Goal: Task Accomplishment & Management: Complete application form

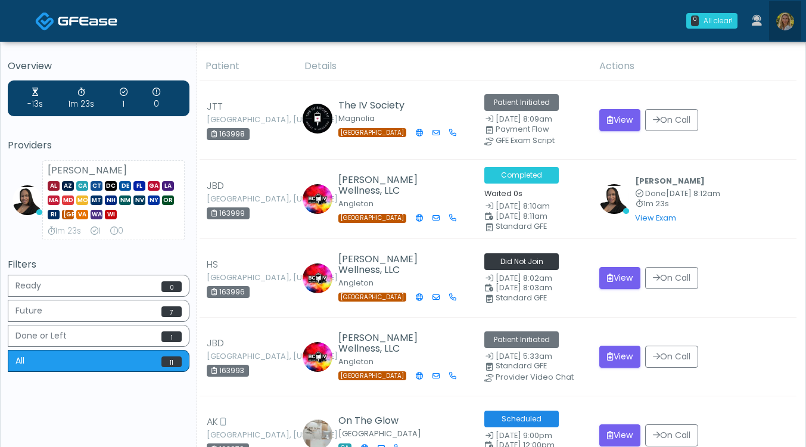
click at [787, 22] on img at bounding box center [786, 22] width 18 height 18
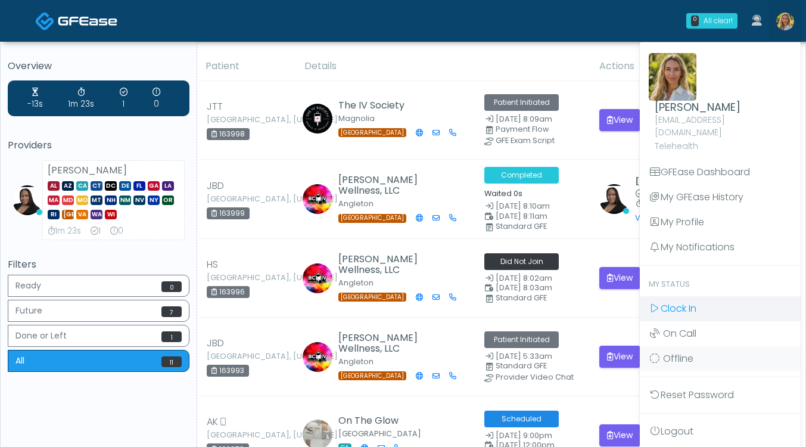
click at [684, 302] on span "Clock In" at bounding box center [679, 309] width 36 height 14
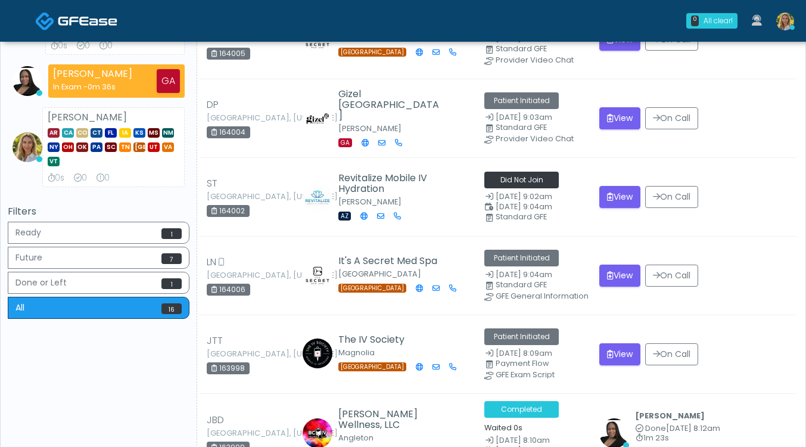
scroll to position [166, 0]
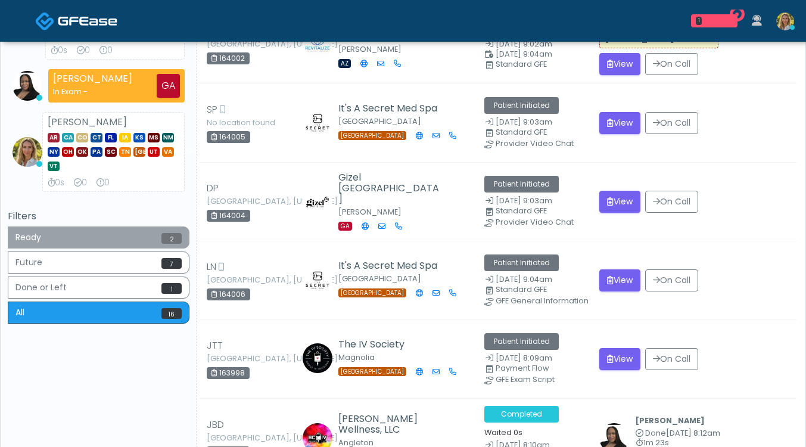
click at [130, 249] on button "Ready 2" at bounding box center [99, 237] width 182 height 22
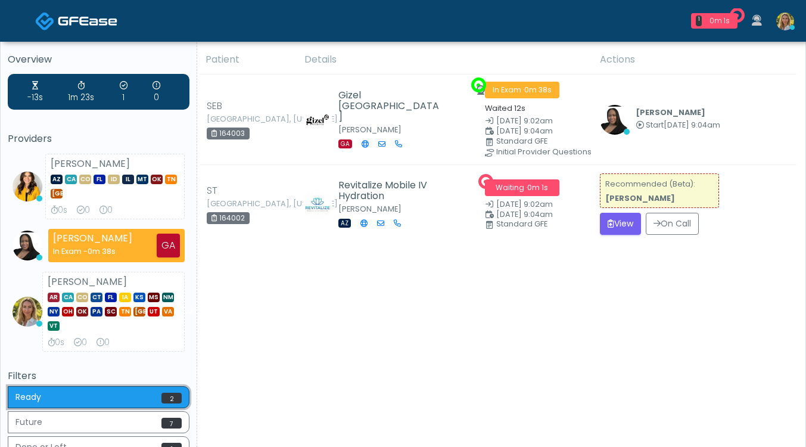
scroll to position [0, 0]
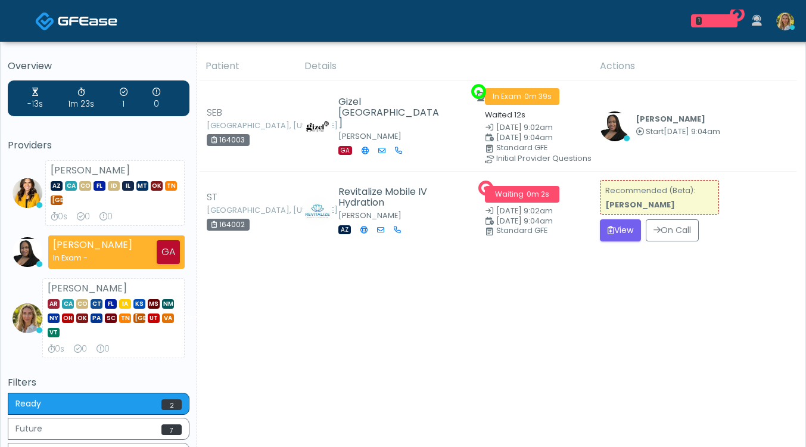
click at [612, 230] on button "View" at bounding box center [620, 230] width 41 height 22
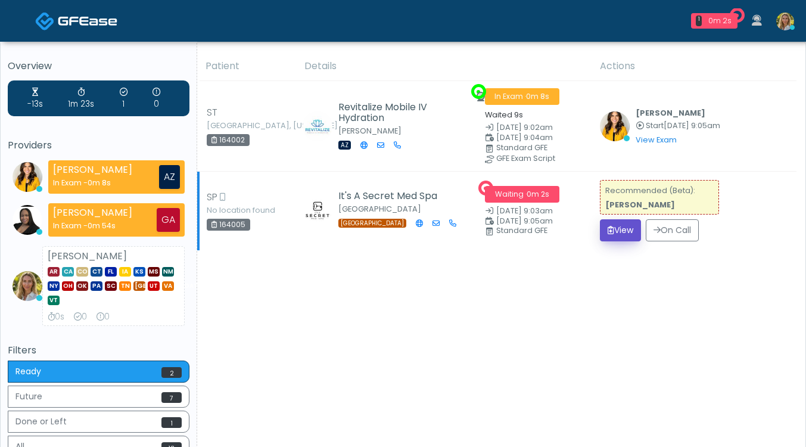
click at [618, 226] on button "View" at bounding box center [620, 230] width 41 height 22
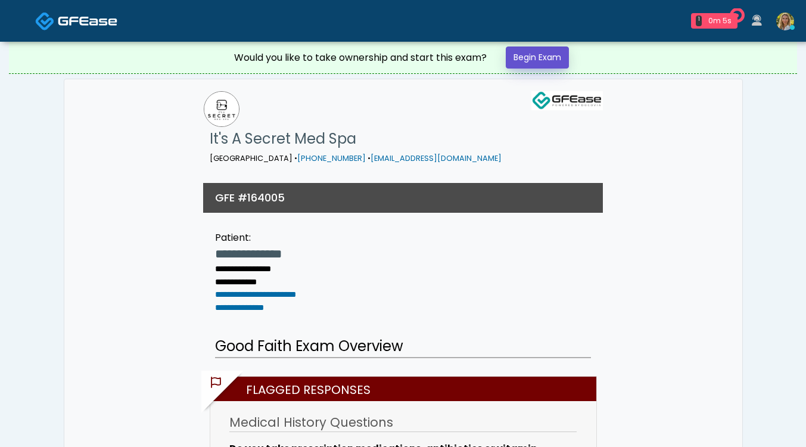
click at [560, 64] on link "Begin Exam" at bounding box center [537, 57] width 63 height 22
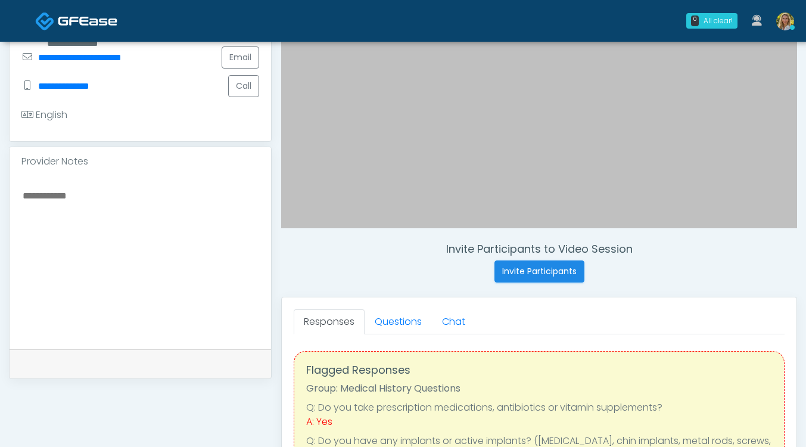
scroll to position [268, 0]
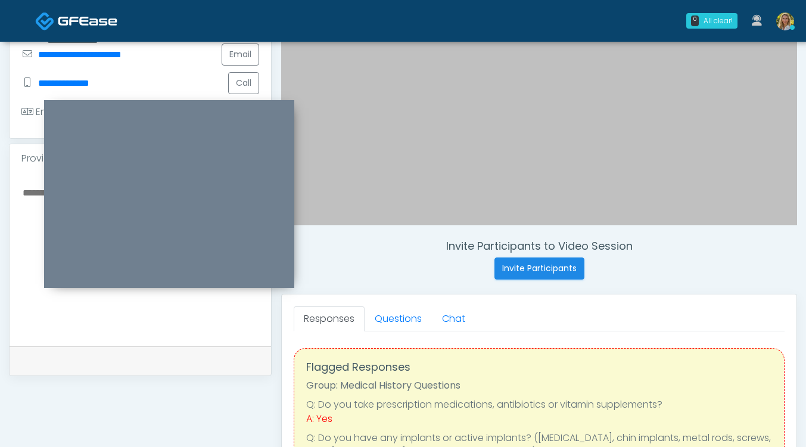
click at [144, 107] on div at bounding box center [169, 194] width 250 height 188
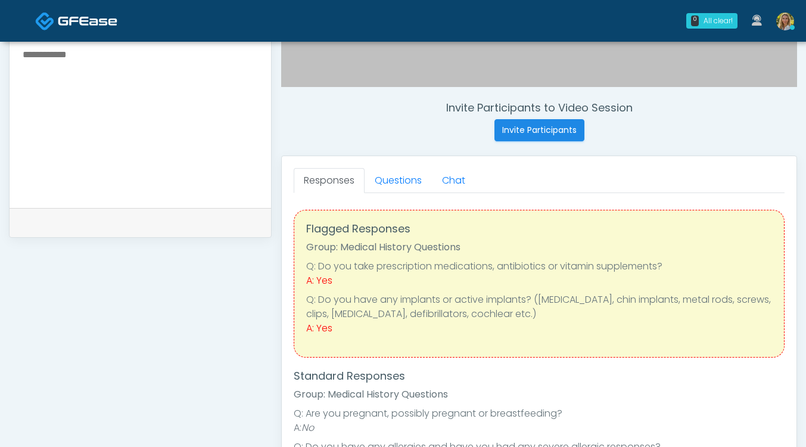
scroll to position [416, 0]
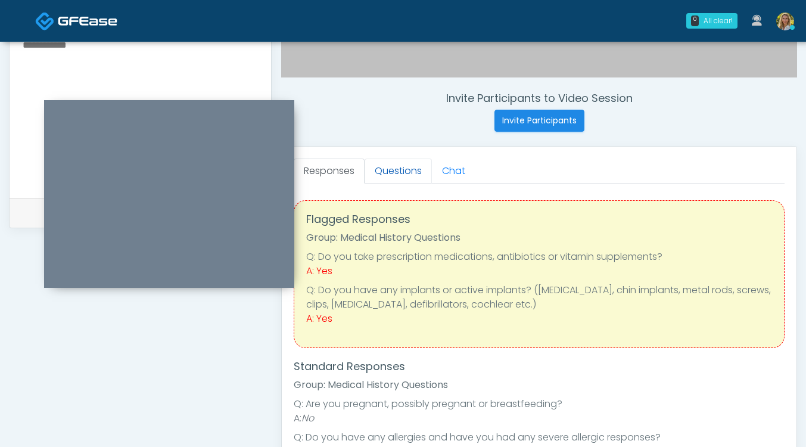
click at [396, 175] on link "Questions" at bounding box center [398, 171] width 67 height 25
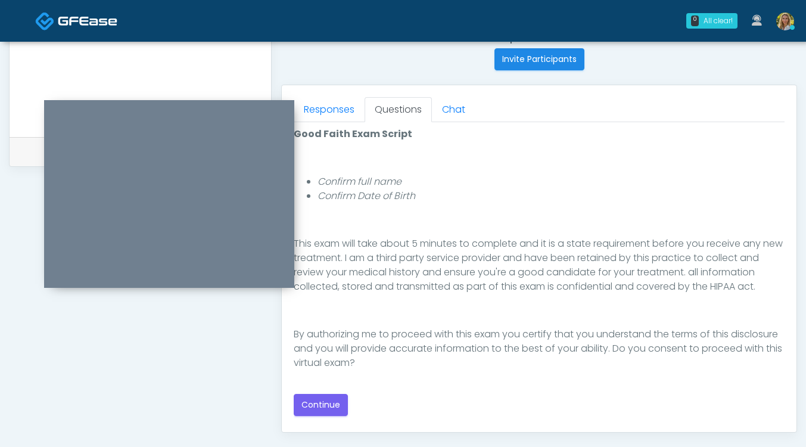
scroll to position [479, 0]
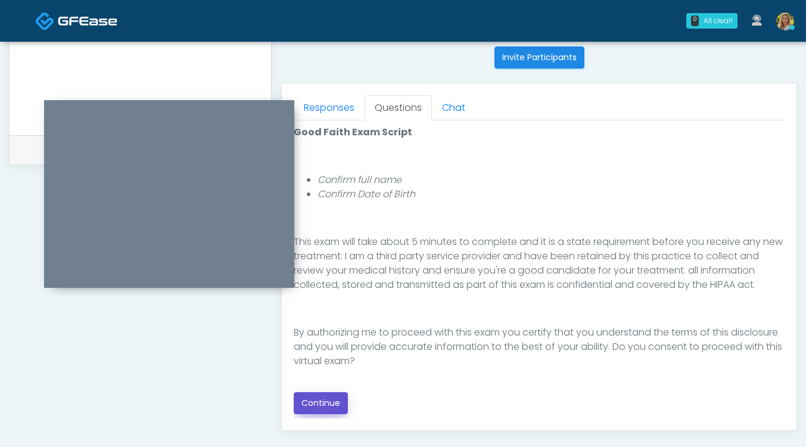
click at [322, 407] on button "Continue" at bounding box center [321, 403] width 54 height 22
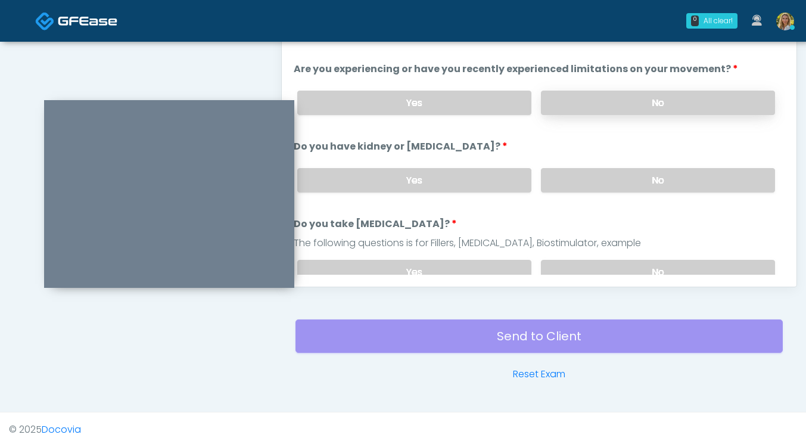
click at [610, 103] on label "No" at bounding box center [658, 103] width 234 height 24
click at [622, 176] on label "No" at bounding box center [658, 180] width 234 height 24
click at [601, 263] on label "No" at bounding box center [658, 272] width 234 height 24
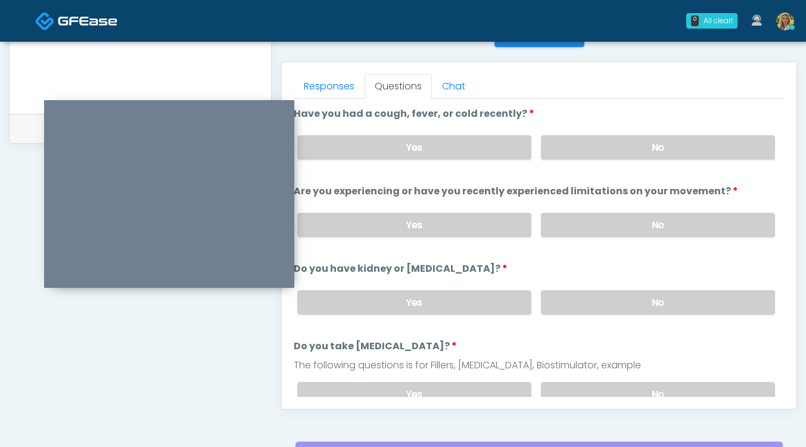
scroll to position [494, 0]
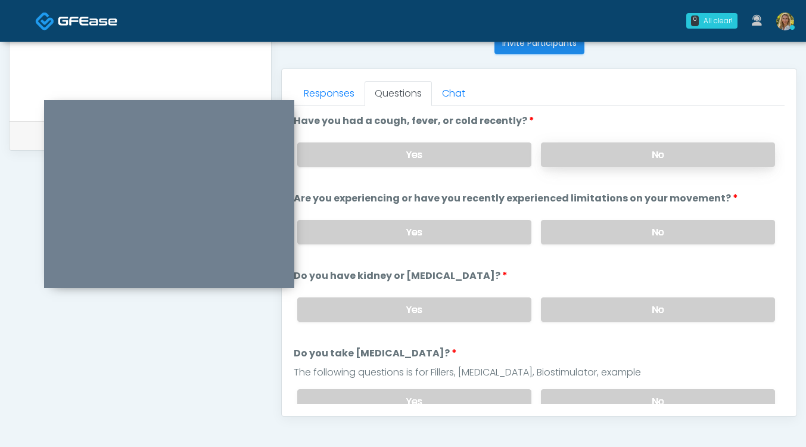
click at [587, 155] on label "No" at bounding box center [658, 154] width 234 height 24
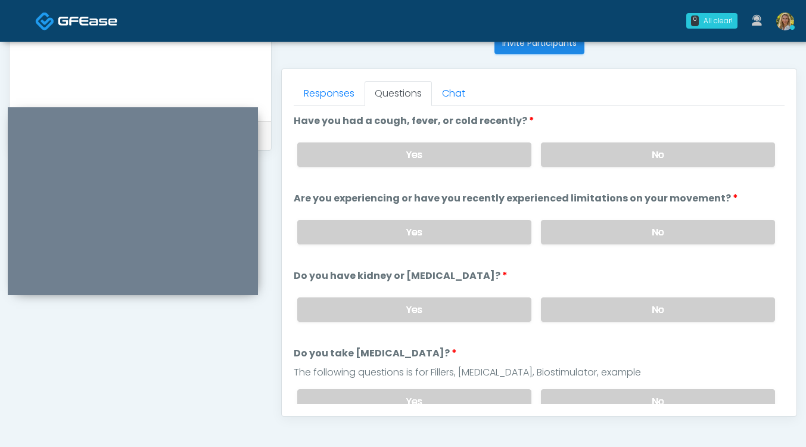
drag, startPoint x: 219, startPoint y: 107, endPoint x: 183, endPoint y: 113, distance: 36.9
click at [183, 113] on div at bounding box center [133, 201] width 250 height 188
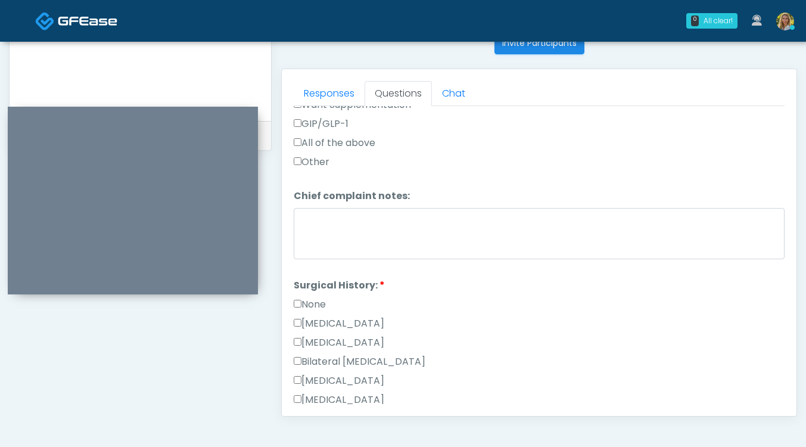
scroll to position [517, 0]
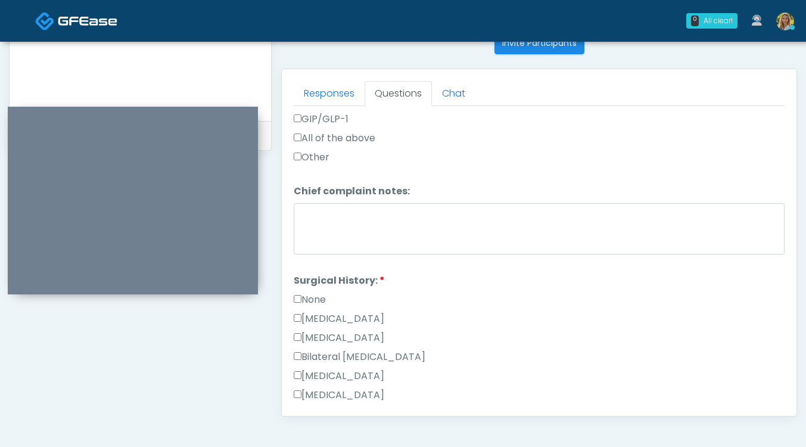
click at [315, 295] on label "None" at bounding box center [310, 300] width 32 height 14
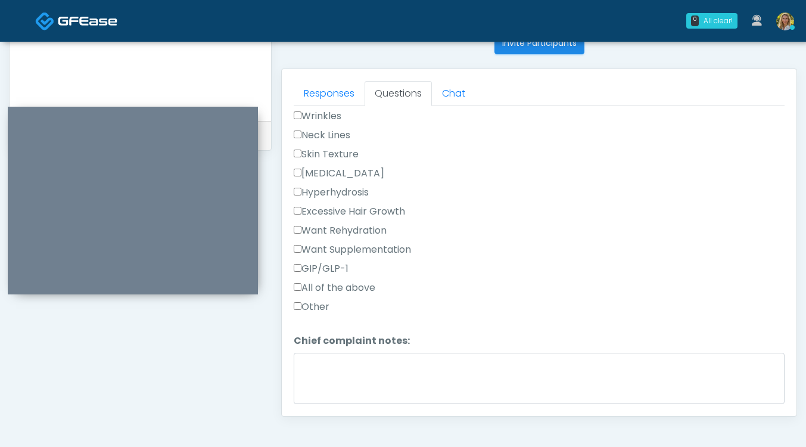
scroll to position [380, 0]
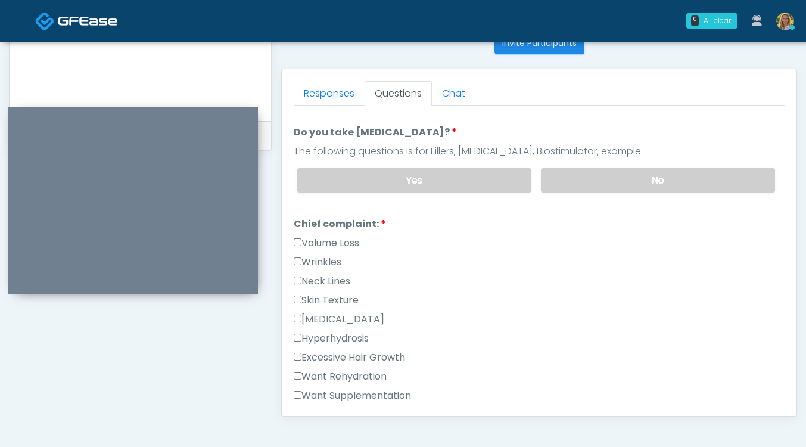
click at [318, 259] on label "Wrinkles" at bounding box center [318, 262] width 48 height 14
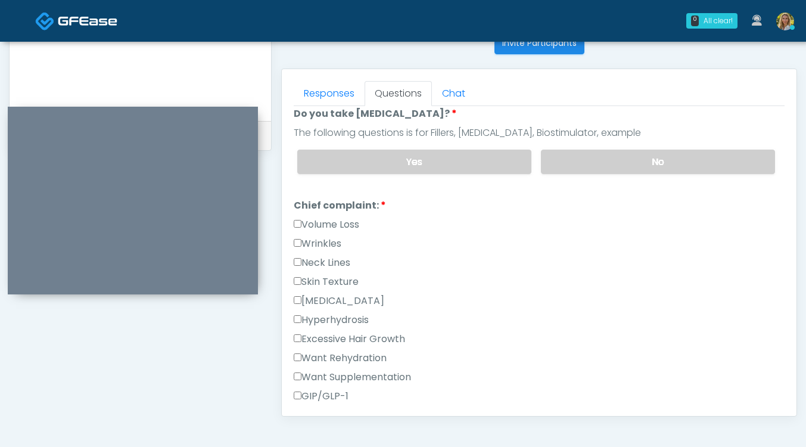
scroll to position [777, 0]
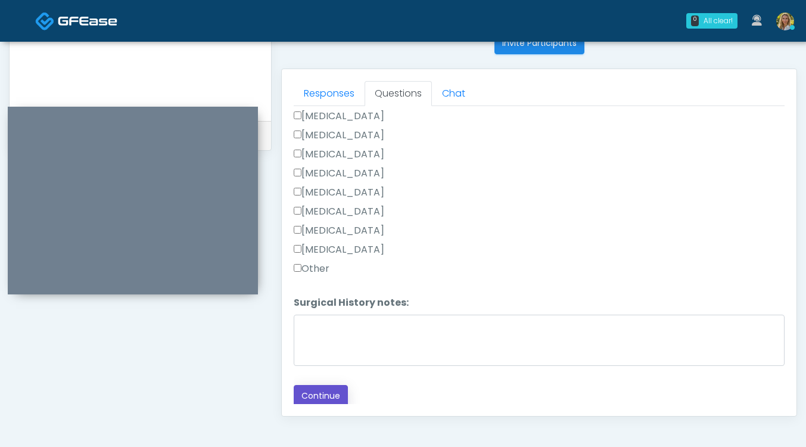
click at [322, 393] on button "Continue" at bounding box center [321, 396] width 54 height 22
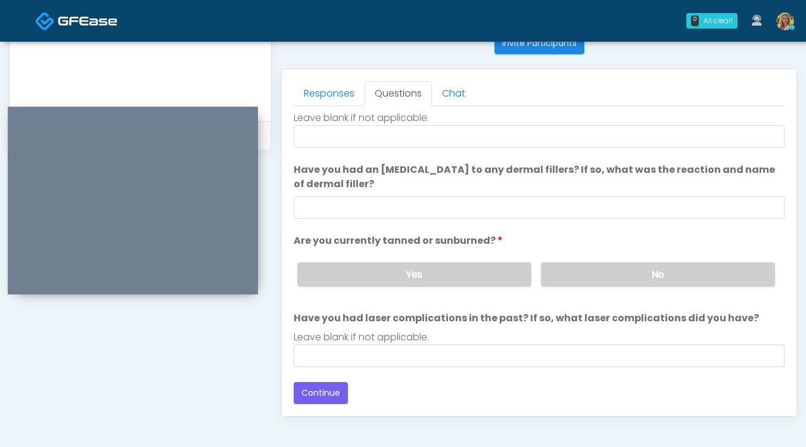
scroll to position [112, 0]
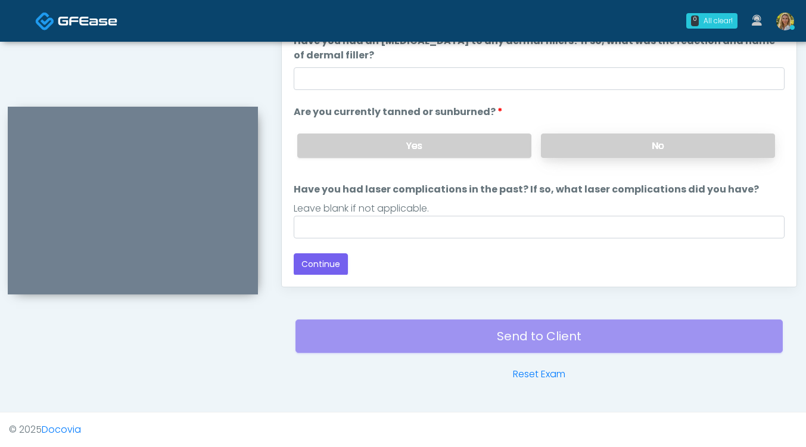
click at [616, 138] on label "No" at bounding box center [658, 146] width 234 height 24
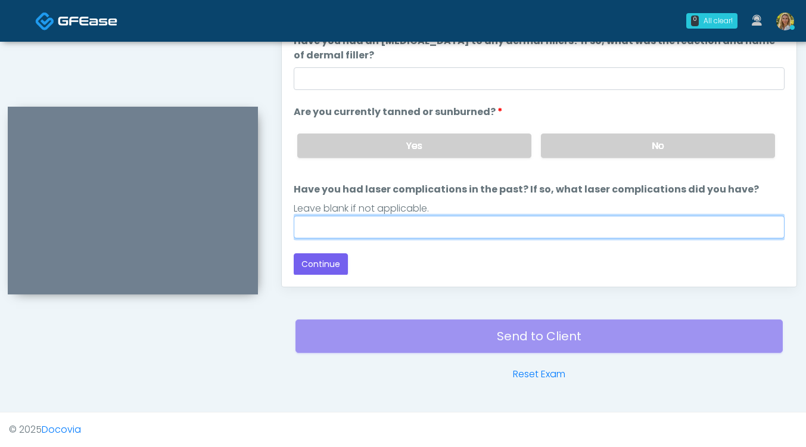
click at [421, 229] on input "Have you had laser complications in the past? If so, what laser complications d…" at bounding box center [539, 227] width 491 height 23
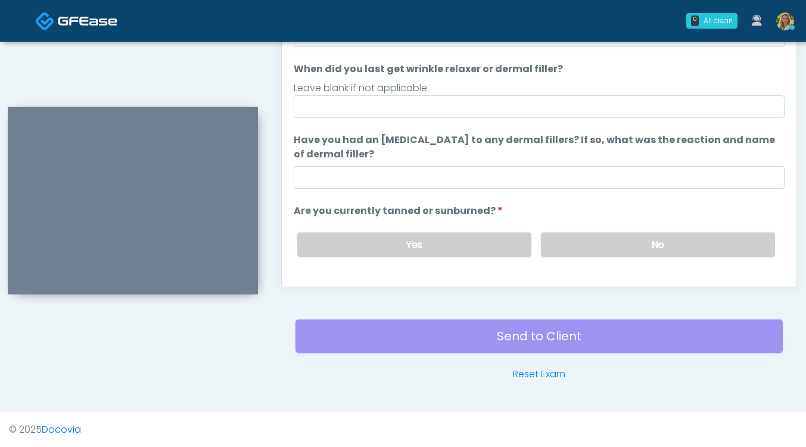
scroll to position [2, 0]
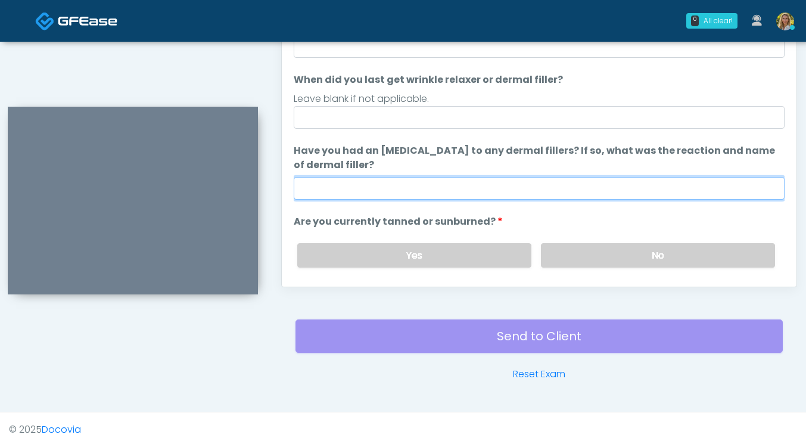
click at [390, 197] on input "Have you had an allergic response to any dermal fillers? If so, what was the re…" at bounding box center [539, 188] width 491 height 23
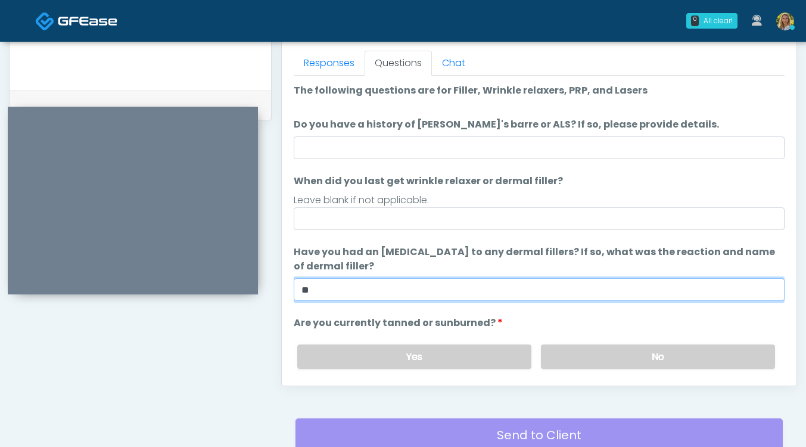
scroll to position [517, 0]
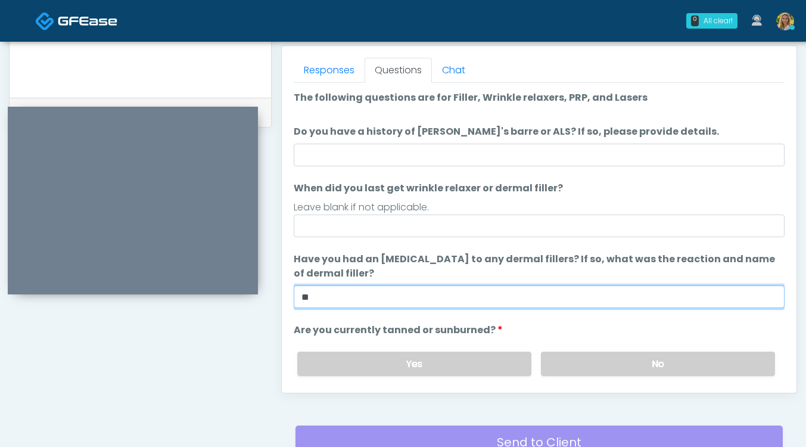
type input "**"
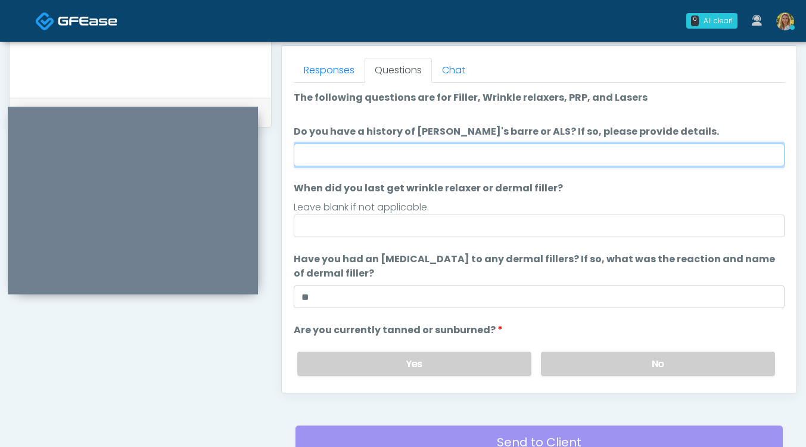
click at [339, 148] on input "Do you have a history of Guillain's barre or ALS? If so, please provide details." at bounding box center [539, 155] width 491 height 23
type input "**"
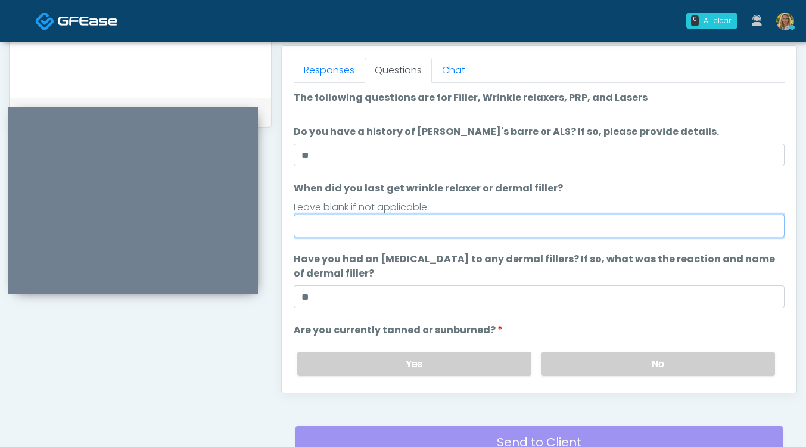
click at [353, 225] on input "When did you last get wrinkle relaxer or dermal filler?" at bounding box center [539, 226] width 491 height 23
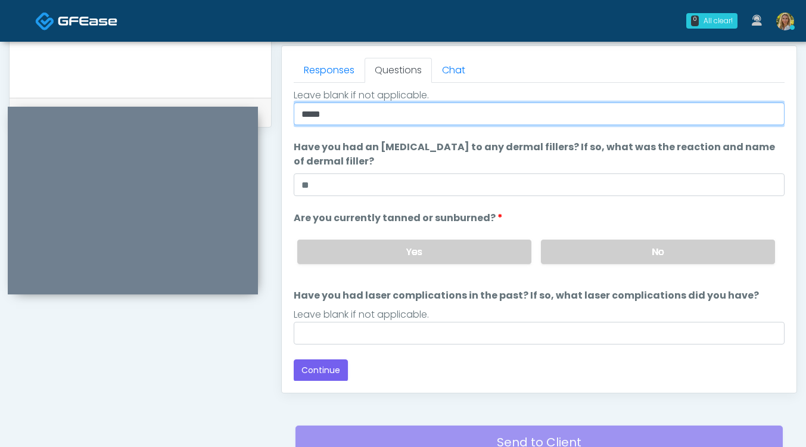
type input "*****"
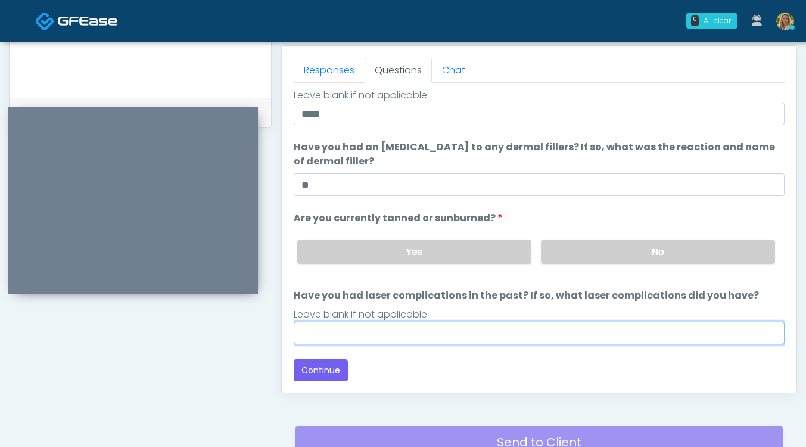
click at [340, 329] on input "Have you had laser complications in the past? If so, what laser complications d…" at bounding box center [539, 333] width 491 height 23
type input "**"
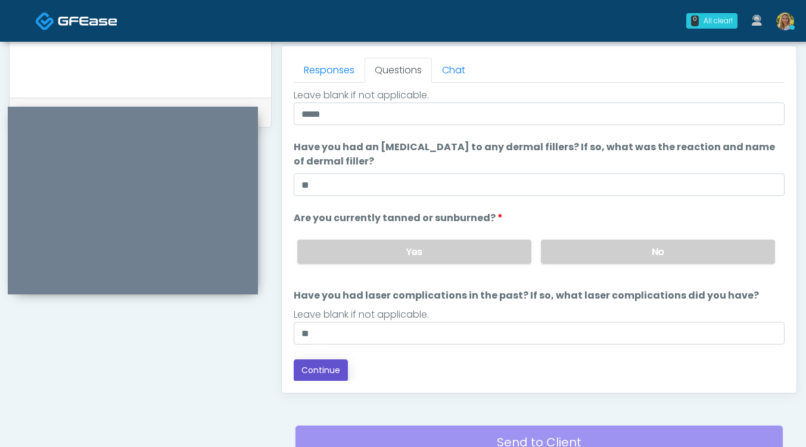
click at [321, 373] on button "Continue" at bounding box center [321, 370] width 54 height 22
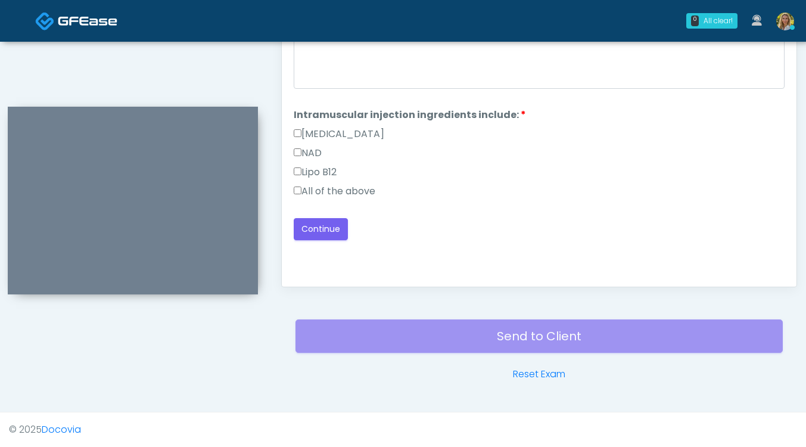
scroll to position [0, 0]
click at [345, 191] on label "All of the above" at bounding box center [335, 191] width 82 height 14
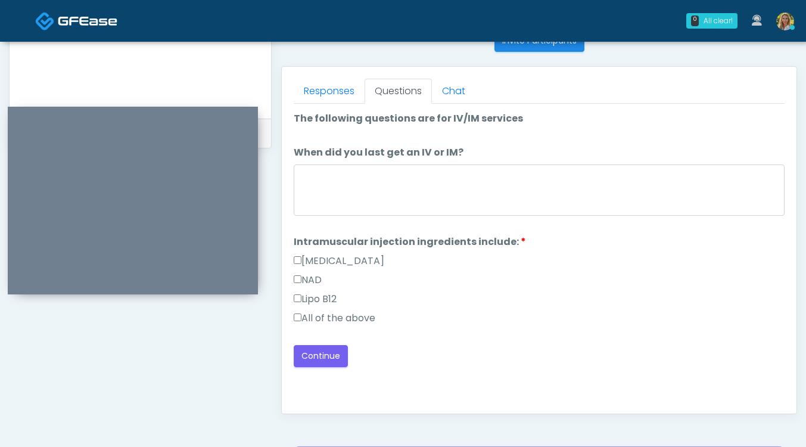
scroll to position [497, 0]
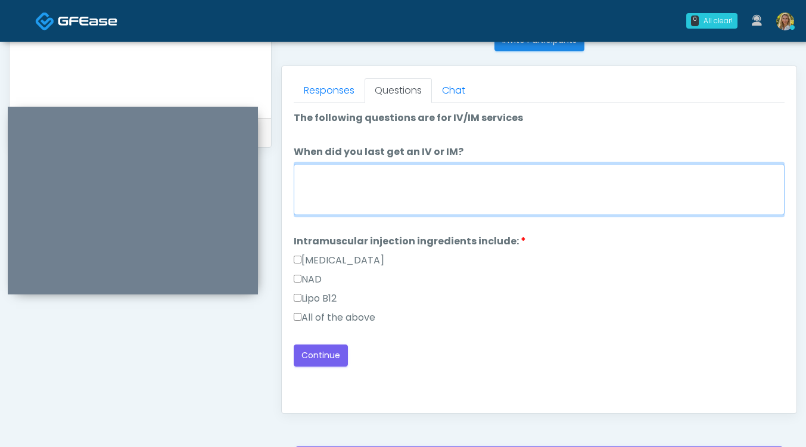
click at [345, 191] on textarea "When did you last get an IV or IM?" at bounding box center [539, 189] width 491 height 51
type textarea "***"
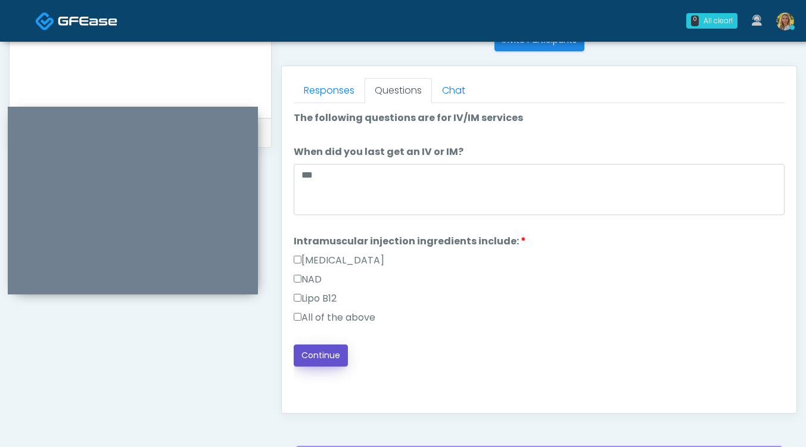
click at [325, 361] on button "Continue" at bounding box center [321, 356] width 54 height 22
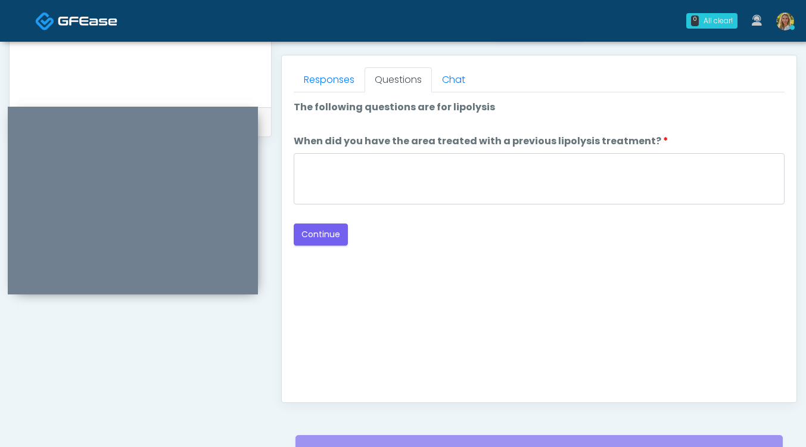
scroll to position [502, 0]
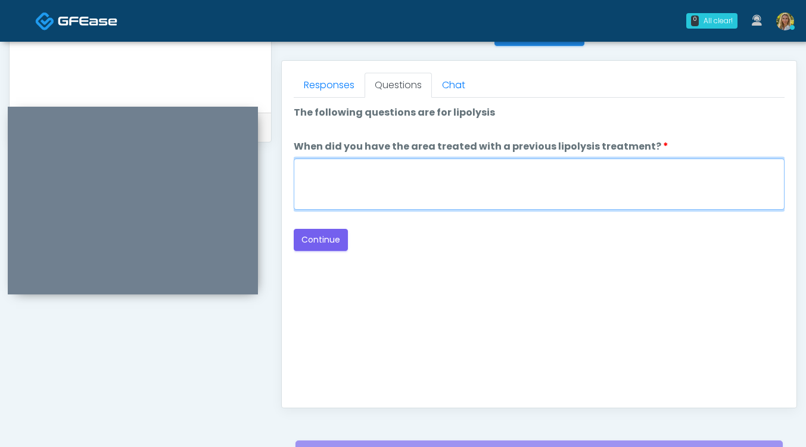
click at [427, 200] on textarea "When did you have the area treated with a previous lipolysis treatment?" at bounding box center [539, 184] width 491 height 51
type textarea "**"
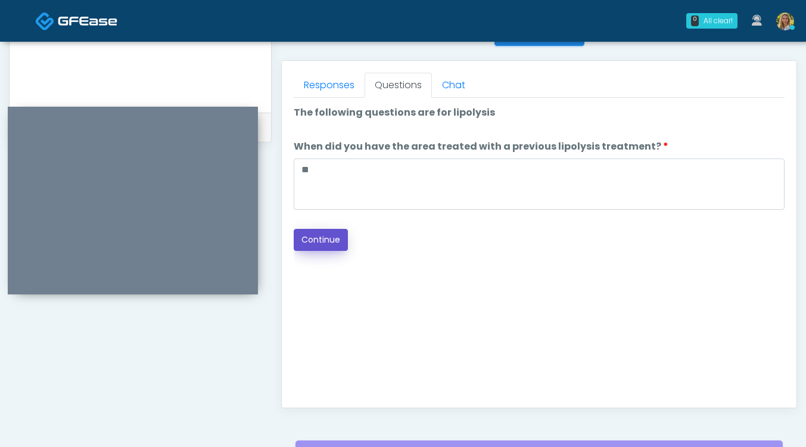
click at [327, 240] on button "Continue" at bounding box center [321, 240] width 54 height 22
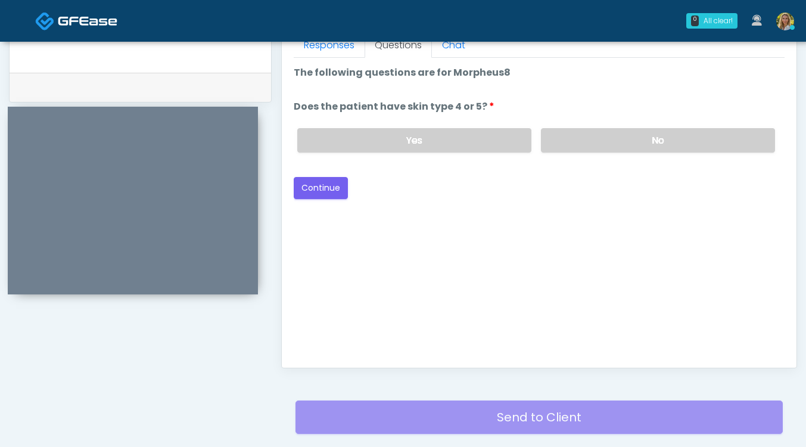
scroll to position [533, 0]
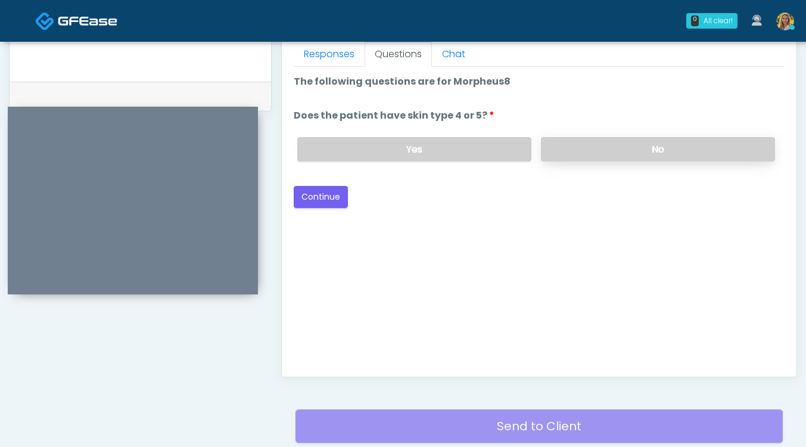
click at [567, 148] on label "No" at bounding box center [658, 149] width 234 height 24
click at [315, 203] on button "Continue" at bounding box center [321, 197] width 54 height 22
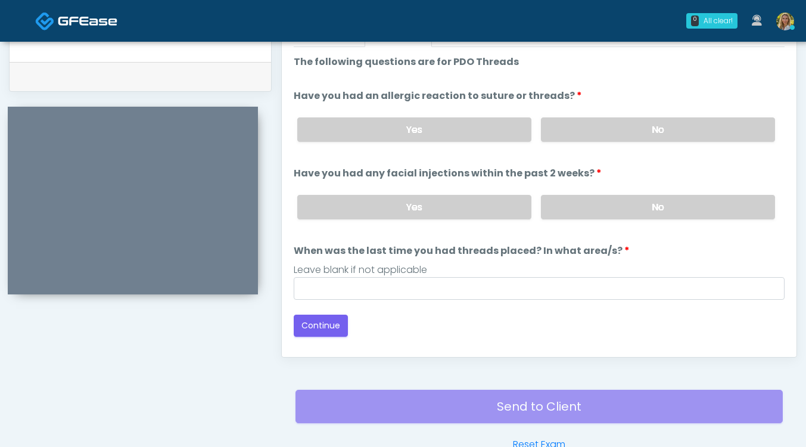
scroll to position [547, 0]
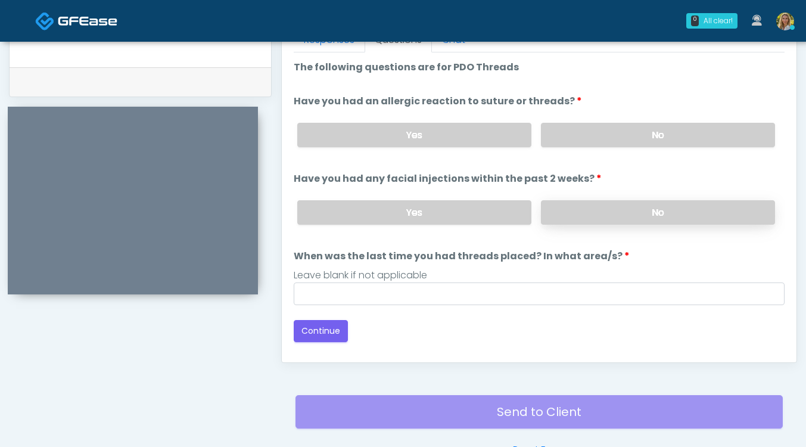
click at [585, 222] on label "No" at bounding box center [658, 212] width 234 height 24
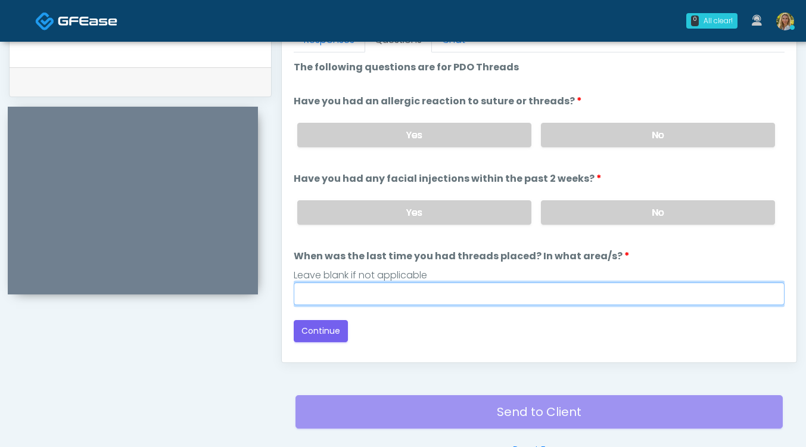
click at [458, 293] on input "When was the last time you had threads placed? In what area/s?" at bounding box center [539, 294] width 491 height 23
type input "*****"
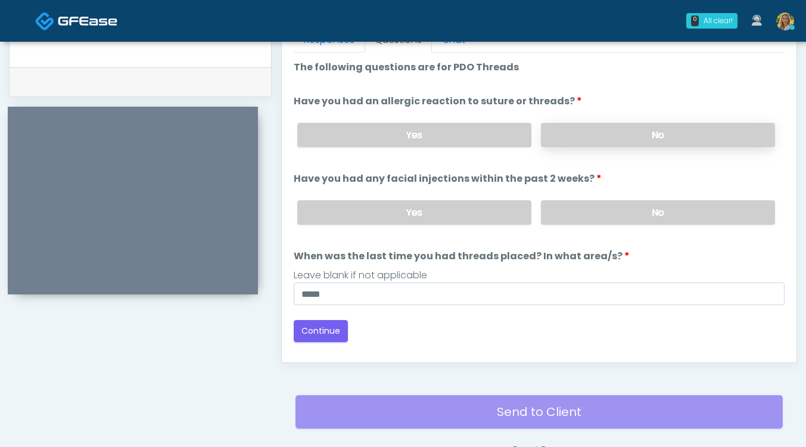
click at [637, 132] on label "No" at bounding box center [658, 135] width 234 height 24
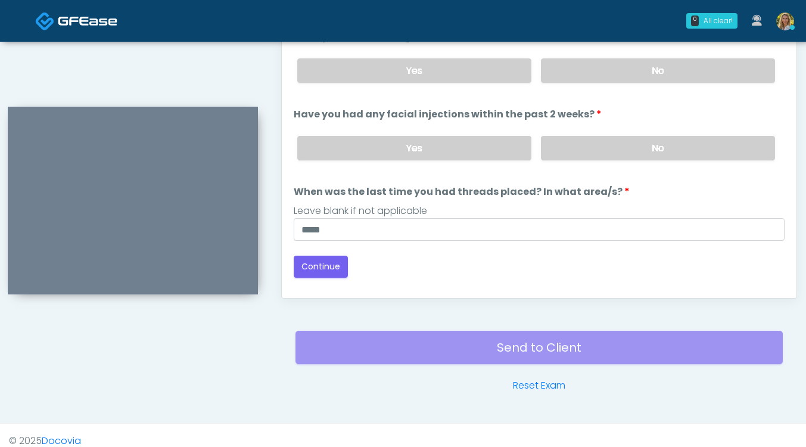
scroll to position [623, 0]
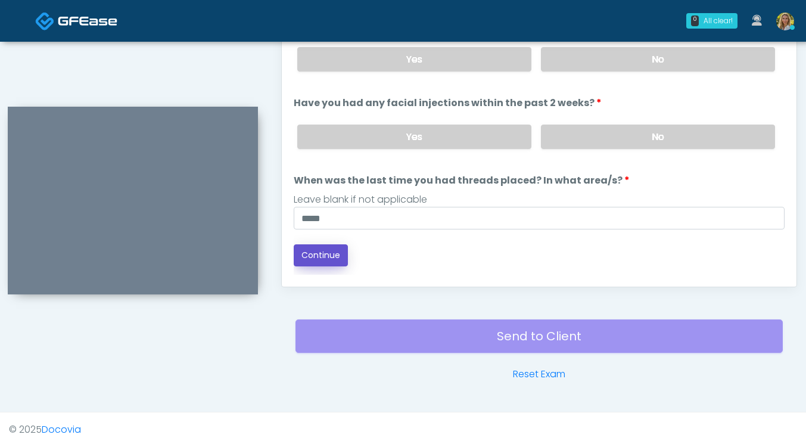
click at [331, 256] on button "Continue" at bounding box center [321, 255] width 54 height 22
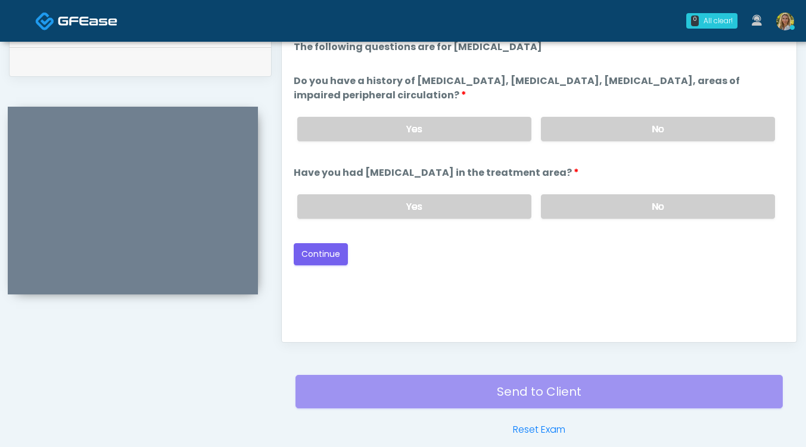
scroll to position [563, 0]
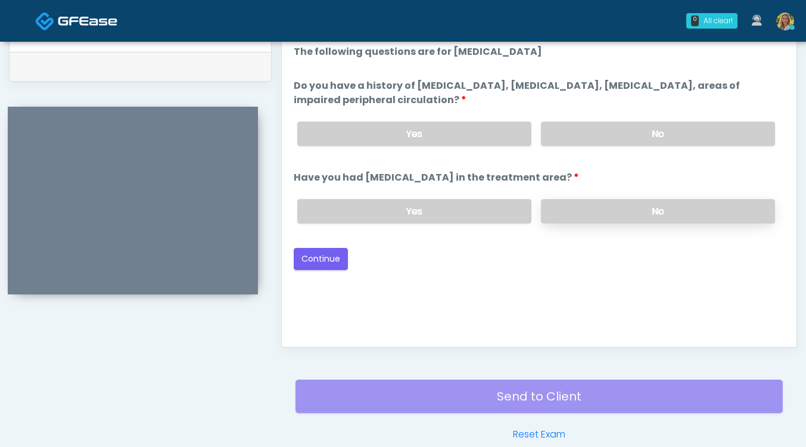
click at [603, 213] on label "No" at bounding box center [658, 211] width 234 height 24
click at [584, 136] on label "No" at bounding box center [658, 134] width 234 height 24
click at [316, 255] on button "Continue" at bounding box center [321, 259] width 54 height 22
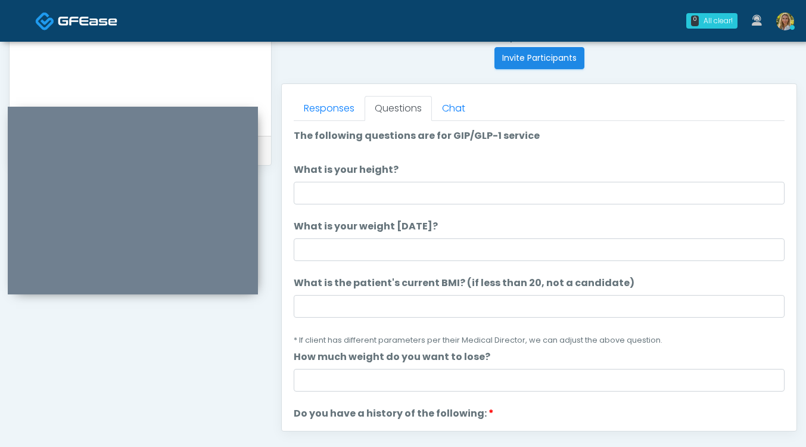
scroll to position [478, 0]
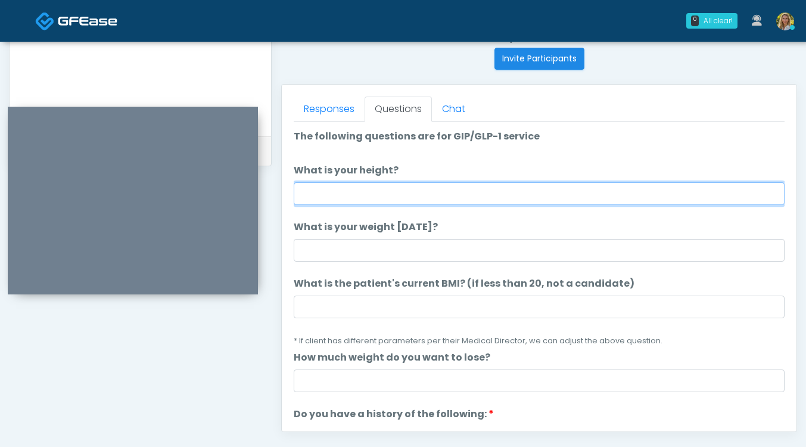
click at [365, 194] on input "What is your height?" at bounding box center [539, 193] width 491 height 23
type input "***"
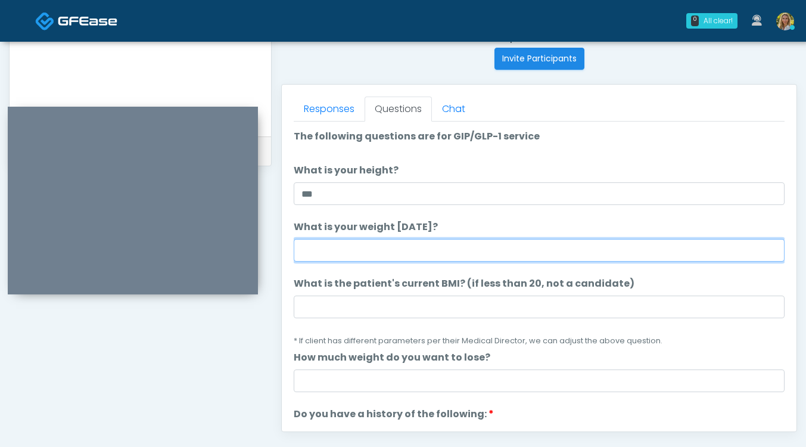
click at [366, 241] on input "What is your weight today?" at bounding box center [539, 250] width 491 height 23
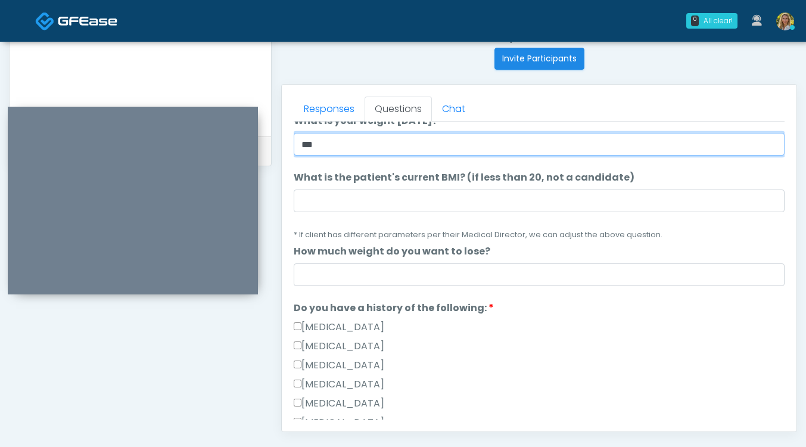
scroll to position [114, 0]
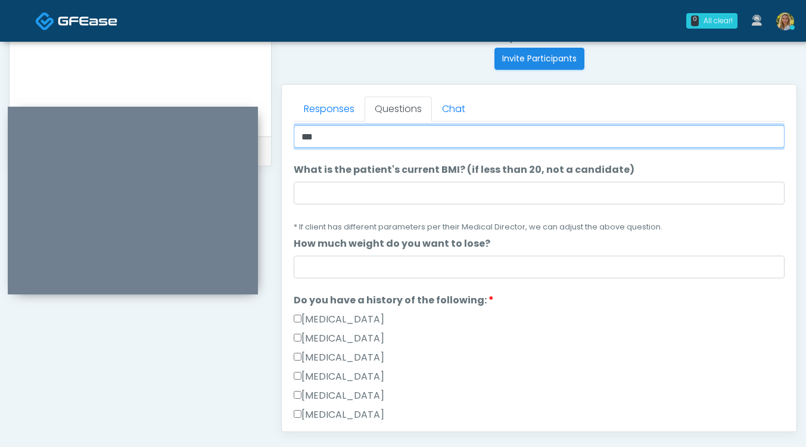
type input "***"
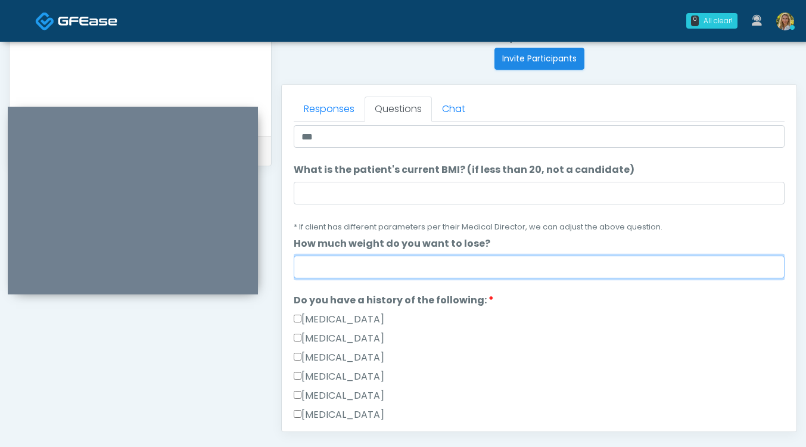
click at [361, 274] on input "How much weight do you want to lose?" at bounding box center [539, 267] width 491 height 23
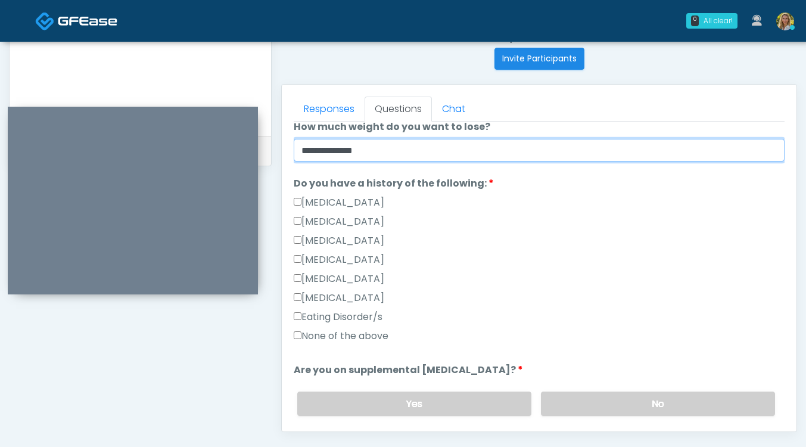
scroll to position [241, 0]
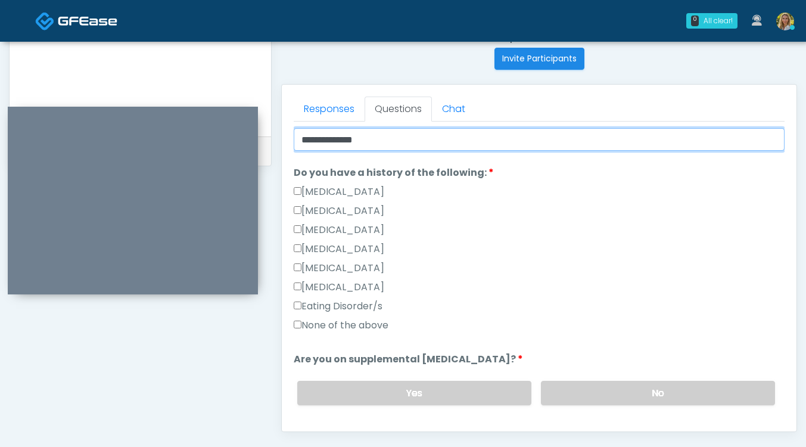
type input "**********"
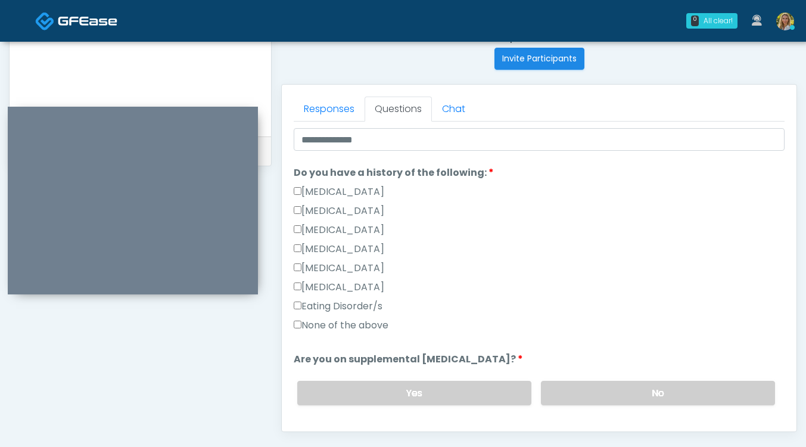
click at [351, 327] on label "None of the above" at bounding box center [341, 325] width 95 height 14
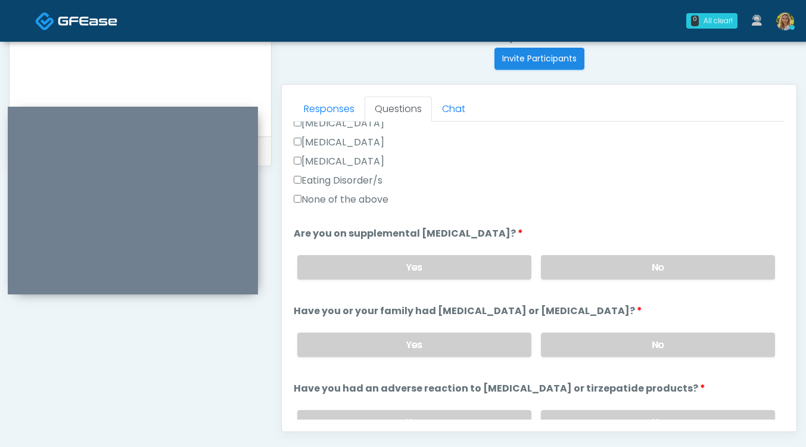
scroll to position [371, 0]
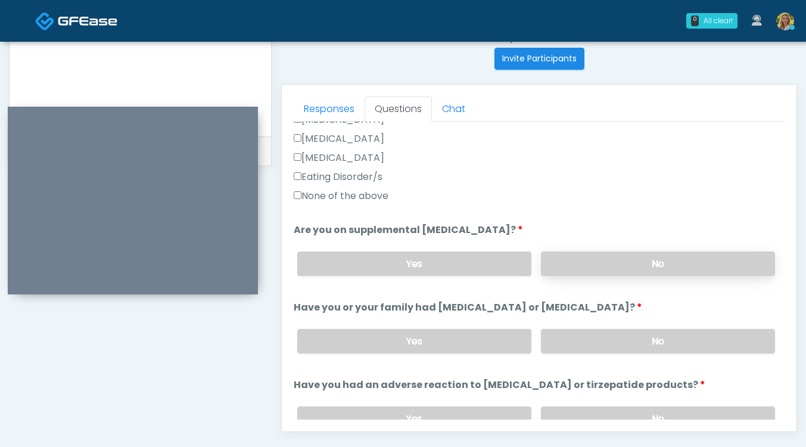
click at [620, 256] on label "No" at bounding box center [658, 264] width 234 height 24
click at [601, 344] on label "No" at bounding box center [658, 341] width 234 height 24
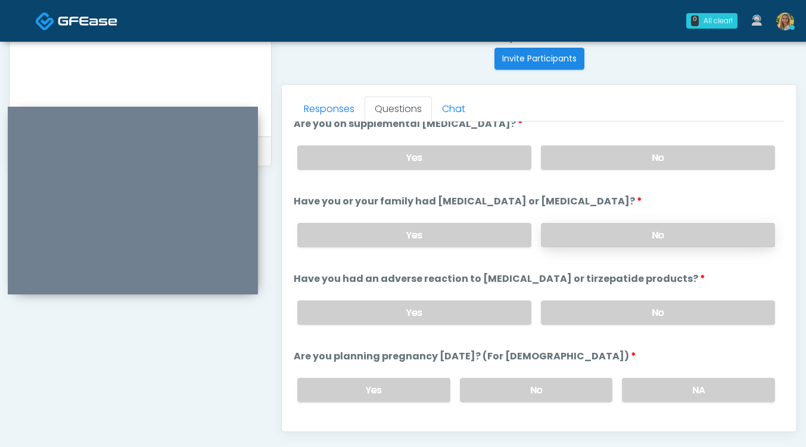
scroll to position [481, 0]
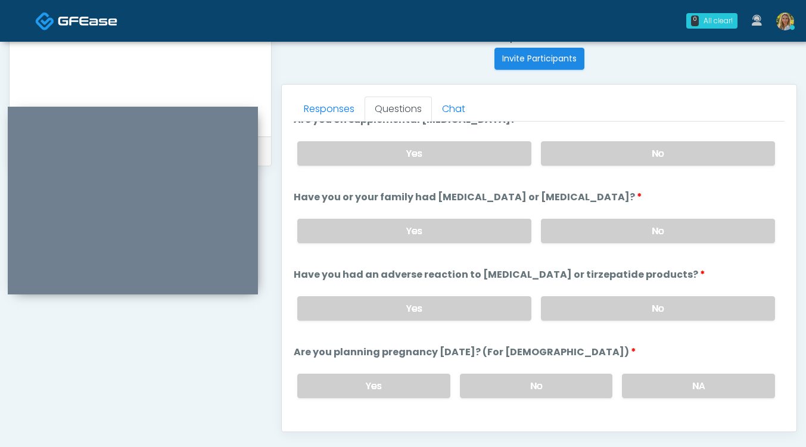
click at [590, 294] on div "Yes No" at bounding box center [536, 309] width 497 height 44
click at [587, 302] on label "No" at bounding box center [658, 308] width 234 height 24
click at [543, 380] on label "No" at bounding box center [536, 386] width 153 height 24
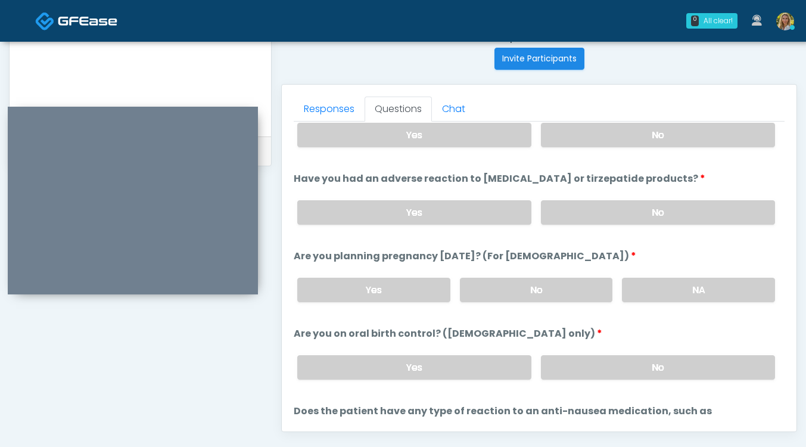
scroll to position [579, 0]
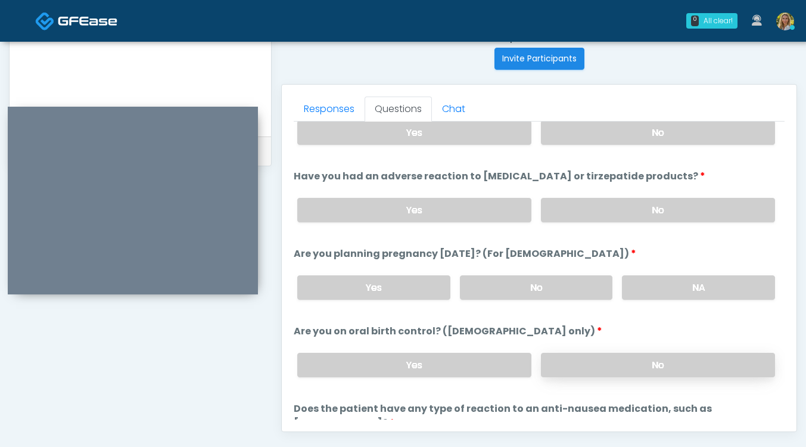
click at [591, 359] on label "No" at bounding box center [658, 365] width 234 height 24
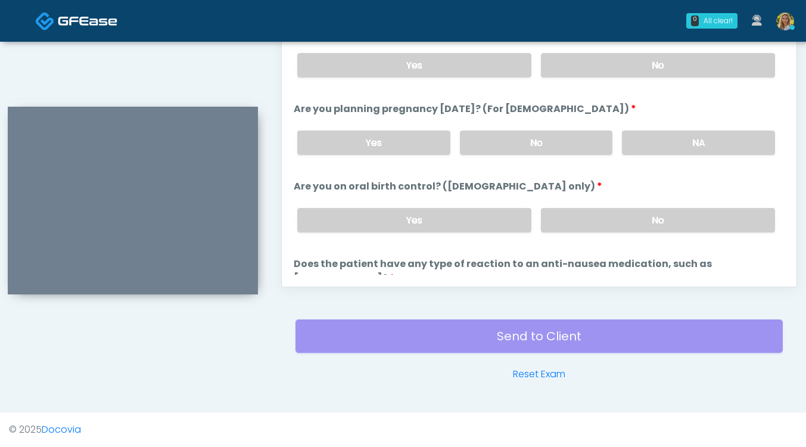
scroll to position [657, 0]
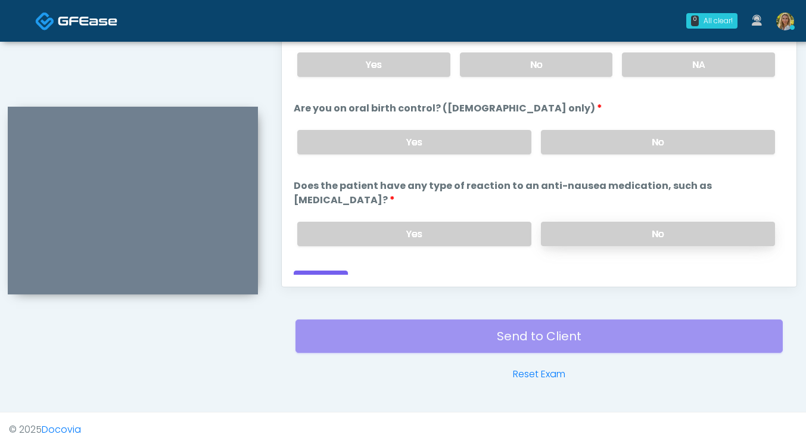
click at [593, 222] on label "No" at bounding box center [658, 234] width 234 height 24
click at [321, 271] on button "Continue" at bounding box center [321, 282] width 54 height 22
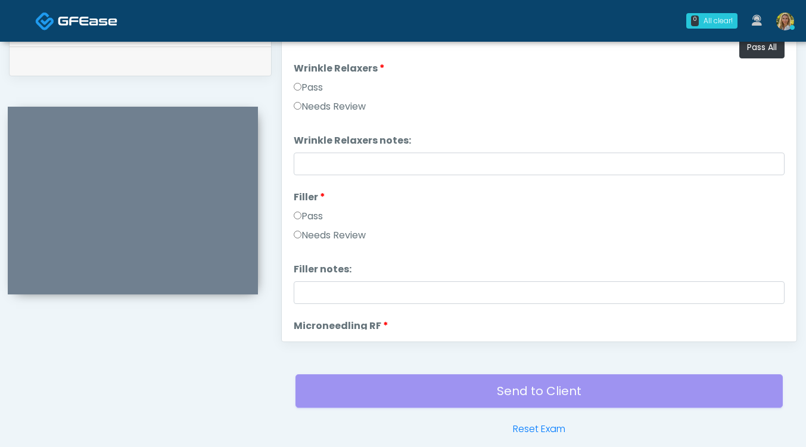
scroll to position [566, 0]
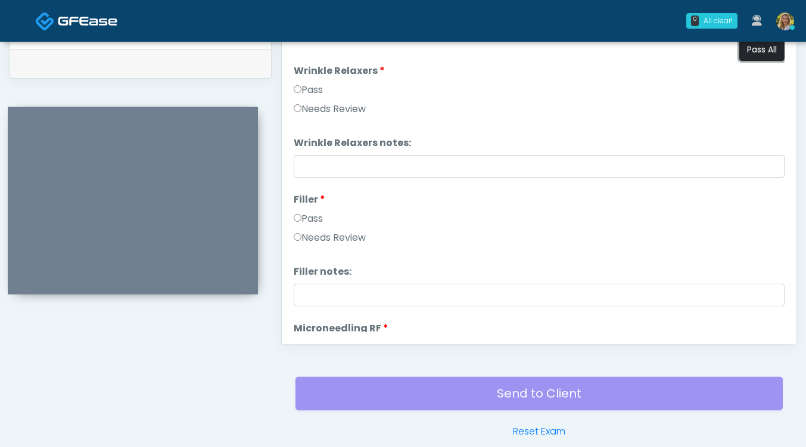
click at [756, 48] on button "Pass All" at bounding box center [762, 50] width 45 height 22
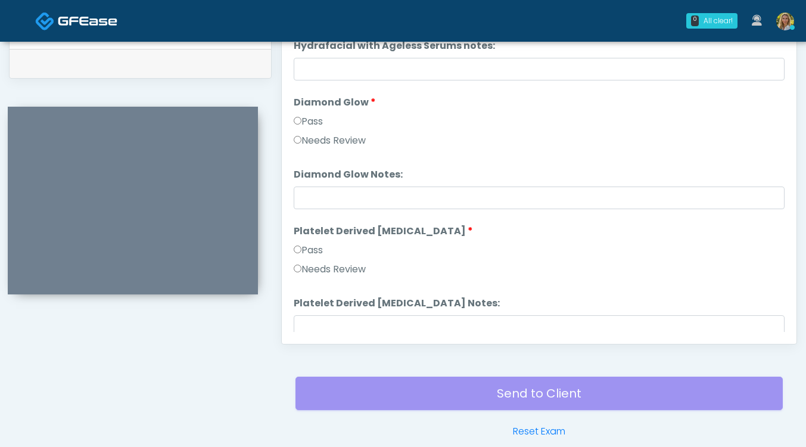
scroll to position [2200, 0]
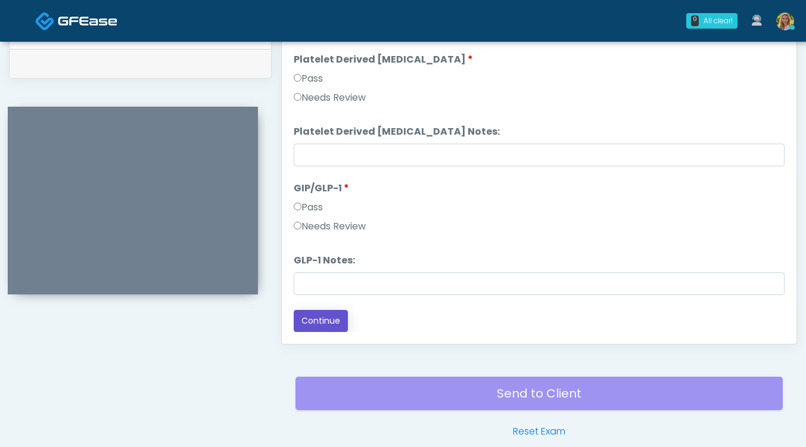
click at [327, 313] on button "Continue" at bounding box center [321, 321] width 54 height 22
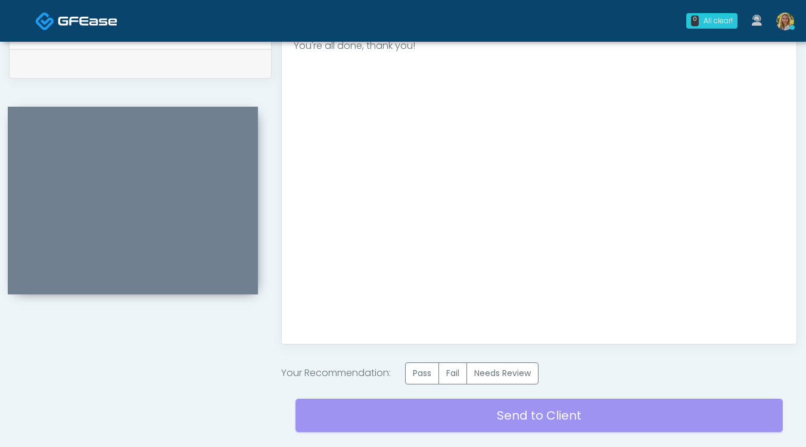
scroll to position [0, 0]
click at [429, 369] on label "Pass" at bounding box center [422, 373] width 34 height 22
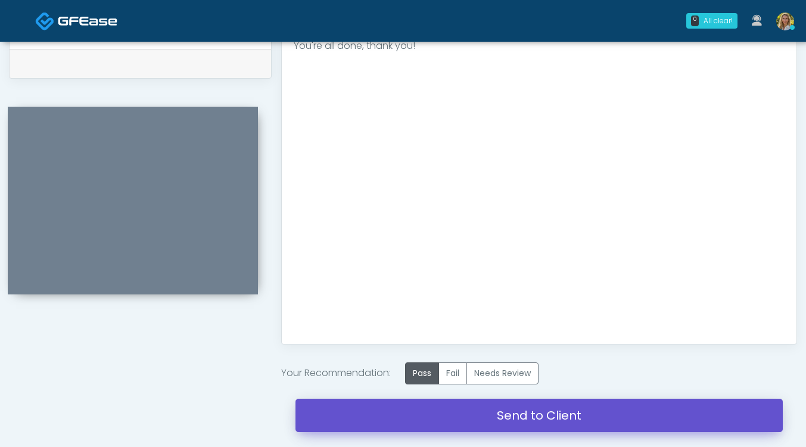
click at [412, 421] on link "Send to Client" at bounding box center [540, 415] width 488 height 33
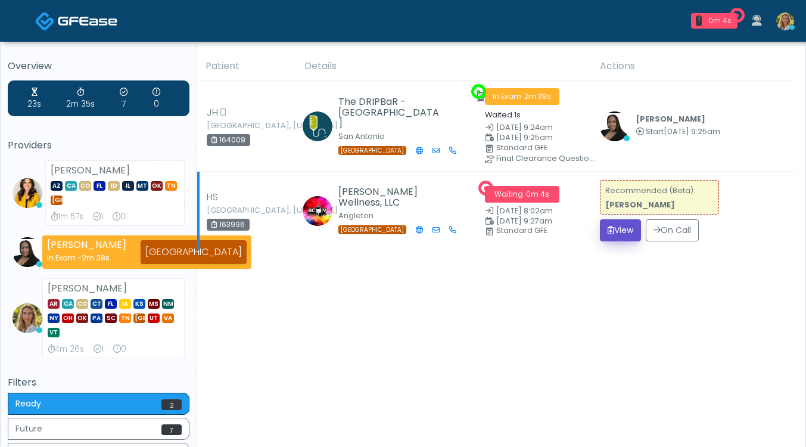
click at [602, 234] on button "View" at bounding box center [620, 230] width 41 height 22
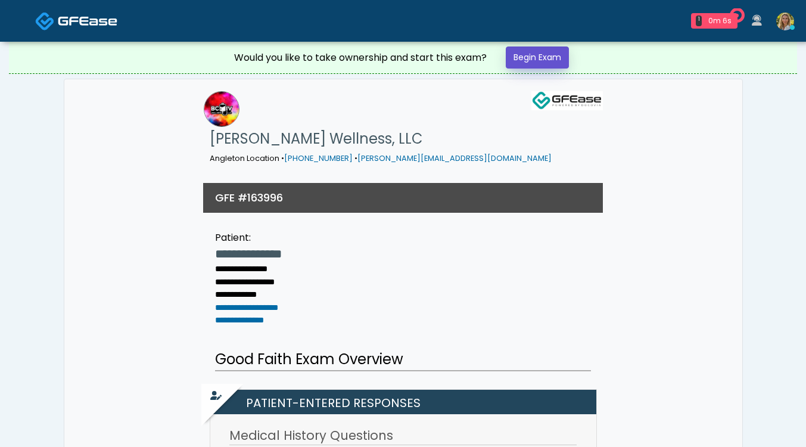
click at [546, 60] on link "Begin Exam" at bounding box center [537, 57] width 63 height 22
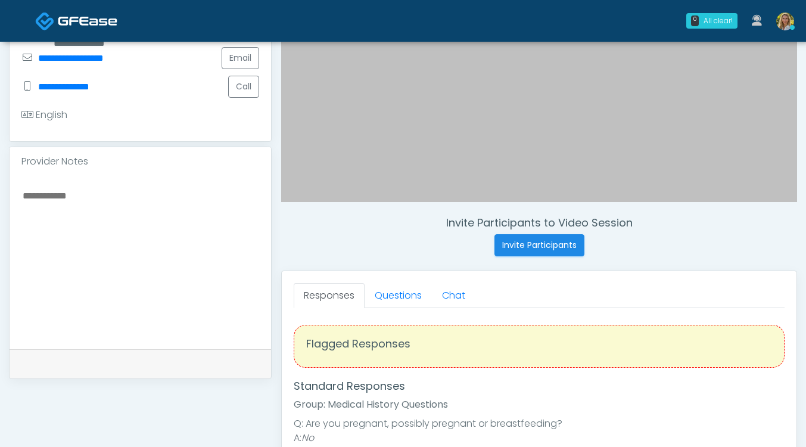
scroll to position [298, 0]
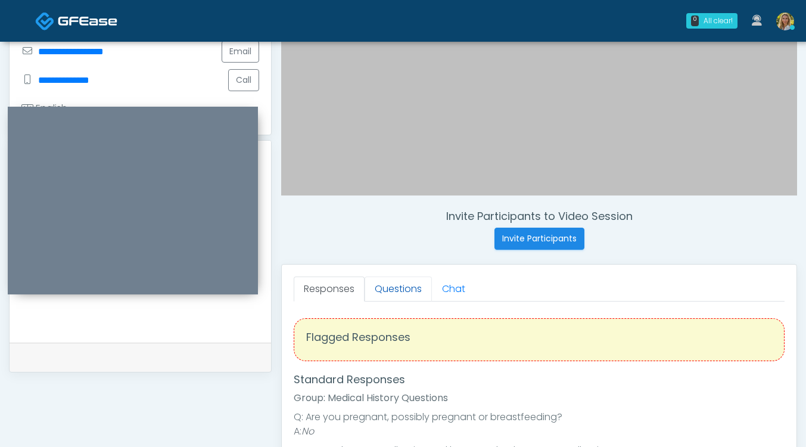
click at [384, 297] on link "Questions" at bounding box center [398, 289] width 67 height 25
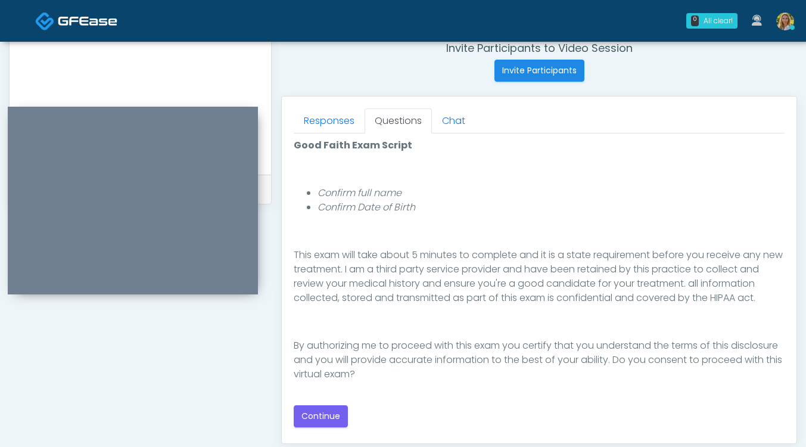
scroll to position [478, 0]
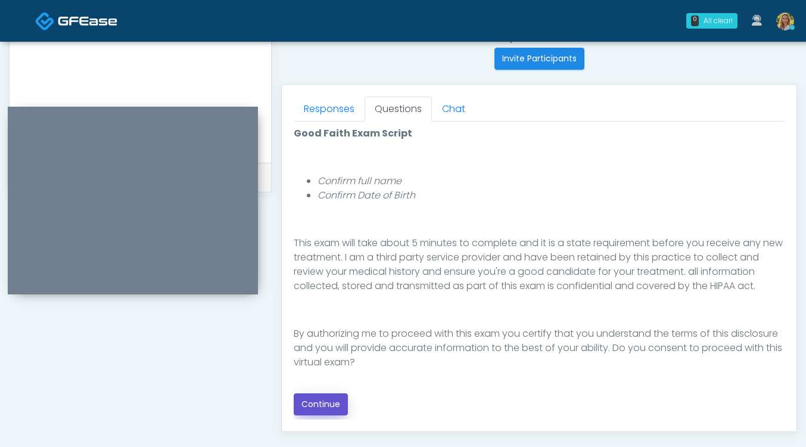
click at [317, 407] on button "Continue" at bounding box center [321, 404] width 54 height 22
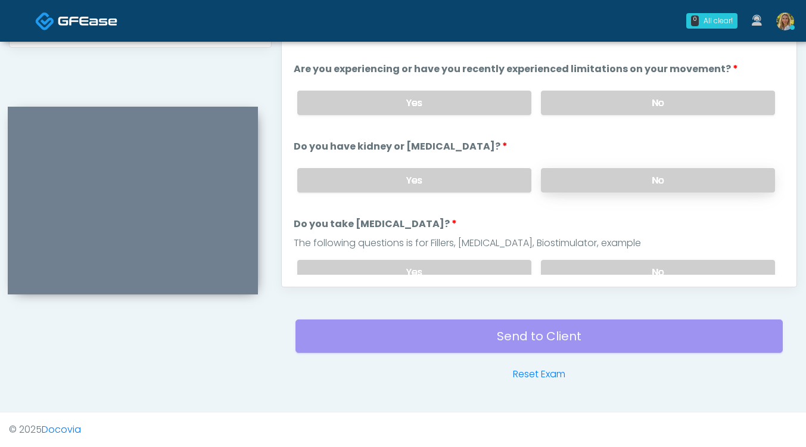
click at [589, 169] on label "No" at bounding box center [658, 180] width 234 height 24
click at [578, 260] on label "No" at bounding box center [658, 272] width 234 height 24
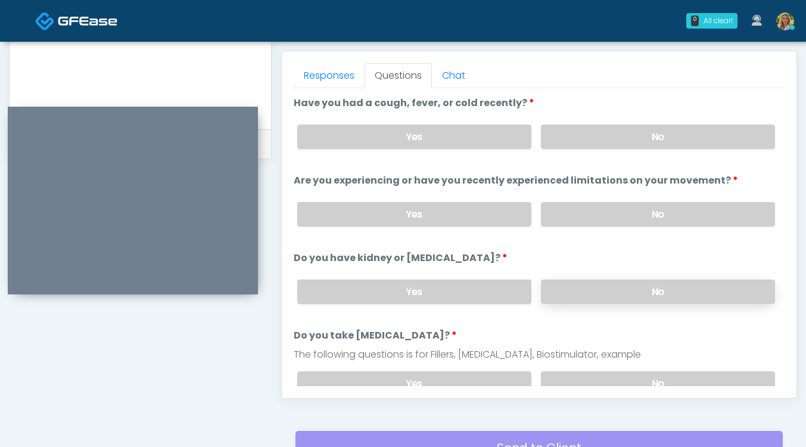
scroll to position [504, 0]
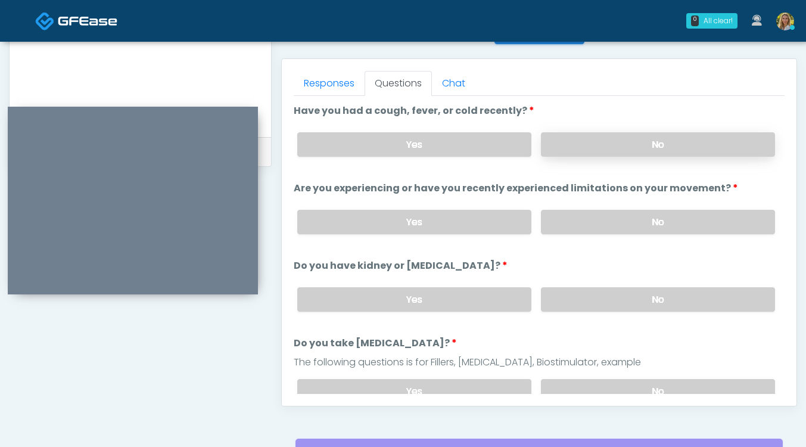
click at [587, 145] on label "No" at bounding box center [658, 144] width 234 height 24
click at [587, 224] on label "No" at bounding box center [658, 222] width 234 height 24
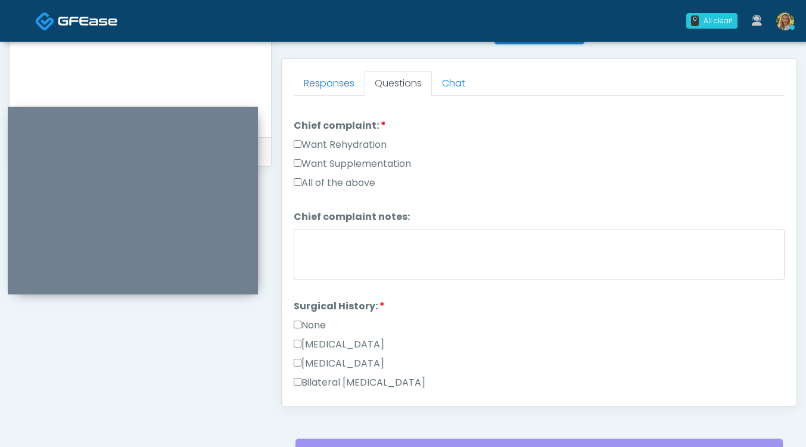
scroll to position [322, 0]
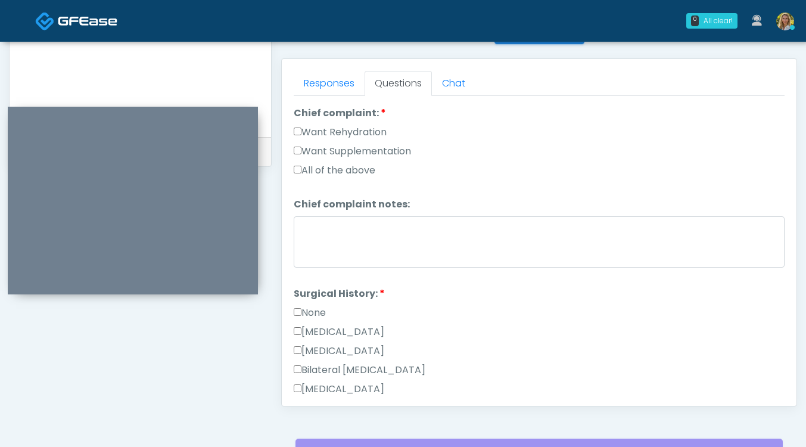
click at [318, 311] on label "None" at bounding box center [310, 313] width 32 height 14
click at [348, 133] on label "Want Rehydration" at bounding box center [340, 132] width 93 height 14
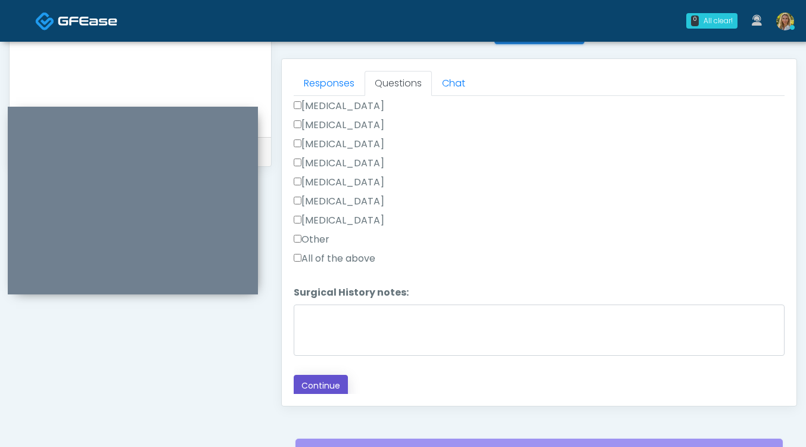
click at [331, 378] on button "Continue" at bounding box center [321, 386] width 54 height 22
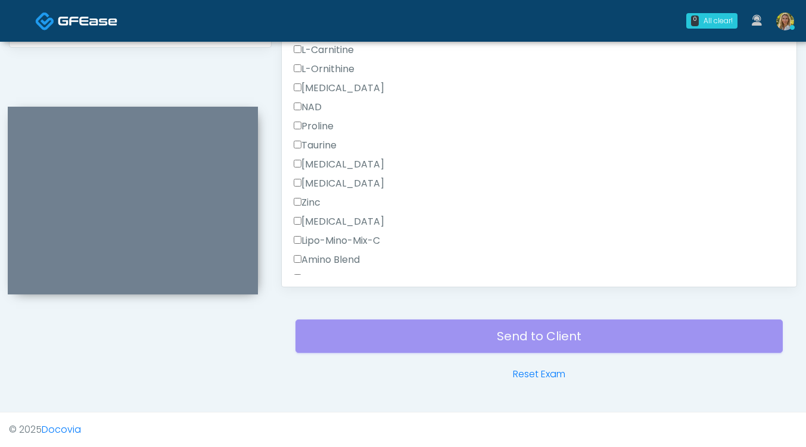
scroll to position [871, 0]
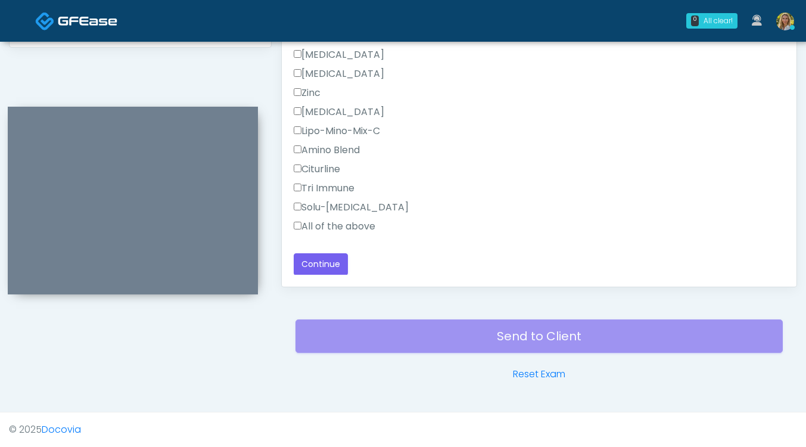
click at [328, 228] on label "All of the above" at bounding box center [335, 226] width 82 height 14
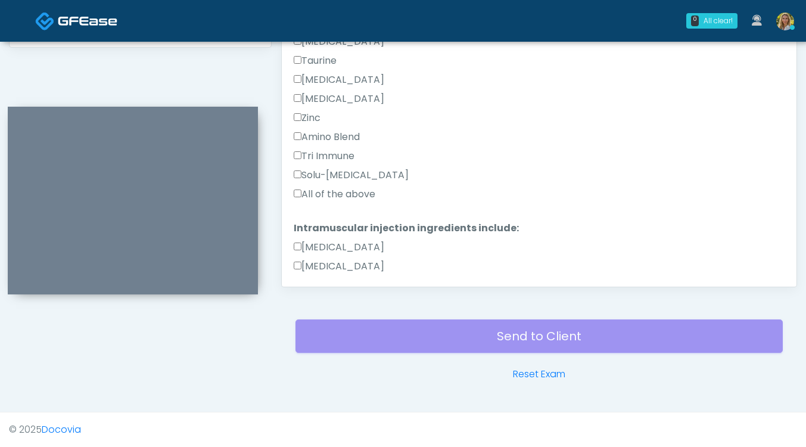
click at [318, 195] on label "All of the above" at bounding box center [335, 194] width 82 height 14
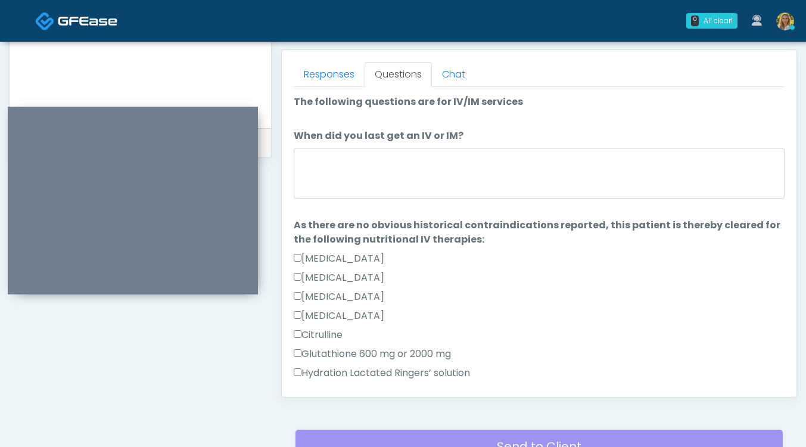
scroll to position [502, 0]
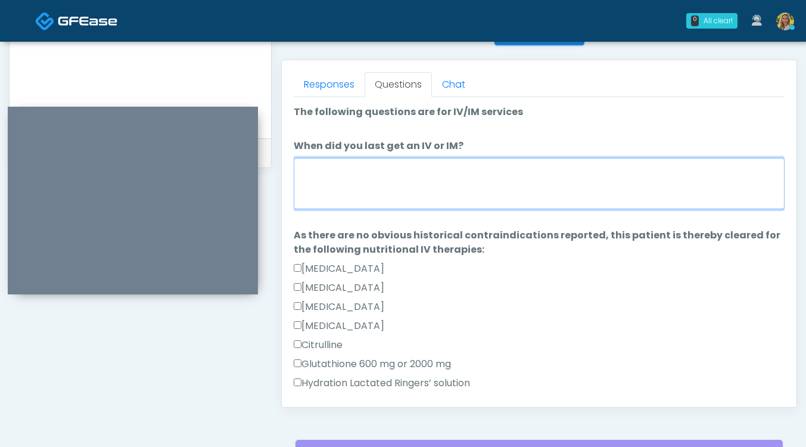
click at [318, 195] on textarea "When did you last get an IV or IM?" at bounding box center [539, 183] width 491 height 51
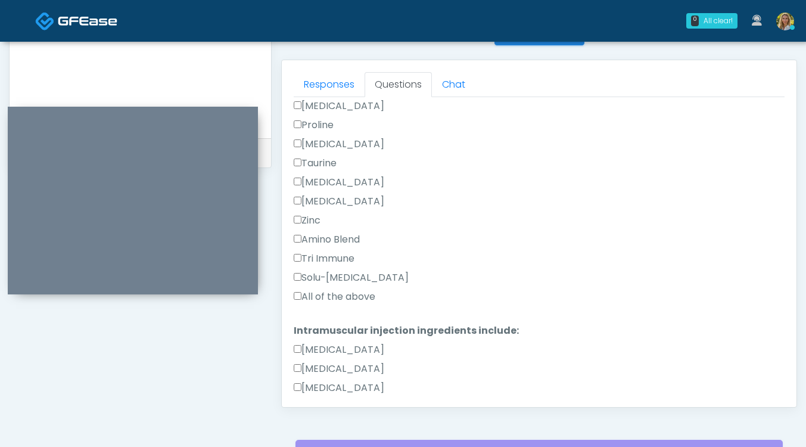
scroll to position [871, 0]
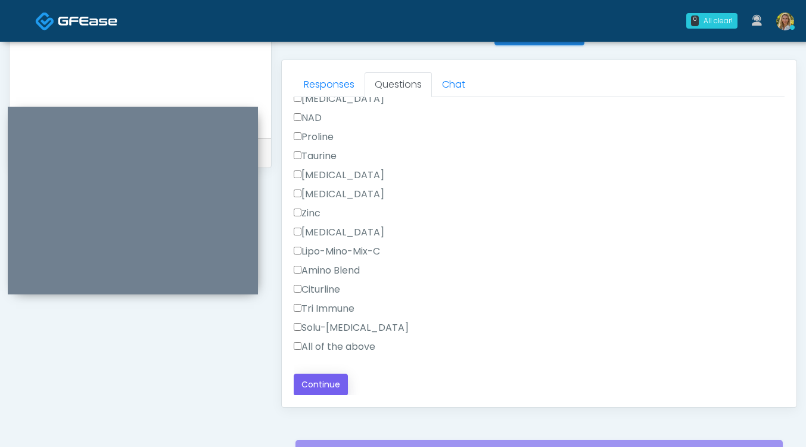
type textarea "***"
click at [310, 392] on button "Continue" at bounding box center [321, 385] width 54 height 22
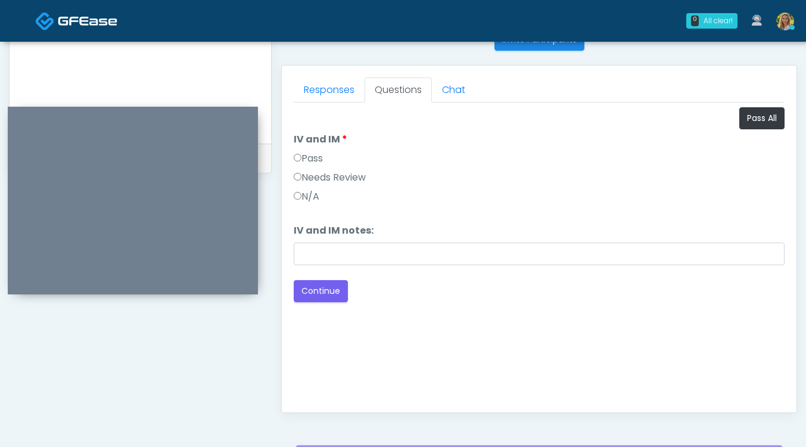
scroll to position [494, 0]
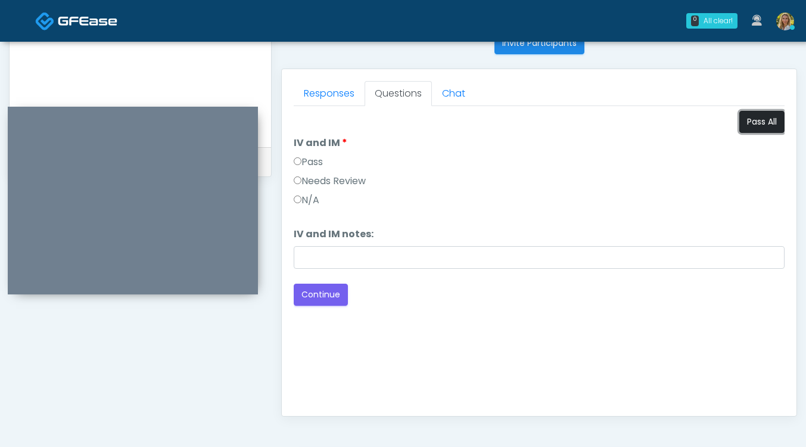
click at [744, 125] on button "Pass All" at bounding box center [762, 122] width 45 height 22
click at [308, 299] on button "Continue" at bounding box center [321, 295] width 54 height 22
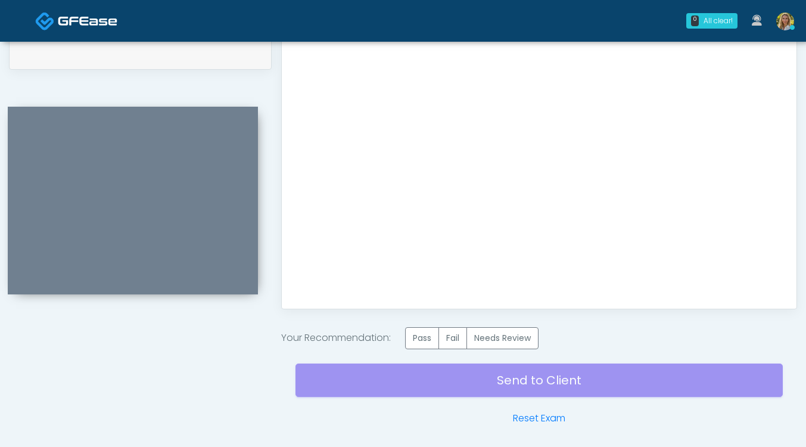
scroll to position [632, 0]
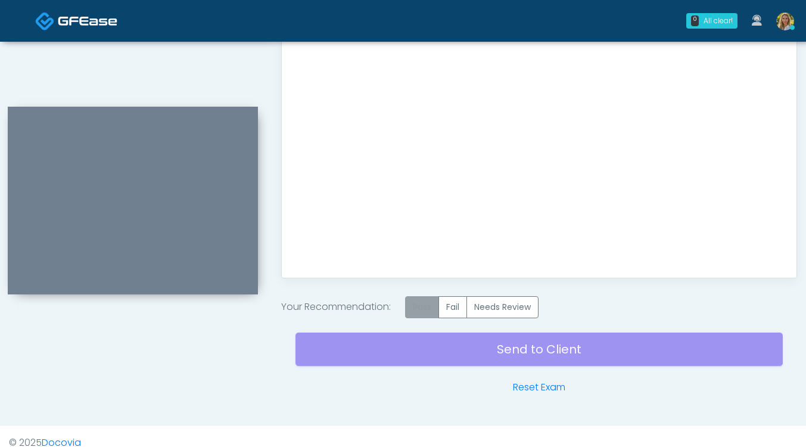
click at [428, 302] on label "Pass" at bounding box center [422, 307] width 34 height 22
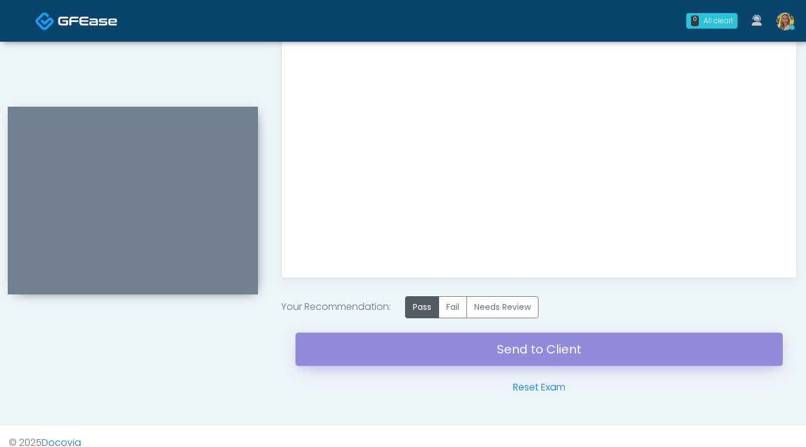
click at [432, 349] on link "Send to Client" at bounding box center [540, 349] width 488 height 33
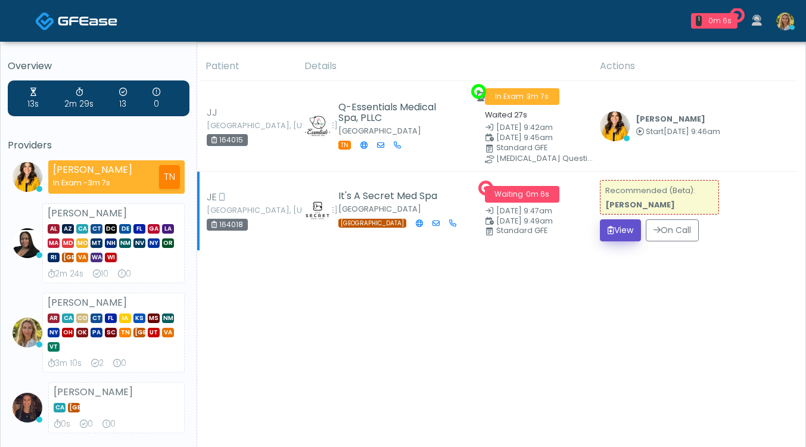
click at [613, 228] on button "View" at bounding box center [620, 230] width 41 height 22
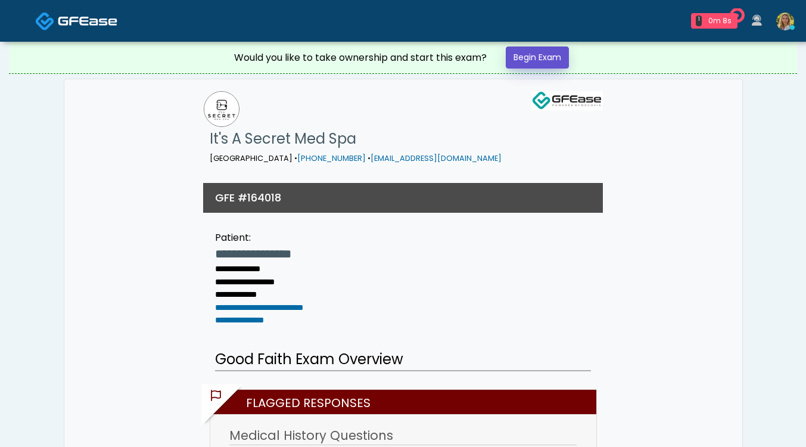
click at [530, 62] on link "Begin Exam" at bounding box center [537, 57] width 63 height 22
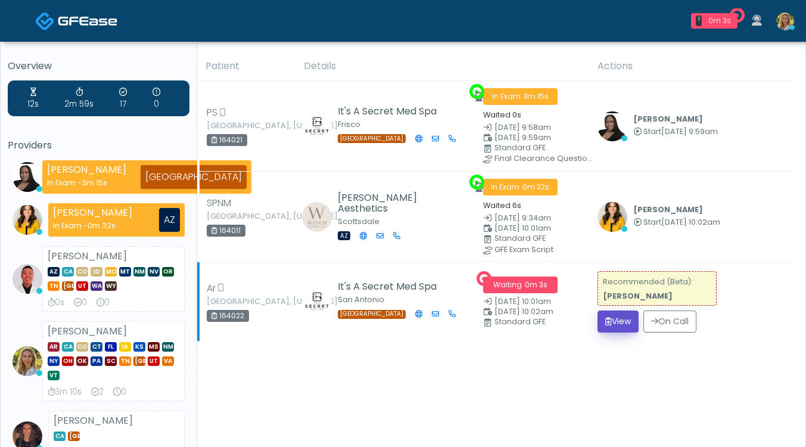
click at [612, 318] on button "View" at bounding box center [618, 322] width 41 height 22
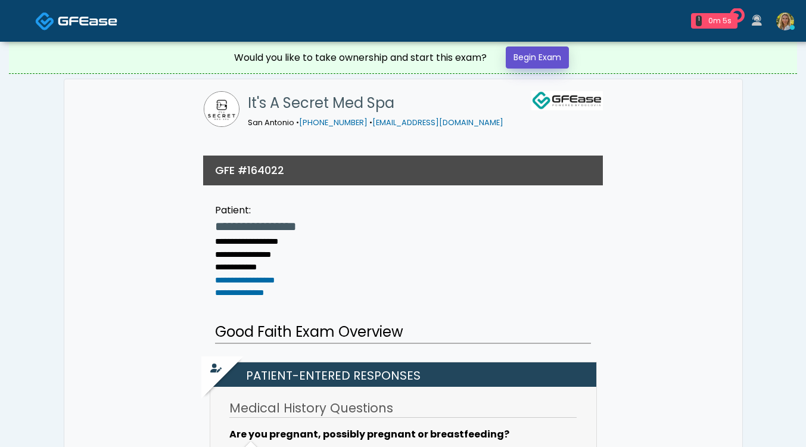
click at [534, 63] on link "Begin Exam" at bounding box center [537, 57] width 63 height 22
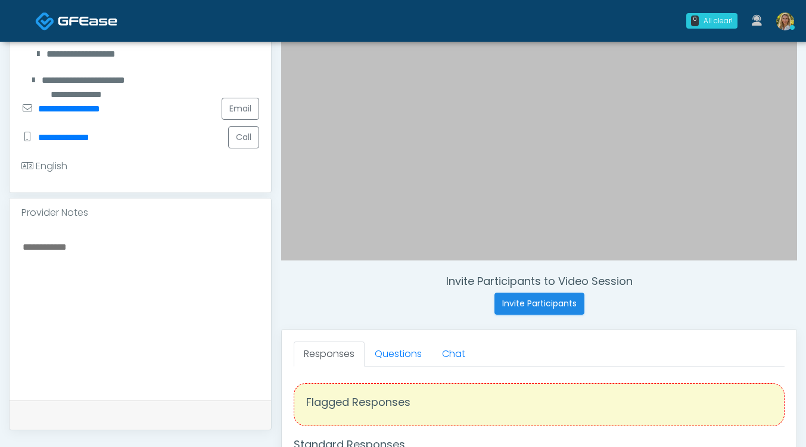
scroll to position [244, 0]
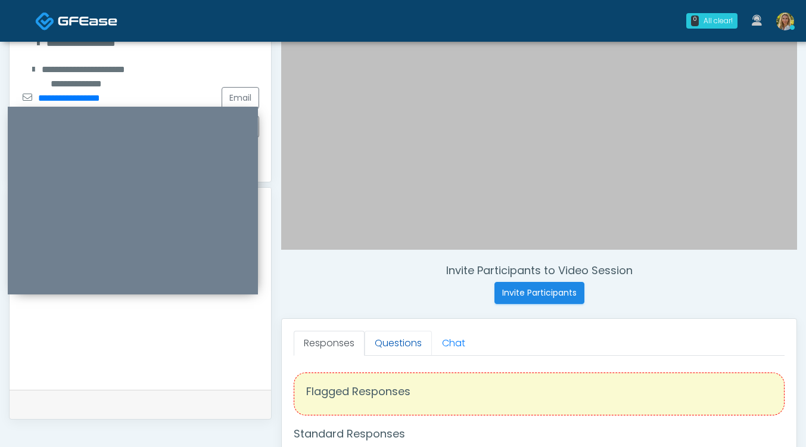
click at [405, 342] on link "Questions" at bounding box center [398, 343] width 67 height 25
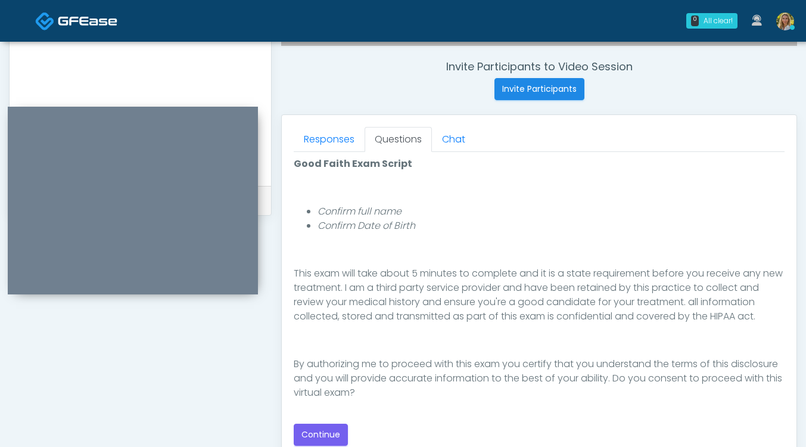
scroll to position [123, 0]
click at [321, 432] on button "Continue" at bounding box center [321, 435] width 54 height 22
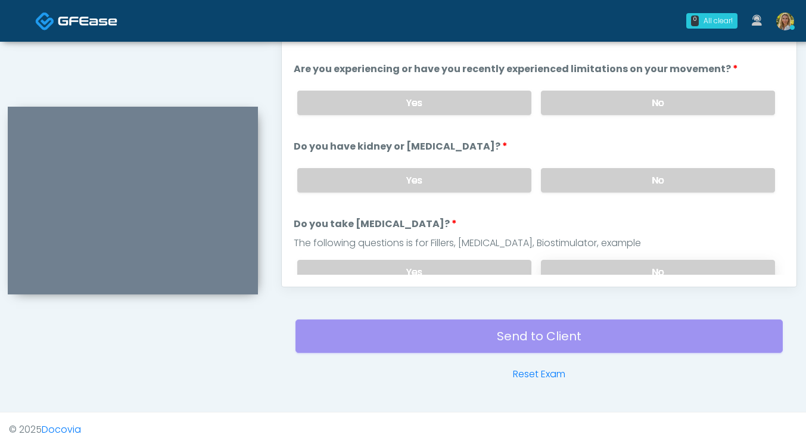
click at [594, 266] on label "No" at bounding box center [658, 272] width 234 height 24
click at [591, 182] on label "No" at bounding box center [658, 180] width 234 height 24
click at [591, 95] on label "No" at bounding box center [658, 103] width 234 height 24
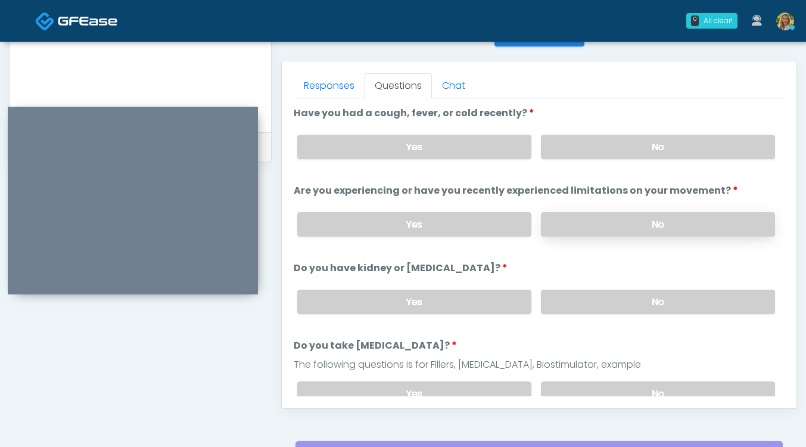
scroll to position [492, 0]
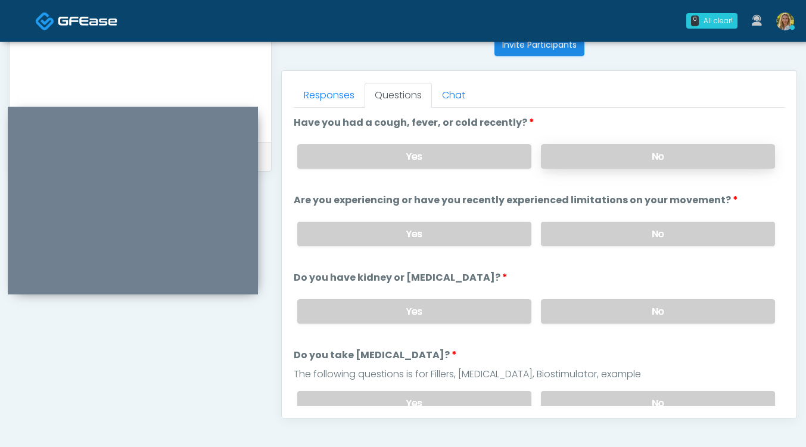
click at [565, 160] on label "No" at bounding box center [658, 156] width 234 height 24
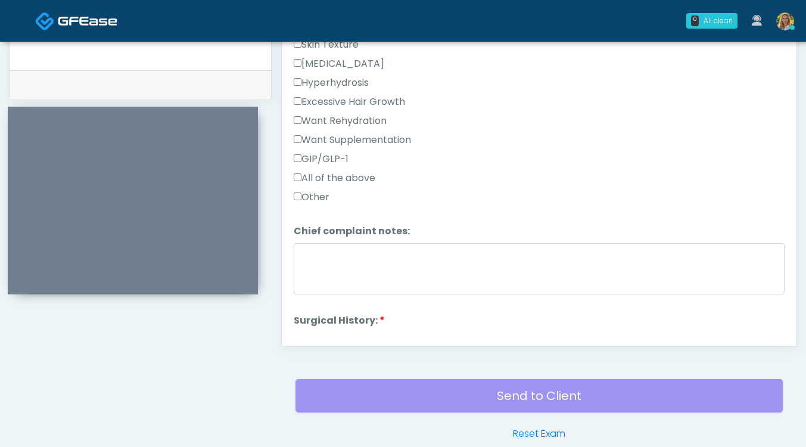
scroll to position [566, 0]
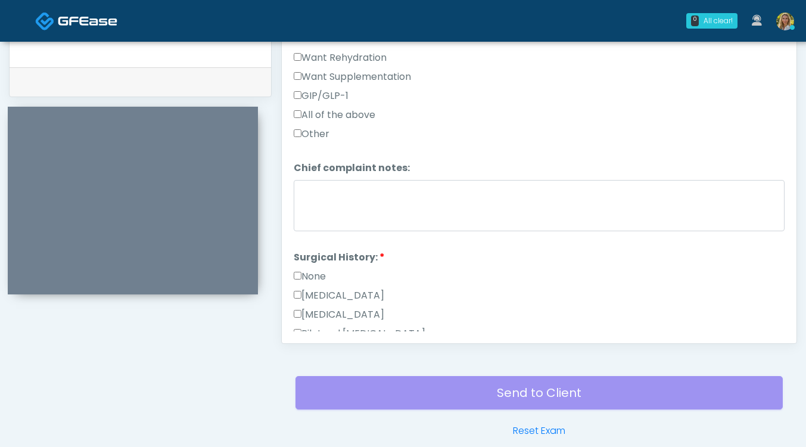
click at [322, 277] on label "None" at bounding box center [310, 276] width 32 height 14
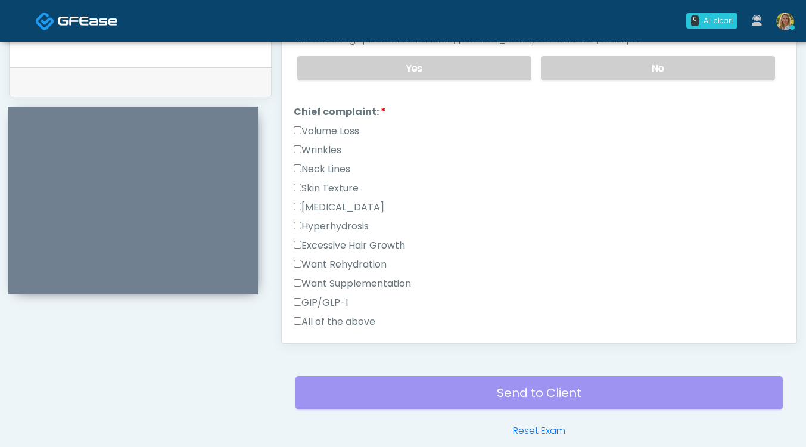
scroll to position [260, 0]
click at [325, 153] on label "Wrinkles" at bounding box center [318, 151] width 48 height 14
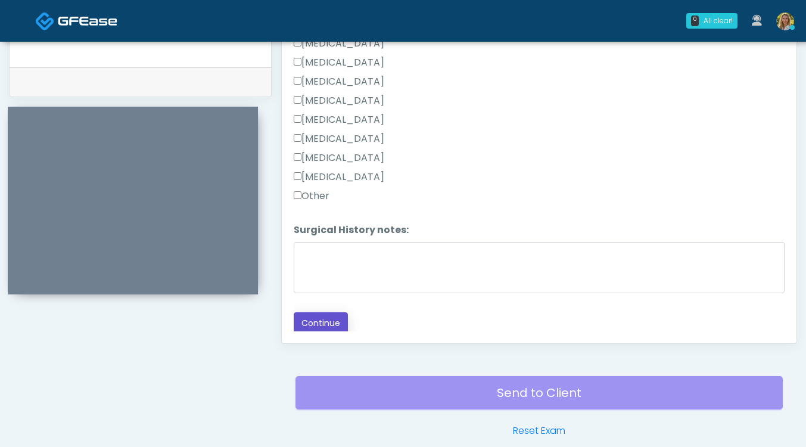
click at [322, 325] on button "Continue" at bounding box center [321, 323] width 54 height 22
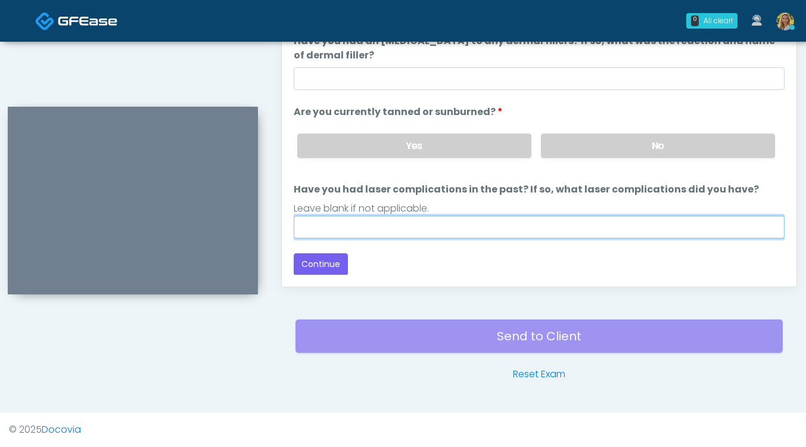
click at [398, 222] on input "Have you had laser complications in the past? If so, what laser complications d…" at bounding box center [539, 227] width 491 height 23
type input "**"
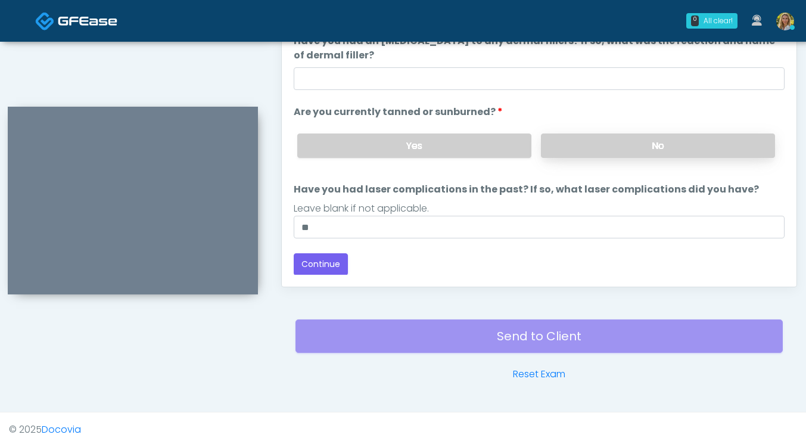
click at [617, 141] on label "No" at bounding box center [658, 146] width 234 height 24
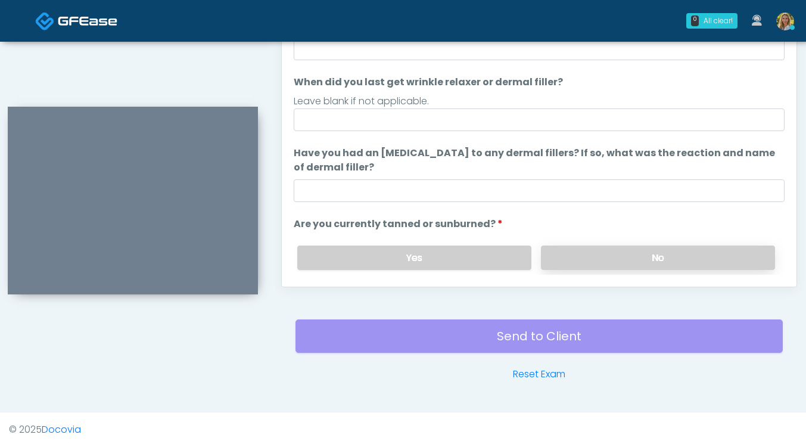
scroll to position [1, 0]
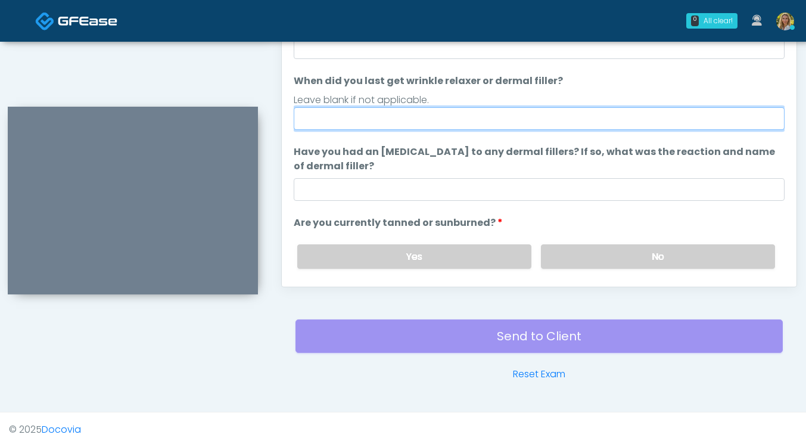
click at [460, 123] on input "When did you last get wrinkle relaxer or dermal filler?" at bounding box center [539, 118] width 491 height 23
type input "*****"
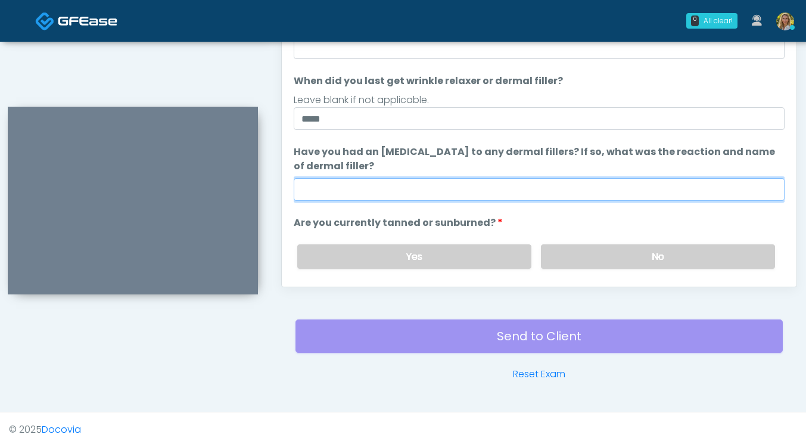
click at [471, 192] on input "Have you had an allergic response to any dermal fillers? If so, what was the re…" at bounding box center [539, 189] width 491 height 23
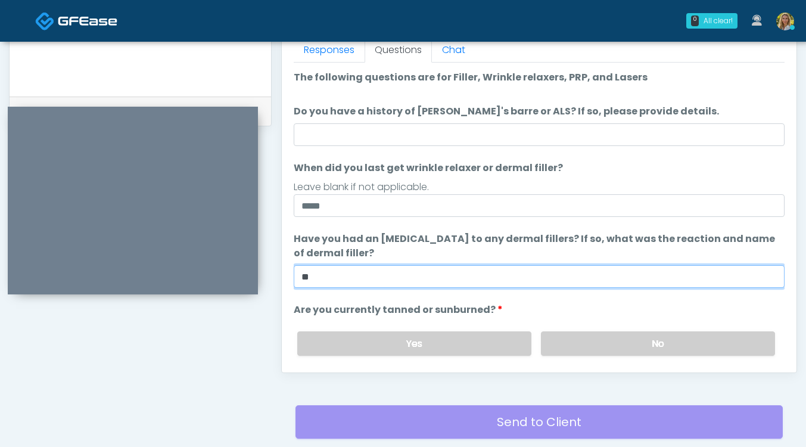
scroll to position [531, 0]
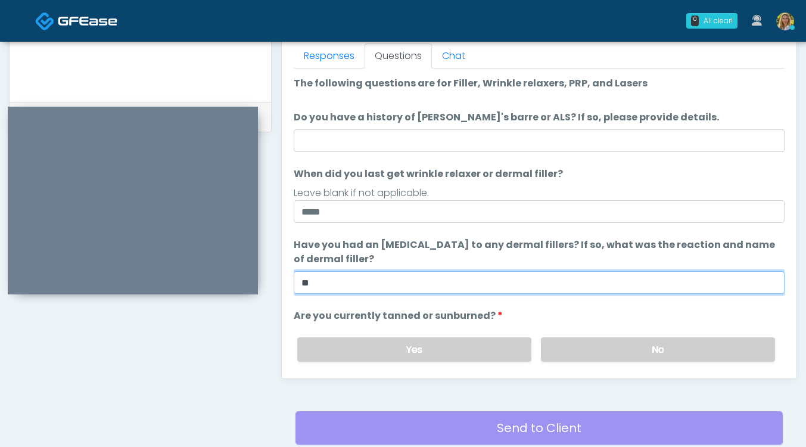
type input "**"
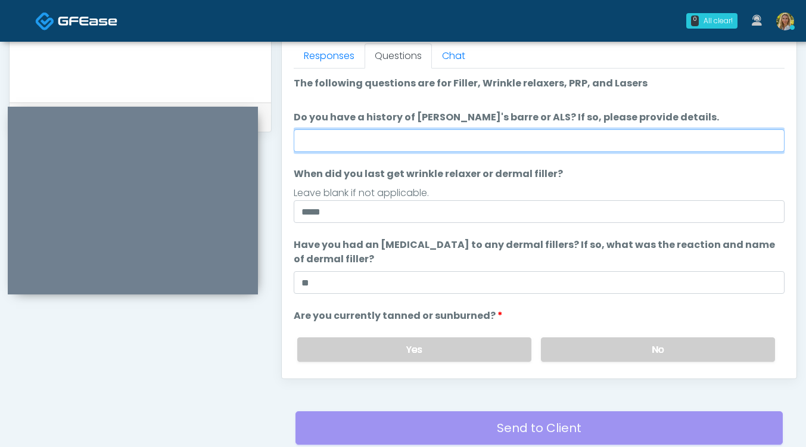
click at [398, 141] on input "Do you have a history of Guillain's barre or ALS? If so, please provide details." at bounding box center [539, 140] width 491 height 23
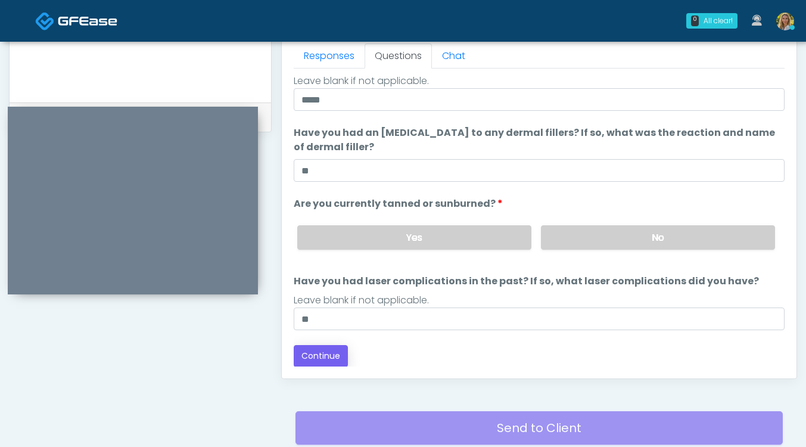
type input "**"
click at [327, 351] on button "Continue" at bounding box center [321, 356] width 54 height 22
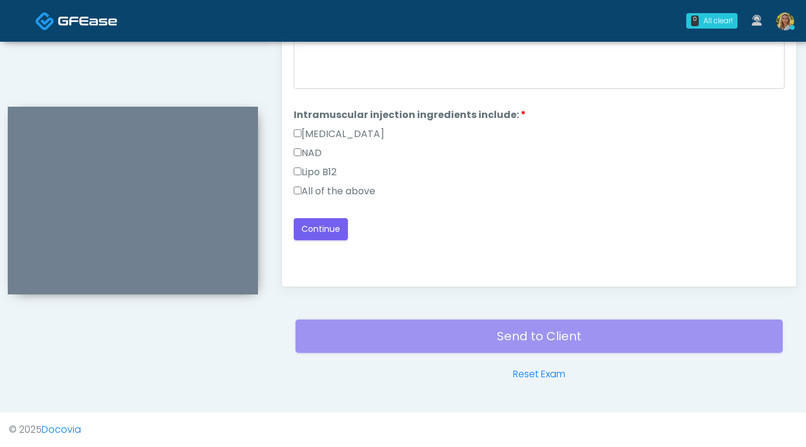
scroll to position [0, 0]
click at [356, 190] on label "All of the above" at bounding box center [335, 191] width 82 height 14
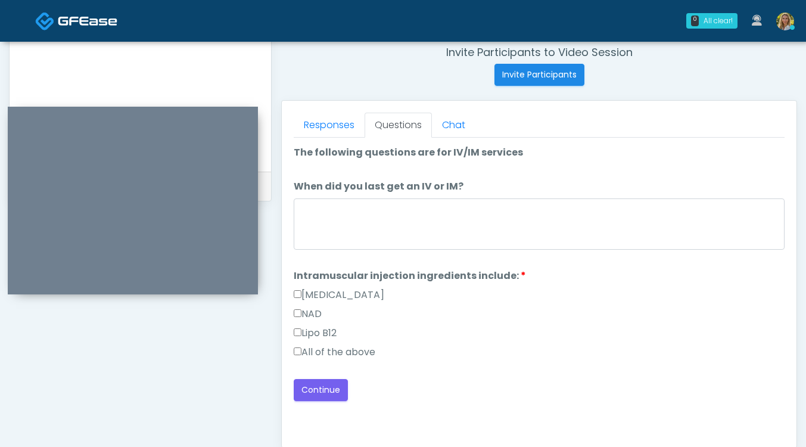
scroll to position [461, 0]
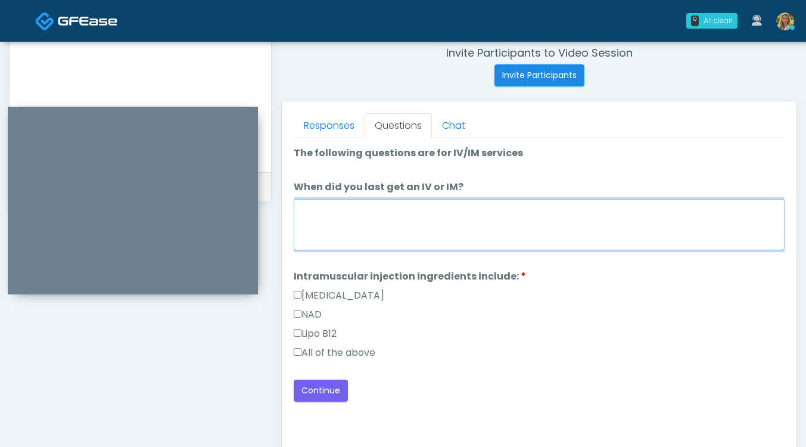
click at [342, 223] on textarea "When did you last get an IV or IM?" at bounding box center [539, 224] width 491 height 51
type textarea "**"
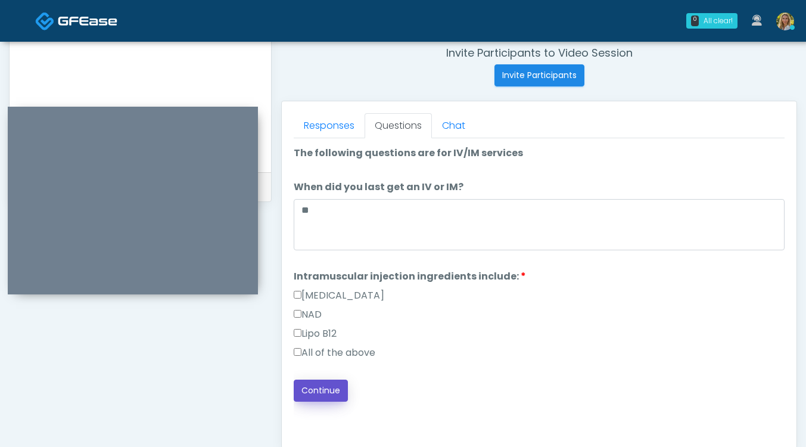
click at [340, 389] on button "Continue" at bounding box center [321, 391] width 54 height 22
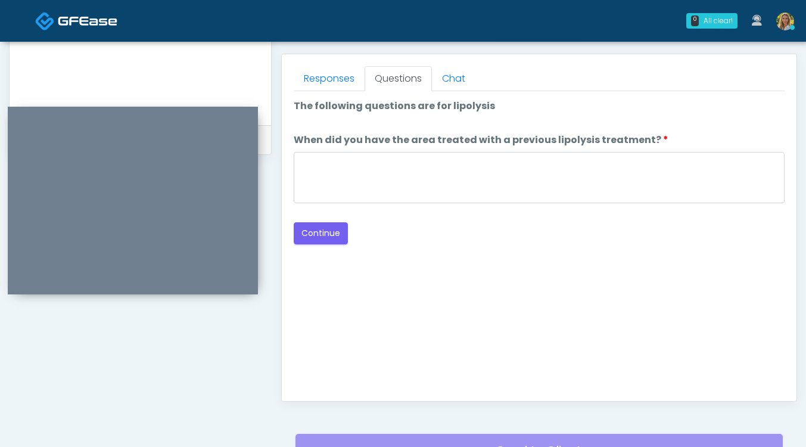
scroll to position [501, 0]
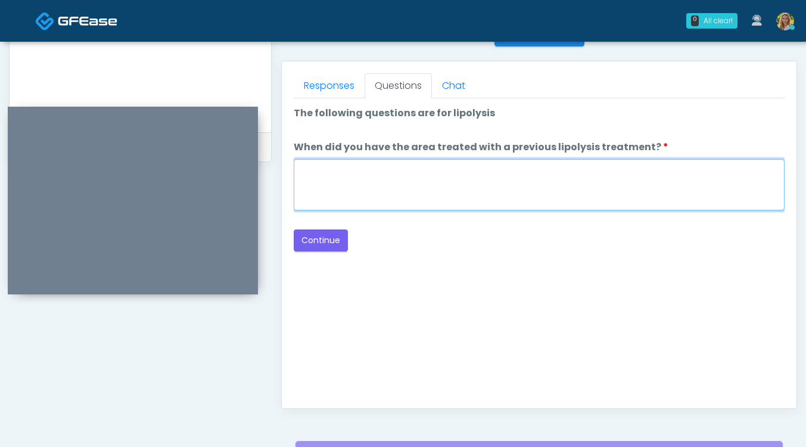
click at [344, 172] on textarea "When did you have the area treated with a previous lipolysis treatment?" at bounding box center [539, 184] width 491 height 51
type textarea "**"
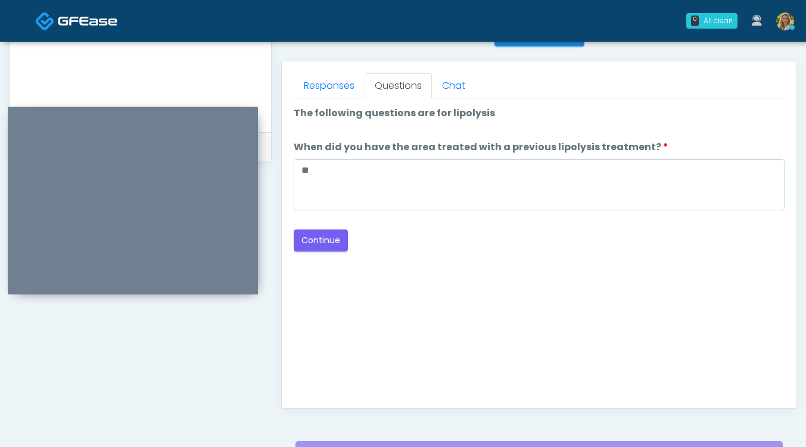
click at [315, 228] on div "Loading... Connecting to your agent... Please wait while we prepare your person…" at bounding box center [539, 178] width 491 height 145
click at [314, 241] on button "Continue" at bounding box center [321, 240] width 54 height 22
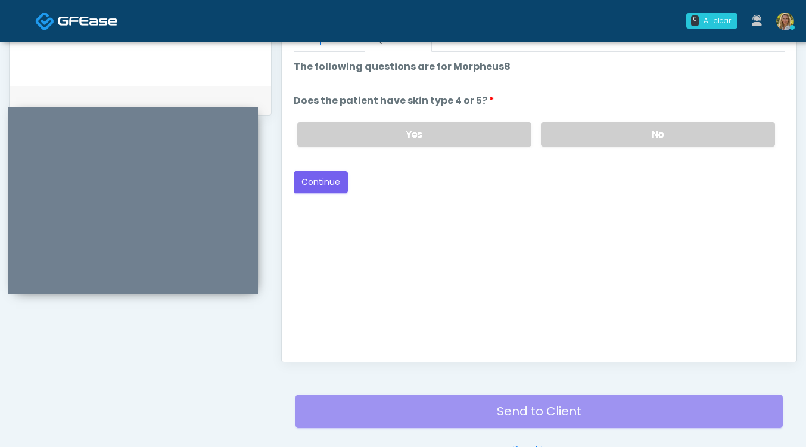
scroll to position [550, 0]
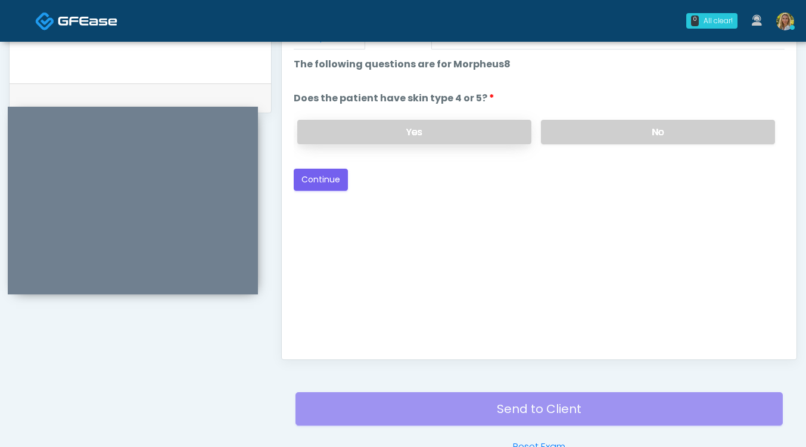
click at [433, 138] on label "Yes" at bounding box center [414, 132] width 234 height 24
click at [321, 172] on button "Continue" at bounding box center [321, 180] width 54 height 22
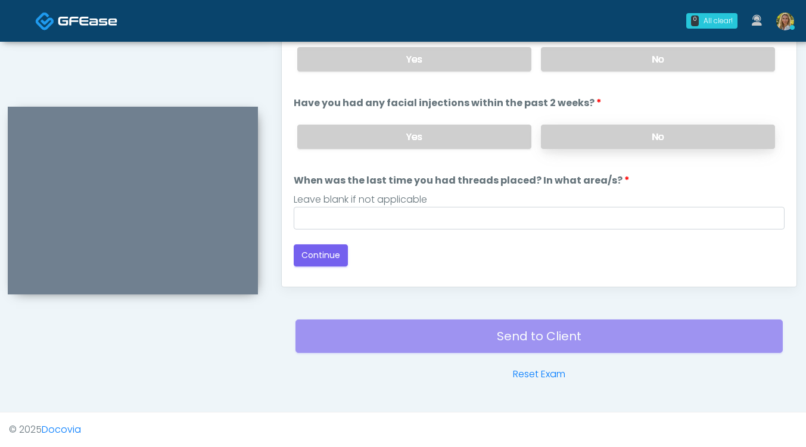
click at [623, 136] on label "No" at bounding box center [658, 137] width 234 height 24
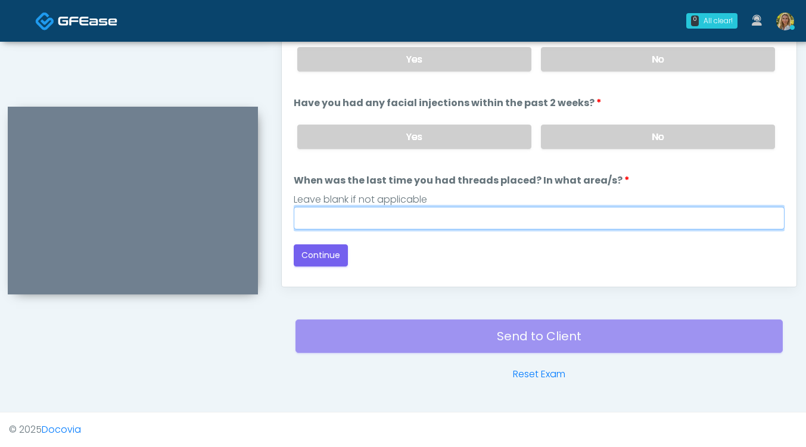
click at [468, 213] on input "When was the last time you had threads placed? In what area/s?" at bounding box center [539, 218] width 491 height 23
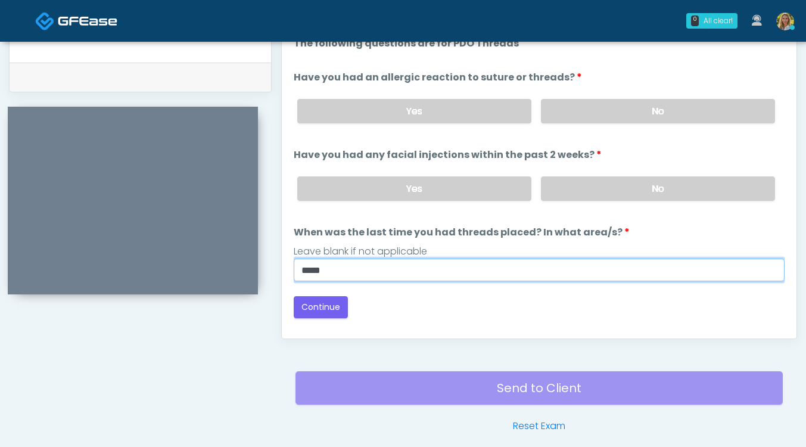
scroll to position [563, 0]
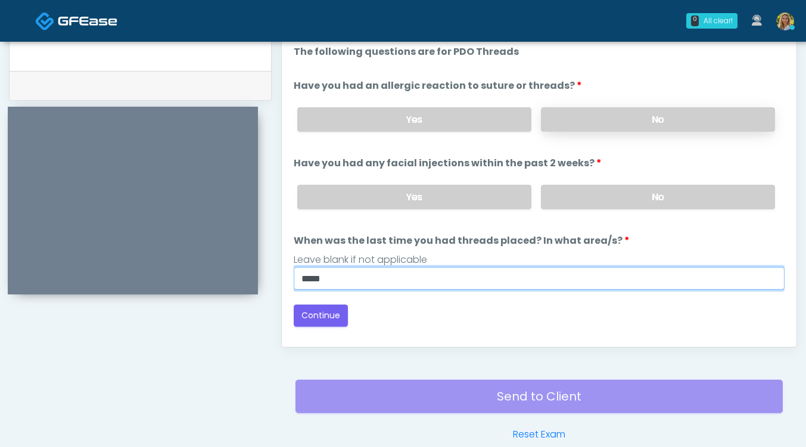
type input "*****"
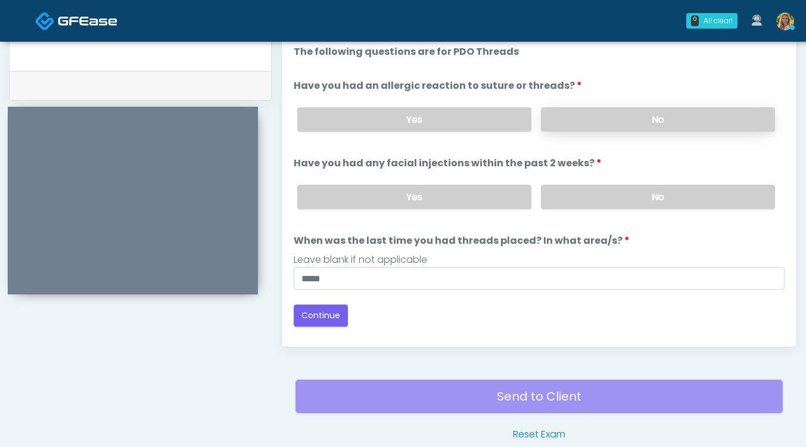
click at [639, 125] on label "No" at bounding box center [658, 119] width 234 height 24
click at [315, 319] on button "Continue" at bounding box center [321, 316] width 54 height 22
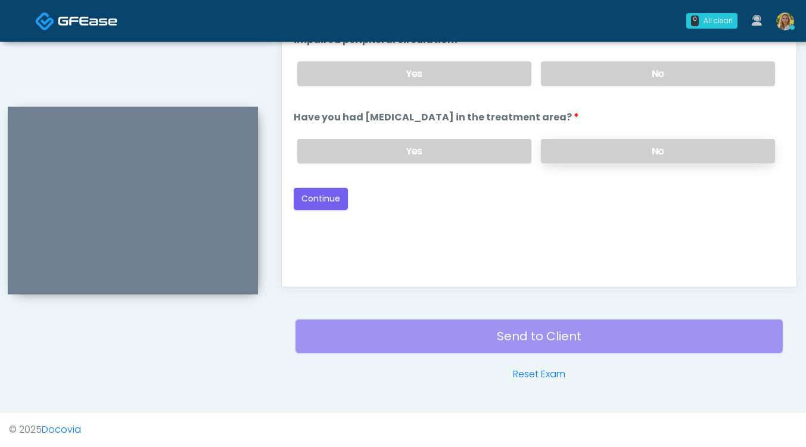
click at [650, 144] on label "No" at bounding box center [658, 151] width 234 height 24
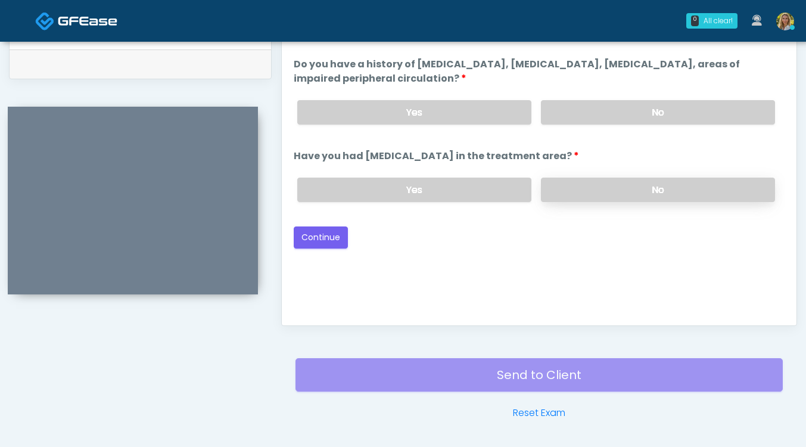
scroll to position [583, 0]
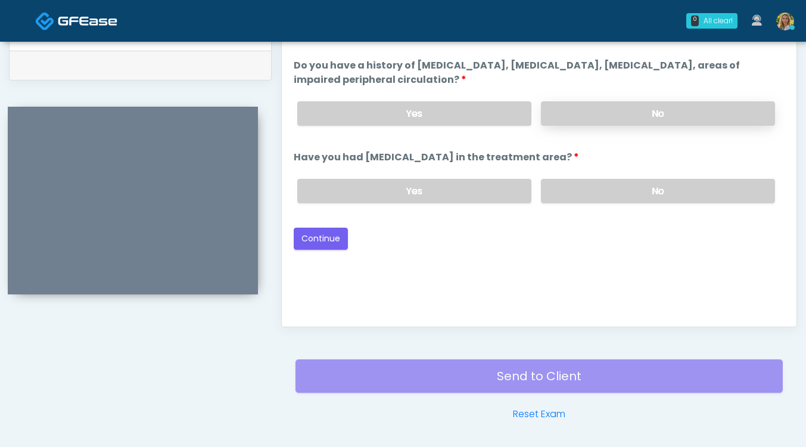
click at [600, 117] on label "No" at bounding box center [658, 113] width 234 height 24
click at [331, 235] on button "Continue" at bounding box center [321, 239] width 54 height 22
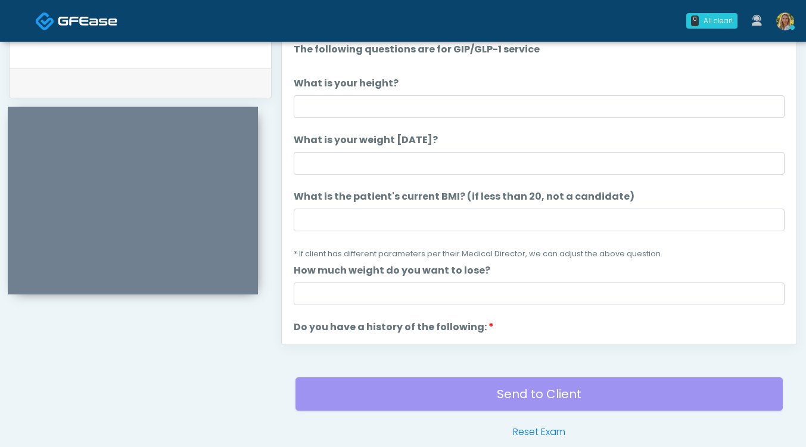
scroll to position [561, 0]
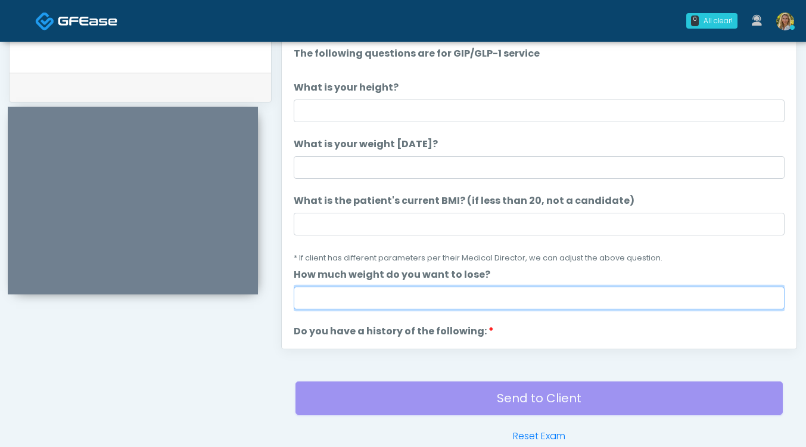
click at [353, 295] on input "How much weight do you want to lose?" at bounding box center [539, 298] width 491 height 23
type input "**"
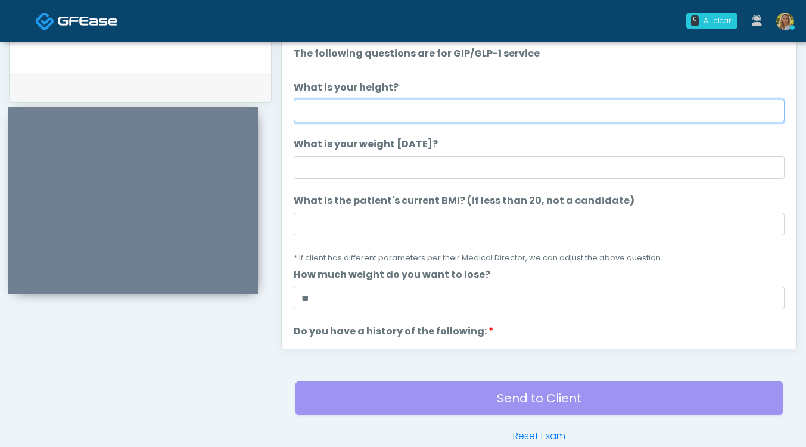
click at [333, 120] on input "What is your height?" at bounding box center [539, 111] width 491 height 23
type input "***"
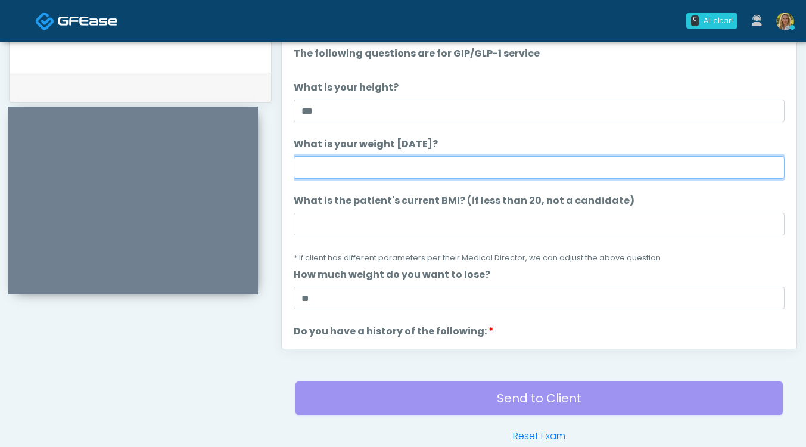
click at [326, 170] on input "What is your weight today?" at bounding box center [539, 167] width 491 height 23
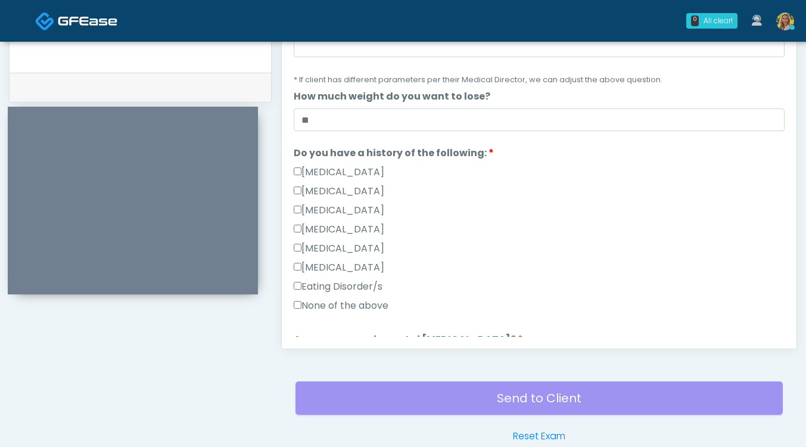
scroll to position [181, 0]
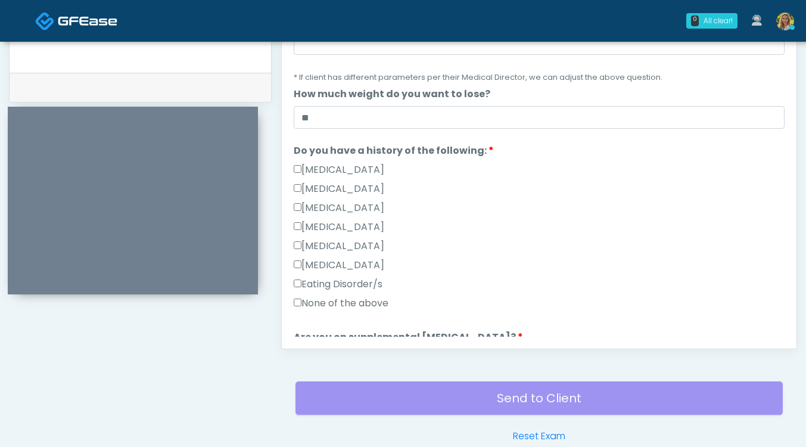
type input "***"
click at [329, 303] on label "None of the above" at bounding box center [341, 303] width 95 height 14
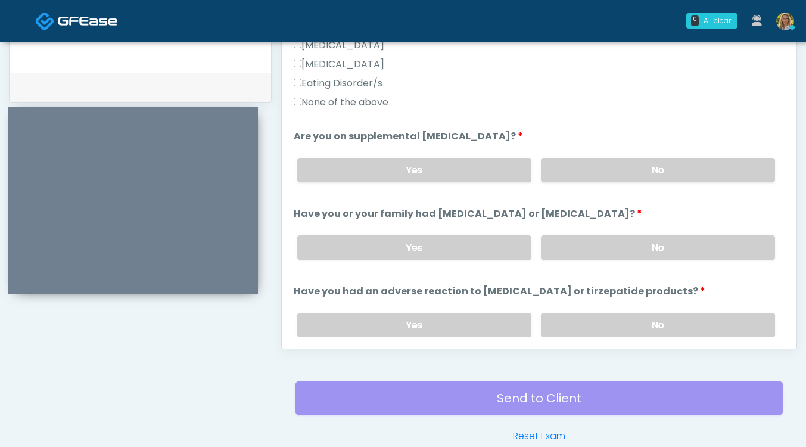
scroll to position [392, 0]
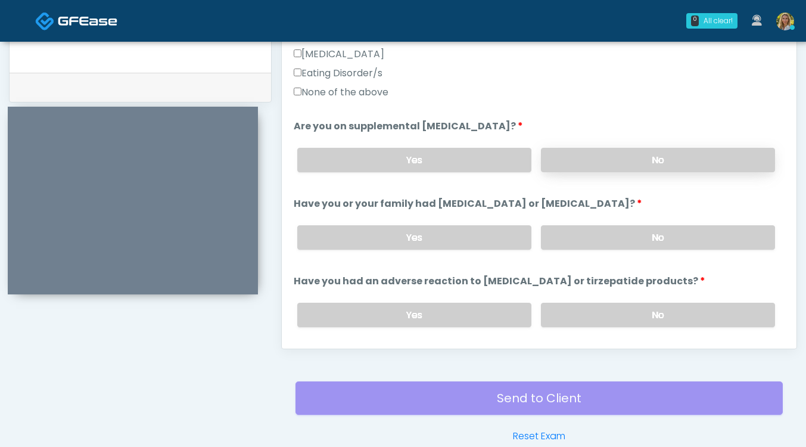
click at [609, 165] on label "No" at bounding box center [658, 160] width 234 height 24
click at [600, 241] on label "No" at bounding box center [658, 237] width 234 height 24
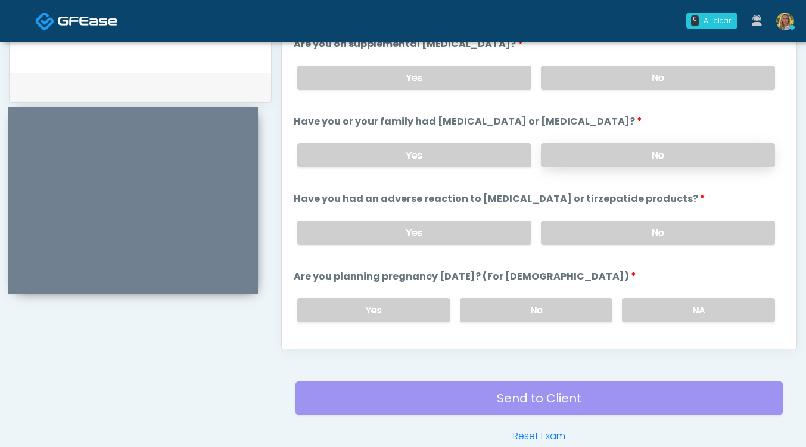
scroll to position [477, 0]
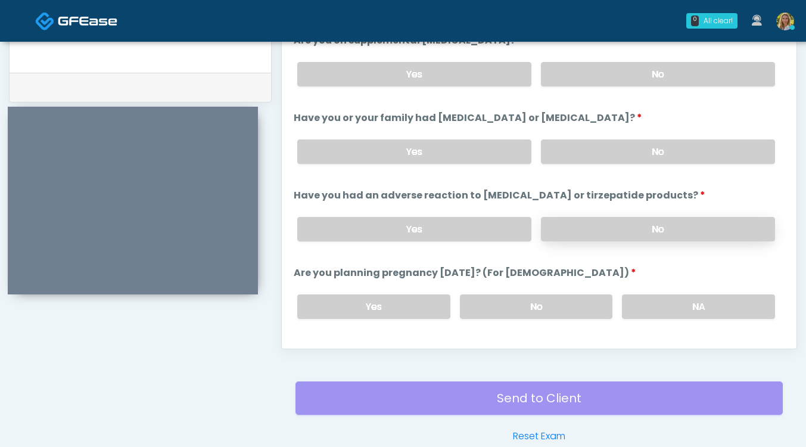
click at [597, 230] on label "No" at bounding box center [658, 229] width 234 height 24
click at [559, 303] on label "No" at bounding box center [536, 306] width 153 height 24
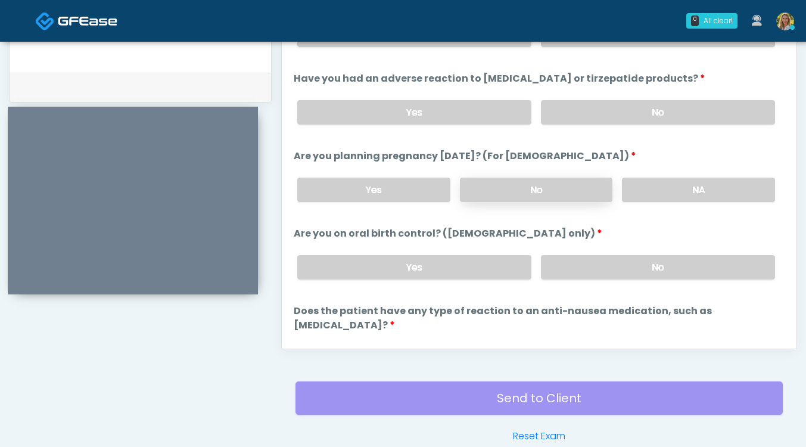
scroll to position [657, 0]
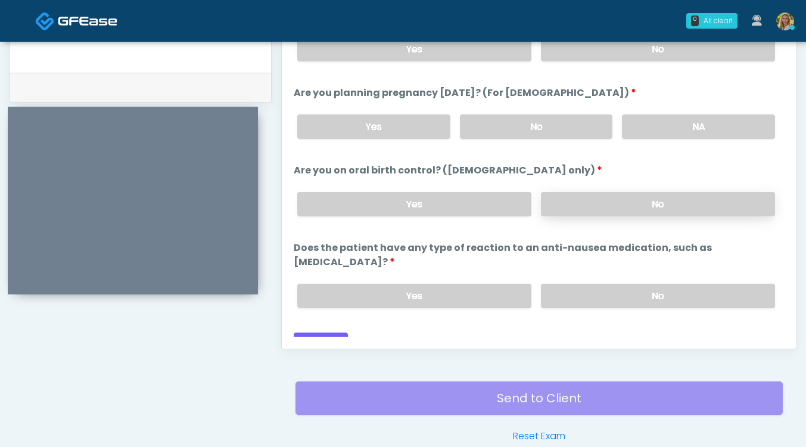
click at [587, 204] on label "No" at bounding box center [658, 204] width 234 height 24
click at [586, 284] on label "No" at bounding box center [658, 296] width 234 height 24
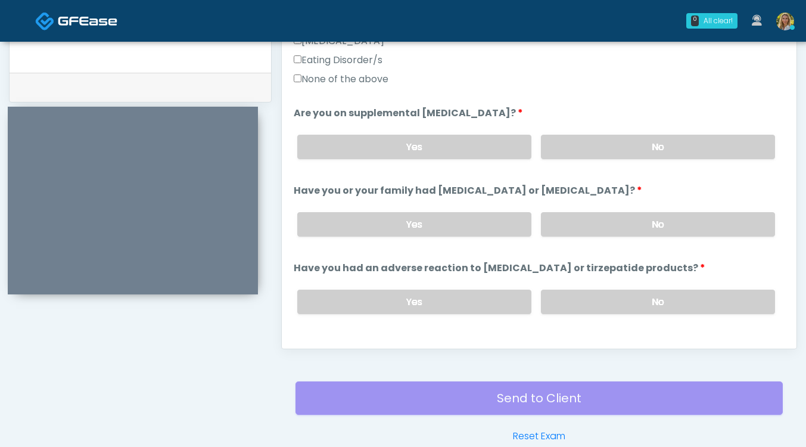
scroll to position [272, 0]
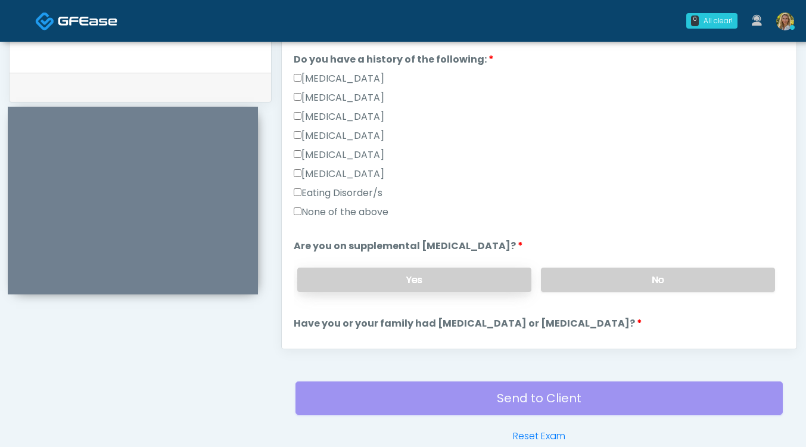
click at [430, 278] on label "Yes" at bounding box center [414, 280] width 234 height 24
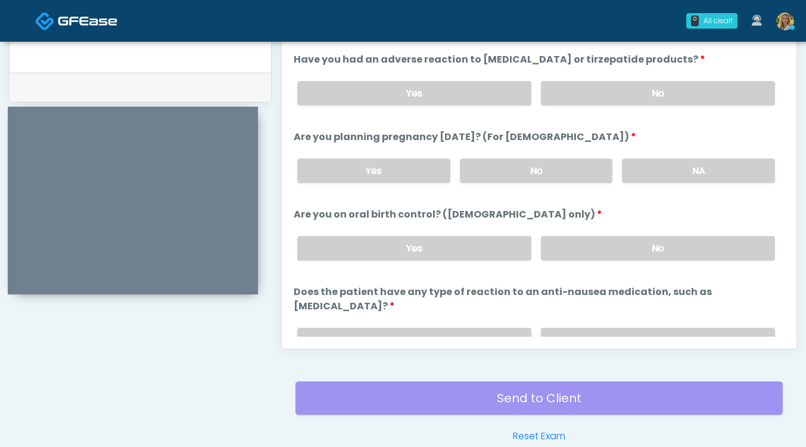
scroll to position [657, 0]
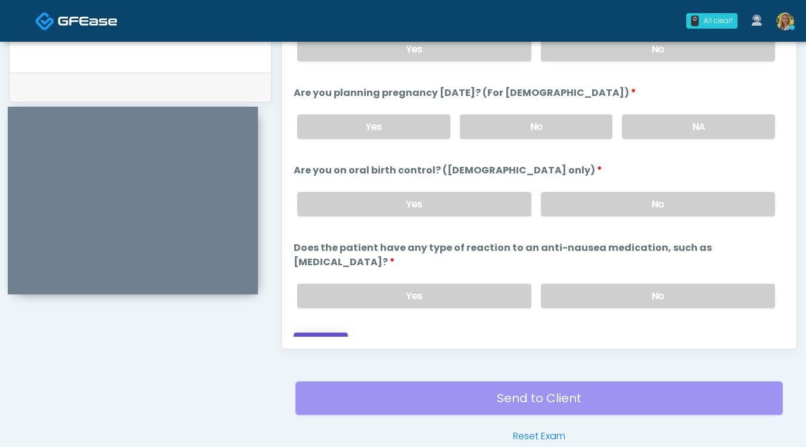
click at [319, 333] on button "Continue" at bounding box center [321, 344] width 54 height 22
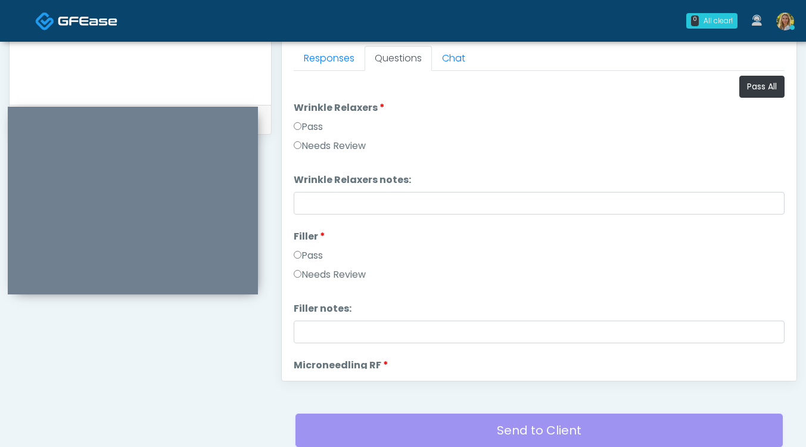
scroll to position [522, 0]
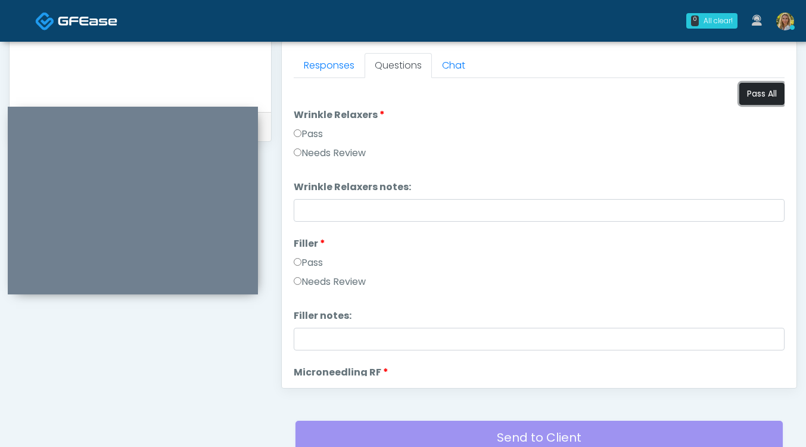
click at [758, 95] on button "Pass All" at bounding box center [762, 94] width 45 height 22
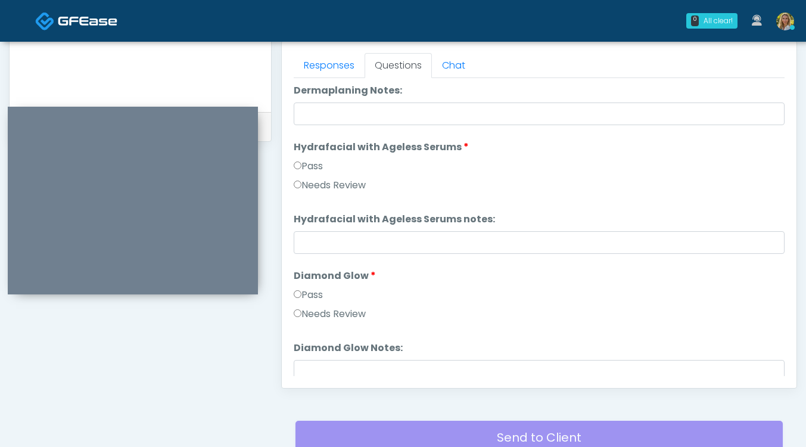
scroll to position [2200, 0]
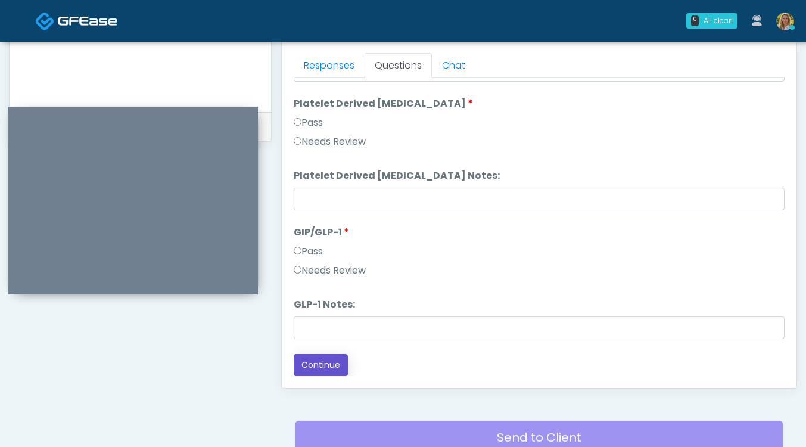
click at [312, 366] on button "Continue" at bounding box center [321, 365] width 54 height 22
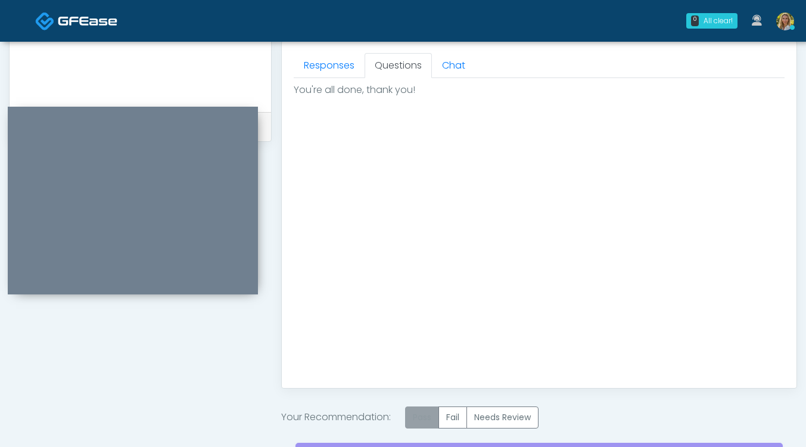
click at [422, 407] on label "Pass" at bounding box center [422, 418] width 34 height 22
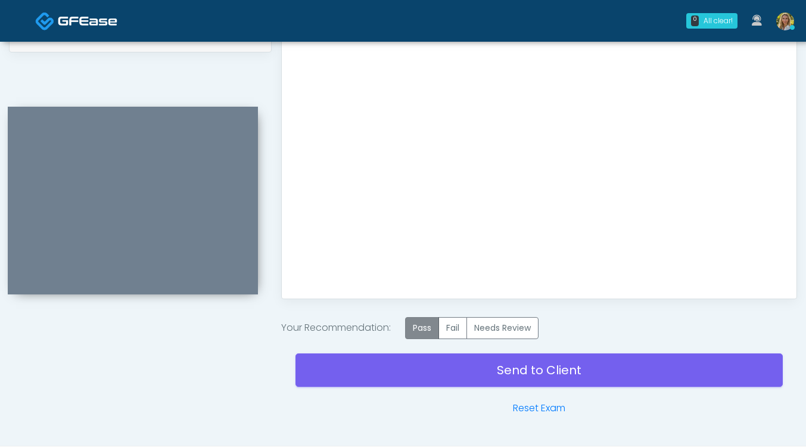
scroll to position [616, 0]
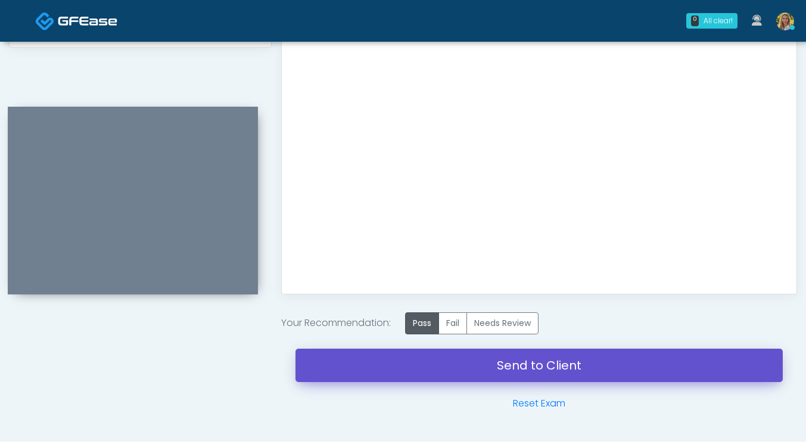
click at [408, 363] on link "Send to Client" at bounding box center [540, 365] width 488 height 33
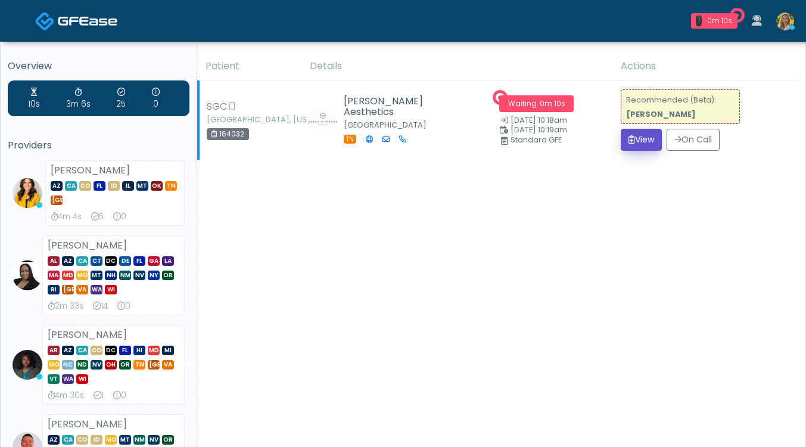
click at [643, 137] on button "View" at bounding box center [641, 140] width 41 height 22
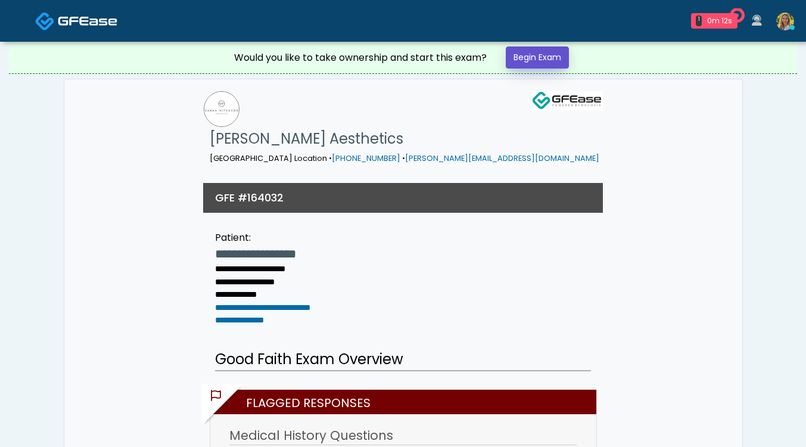
click at [544, 61] on link "Begin Exam" at bounding box center [537, 57] width 63 height 22
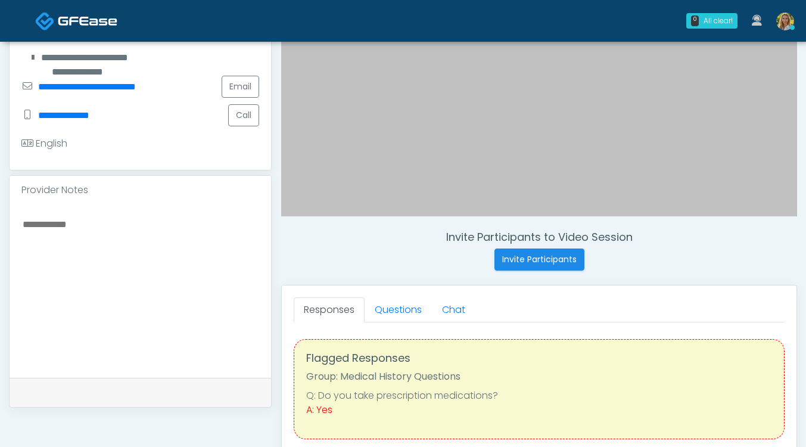
scroll to position [280, 0]
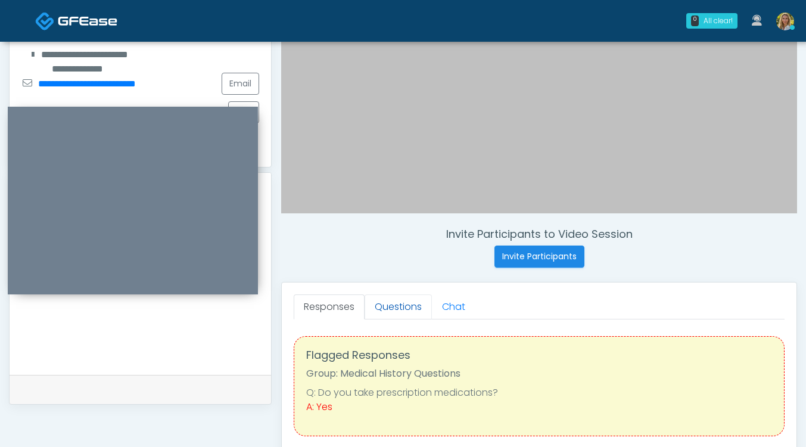
click at [407, 302] on link "Questions" at bounding box center [398, 306] width 67 height 25
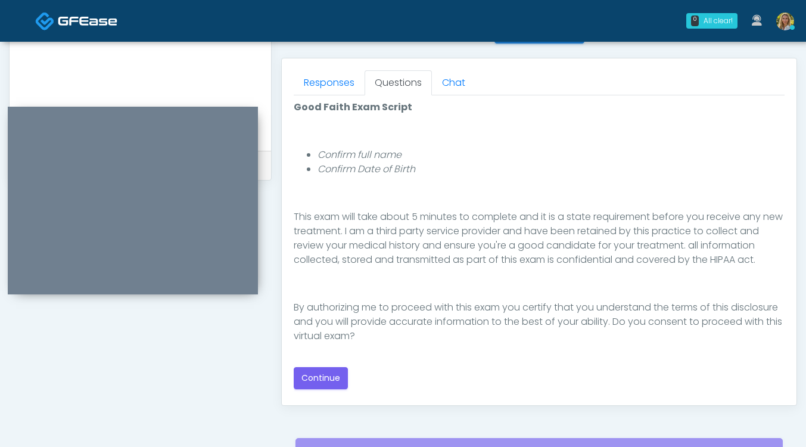
scroll to position [513, 0]
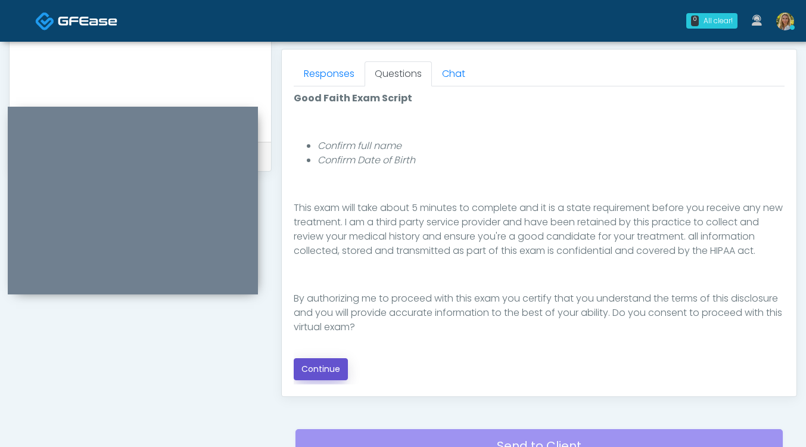
click at [318, 368] on button "Continue" at bounding box center [321, 369] width 54 height 22
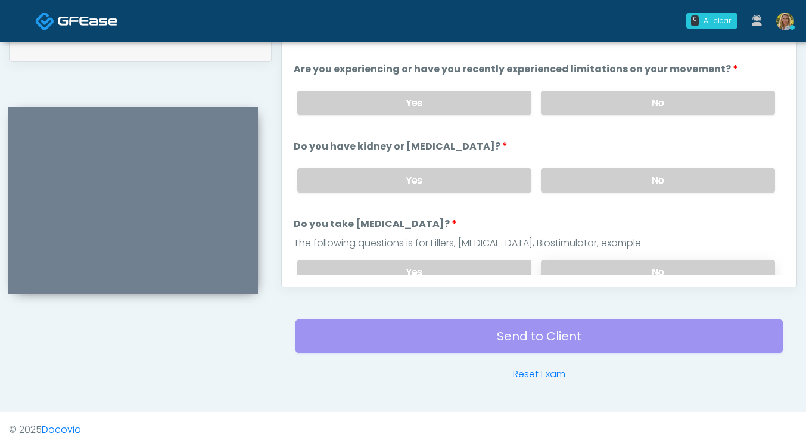
click at [580, 264] on label "No" at bounding box center [658, 272] width 234 height 24
click at [589, 171] on label "No" at bounding box center [658, 180] width 234 height 24
click at [591, 96] on label "No" at bounding box center [658, 103] width 234 height 24
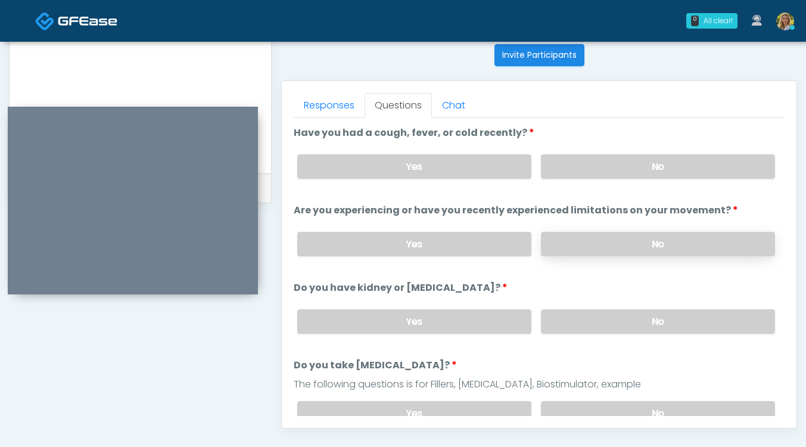
scroll to position [473, 0]
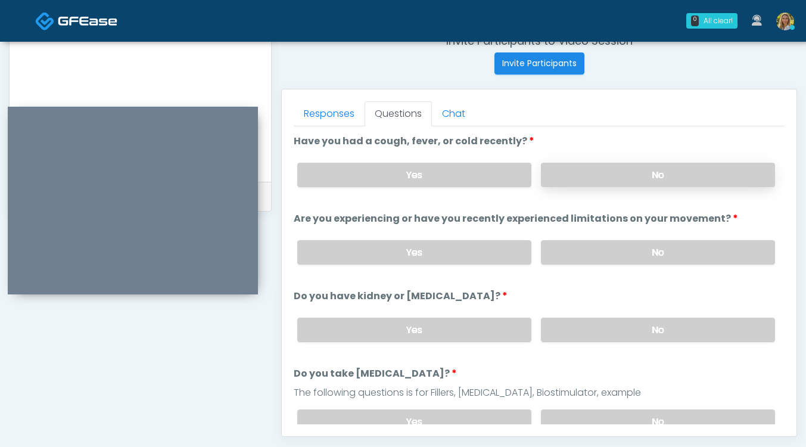
click at [596, 166] on label "No" at bounding box center [658, 175] width 234 height 24
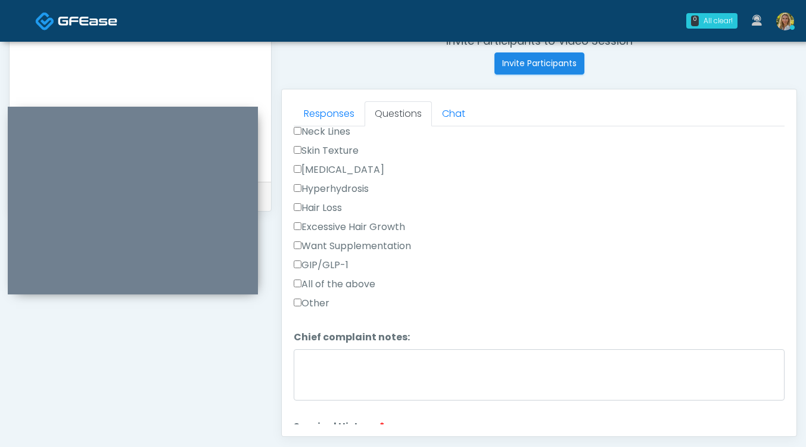
scroll to position [445, 0]
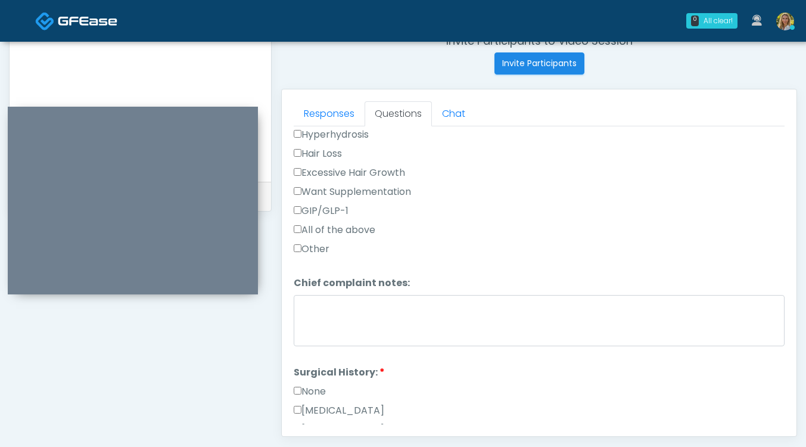
click at [316, 395] on label "None" at bounding box center [310, 391] width 32 height 14
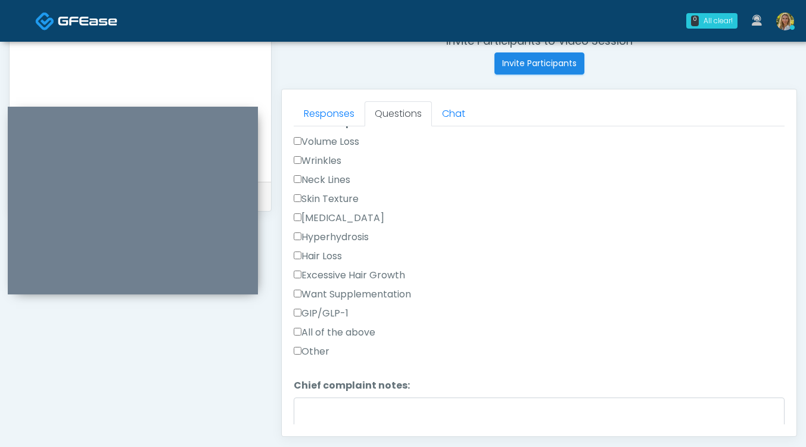
scroll to position [334, 0]
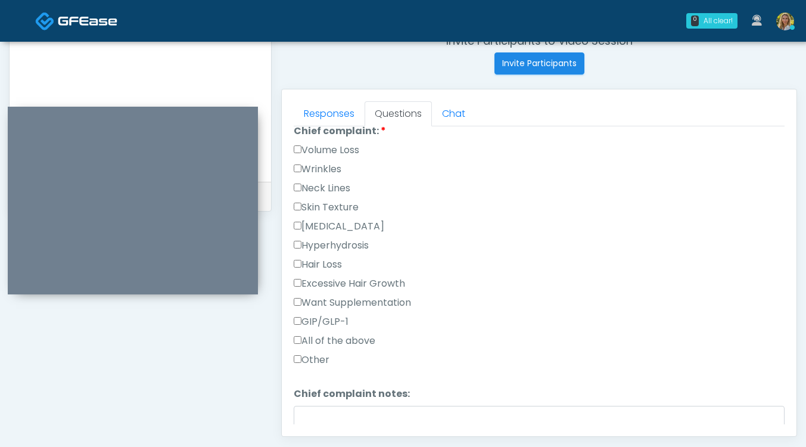
click at [320, 166] on label "Wrinkles" at bounding box center [318, 169] width 48 height 14
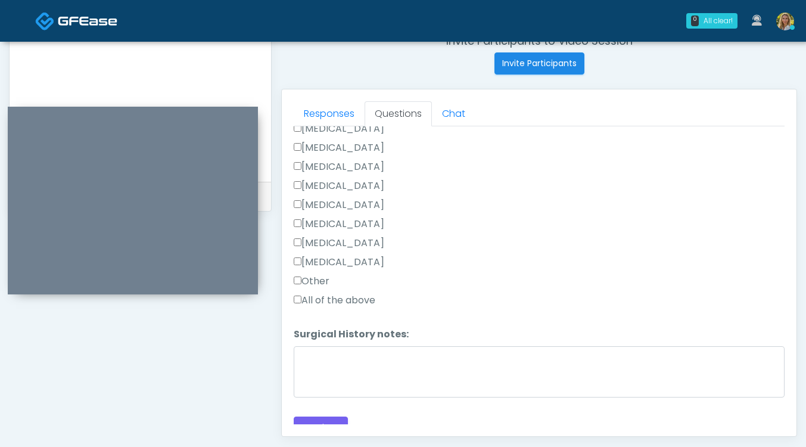
scroll to position [796, 0]
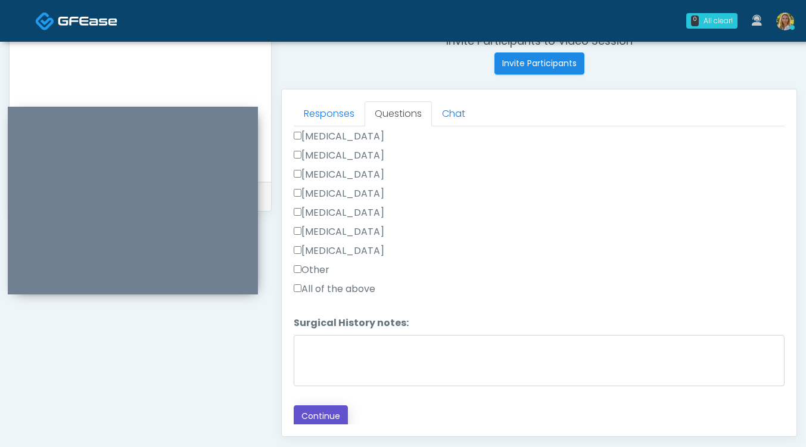
click at [324, 415] on button "Continue" at bounding box center [321, 416] width 54 height 22
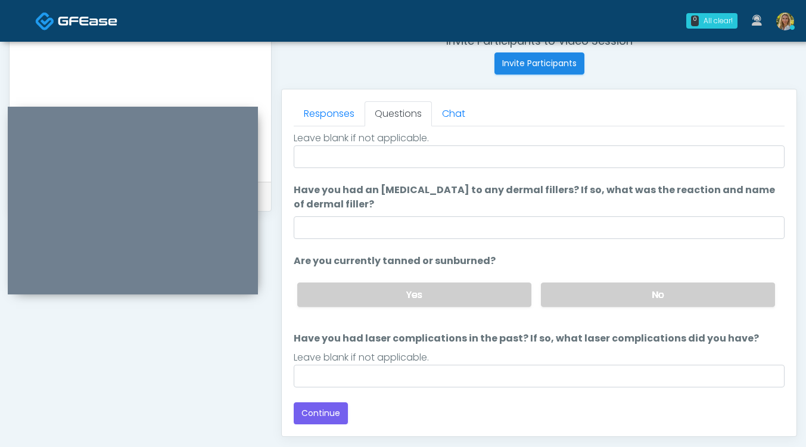
scroll to position [112, 0]
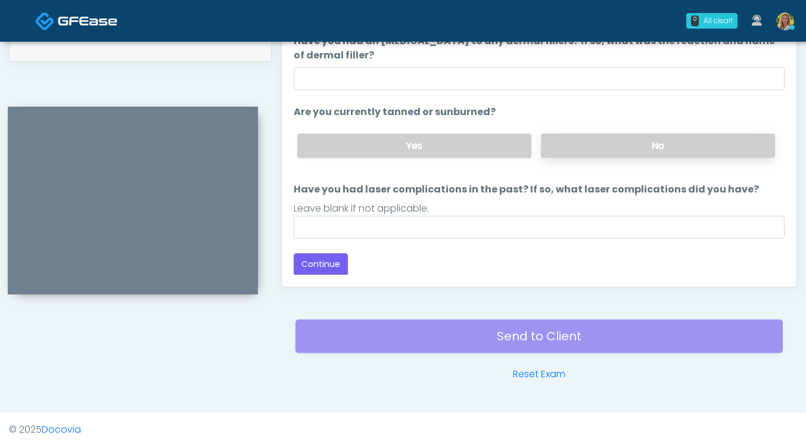
click at [561, 149] on label "No" at bounding box center [658, 146] width 234 height 24
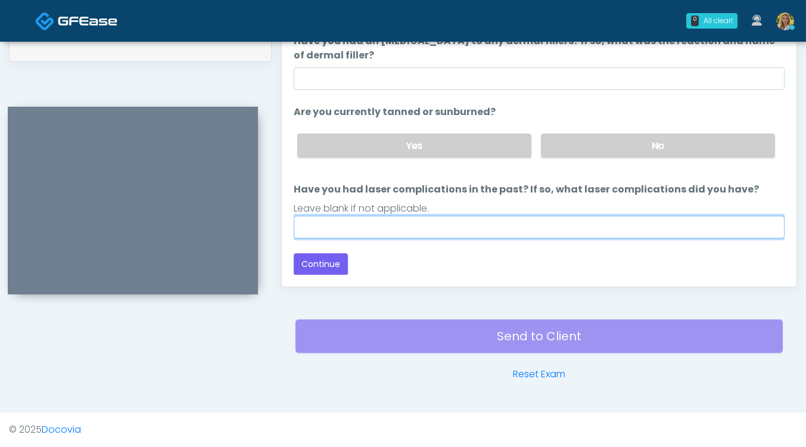
click at [402, 232] on input "Have you had laser complications in the past? If so, what laser complications d…" at bounding box center [539, 227] width 491 height 23
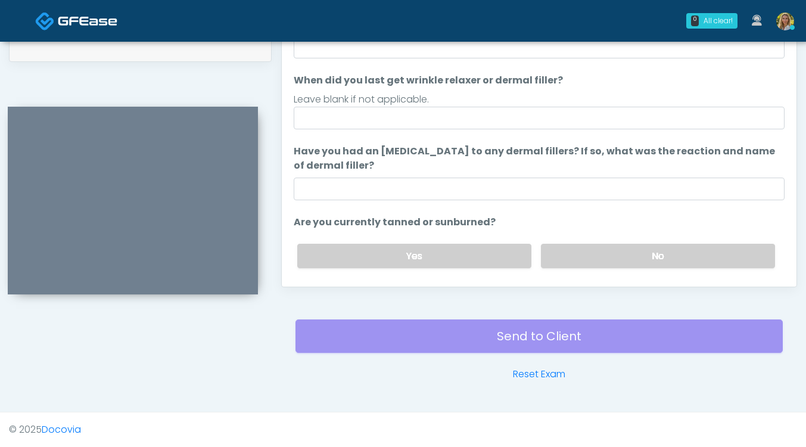
scroll to position [0, 0]
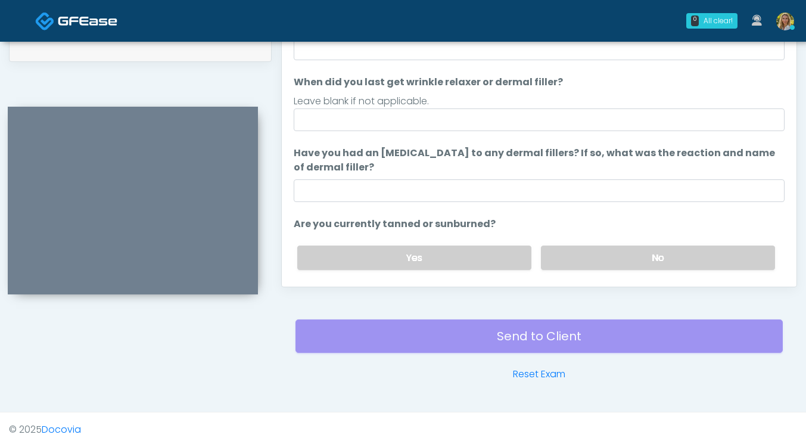
type input "**"
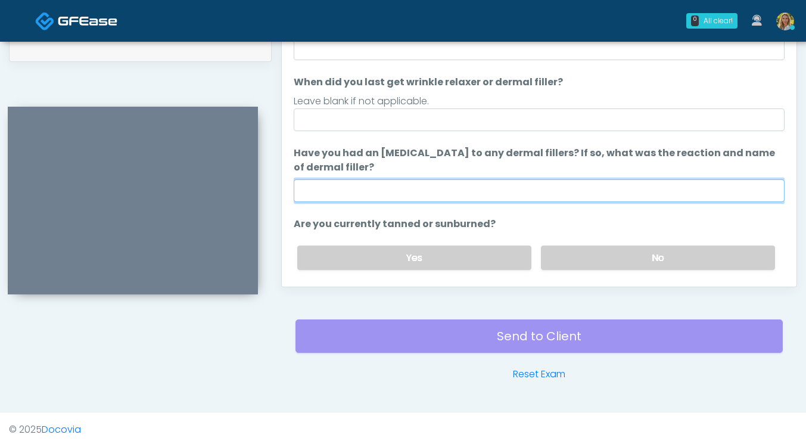
click at [383, 190] on input "Have you had an allergic response to any dermal fillers? If so, what was the re…" at bounding box center [539, 190] width 491 height 23
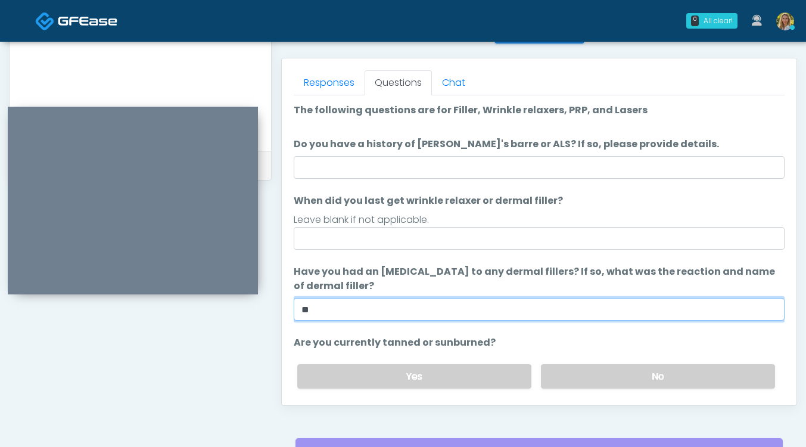
scroll to position [484, 0]
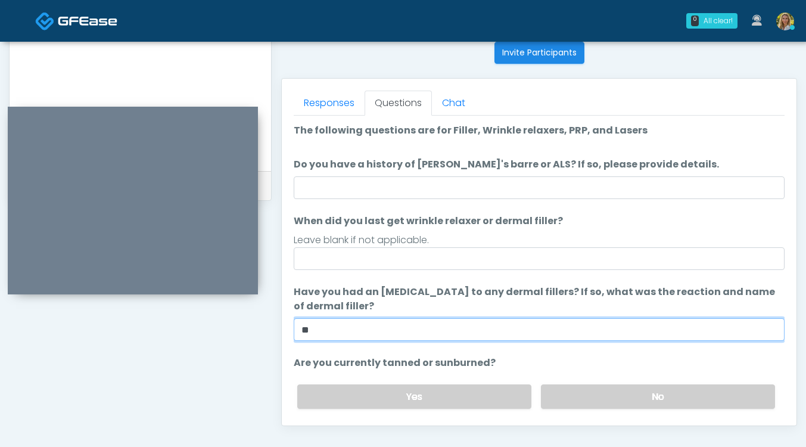
type input "**"
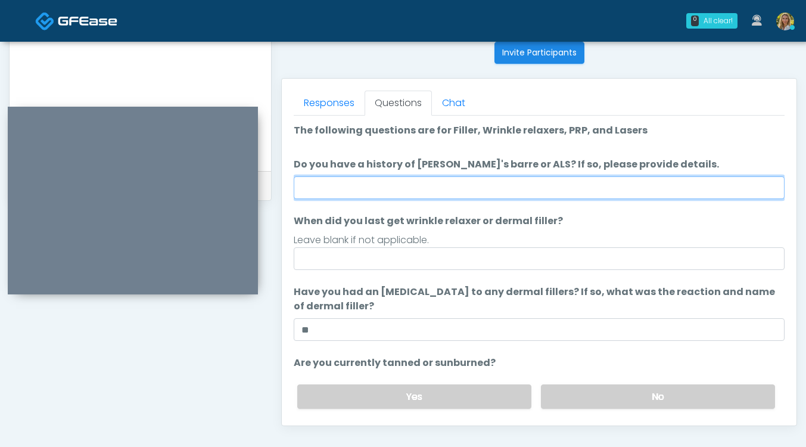
click at [349, 187] on input "Do you have a history of Guillain's barre or ALS? If so, please provide details." at bounding box center [539, 187] width 491 height 23
type input "**"
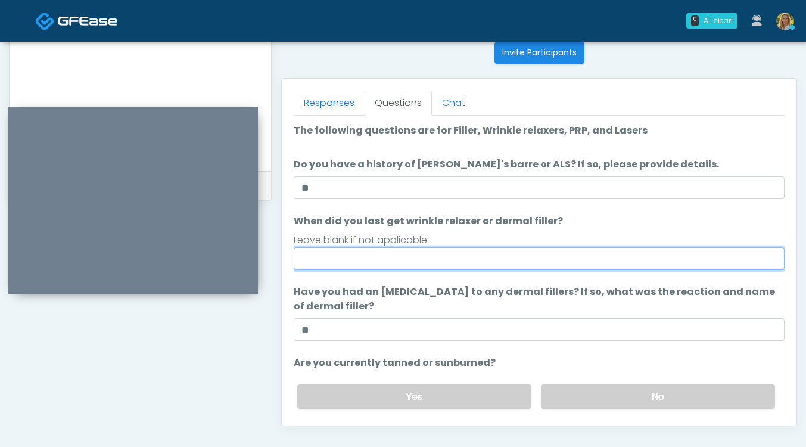
click at [334, 260] on input "When did you last get wrinkle relaxer or dermal filler?" at bounding box center [539, 258] width 491 height 23
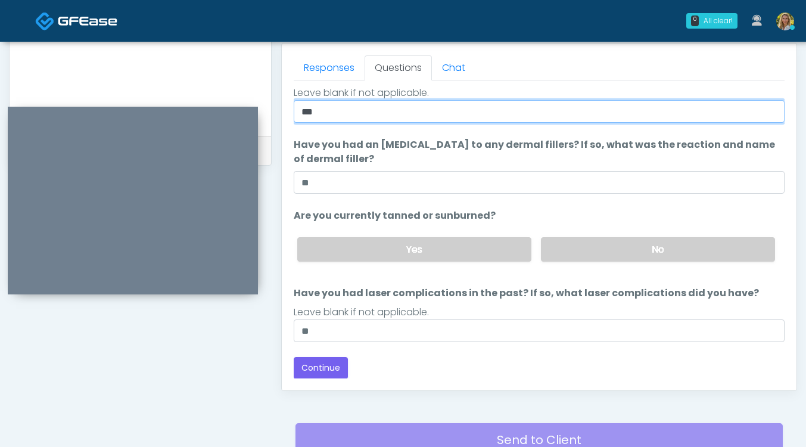
scroll to position [520, 0]
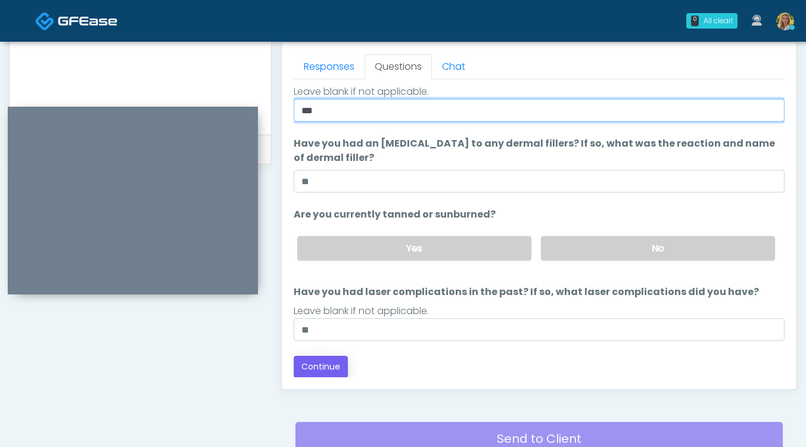
type input "***"
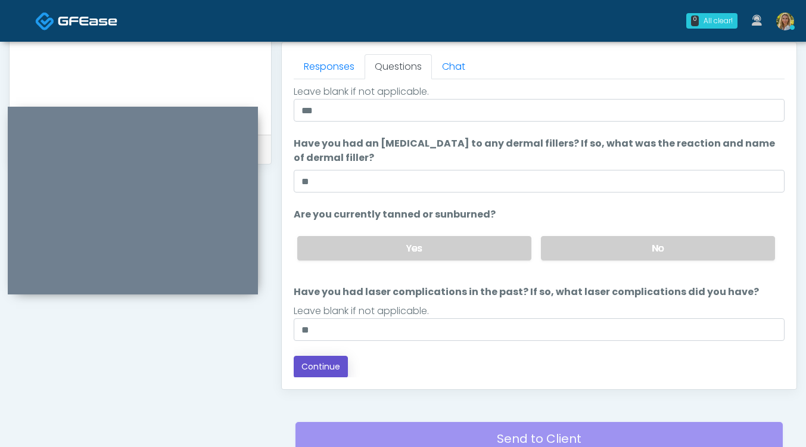
click at [335, 365] on button "Continue" at bounding box center [321, 367] width 54 height 22
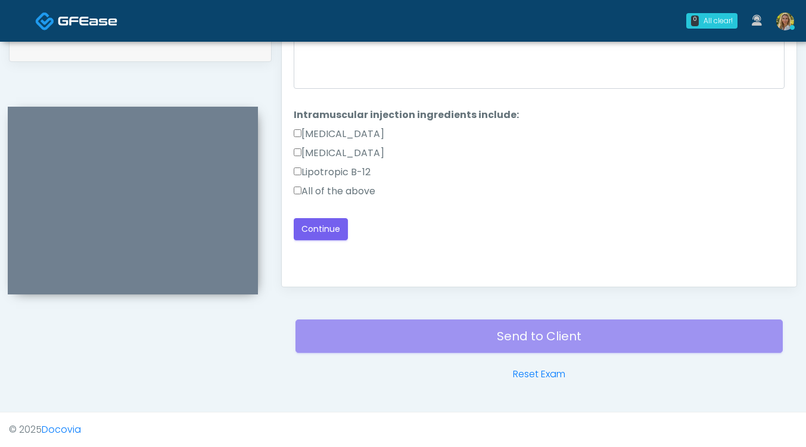
click at [337, 194] on label "All of the above" at bounding box center [335, 191] width 82 height 14
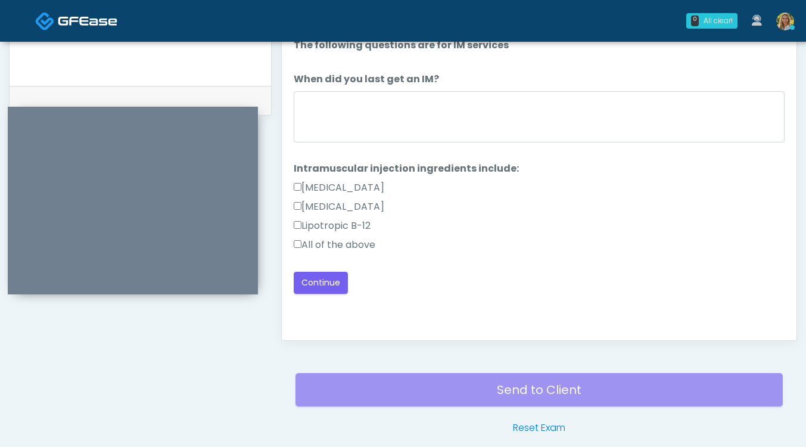
scroll to position [568, 0]
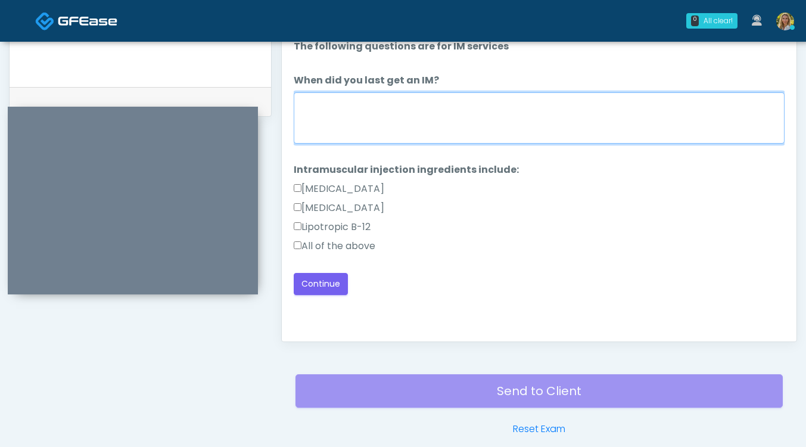
click at [389, 123] on textarea "When did you last get an IM?" at bounding box center [539, 117] width 491 height 51
type textarea "**"
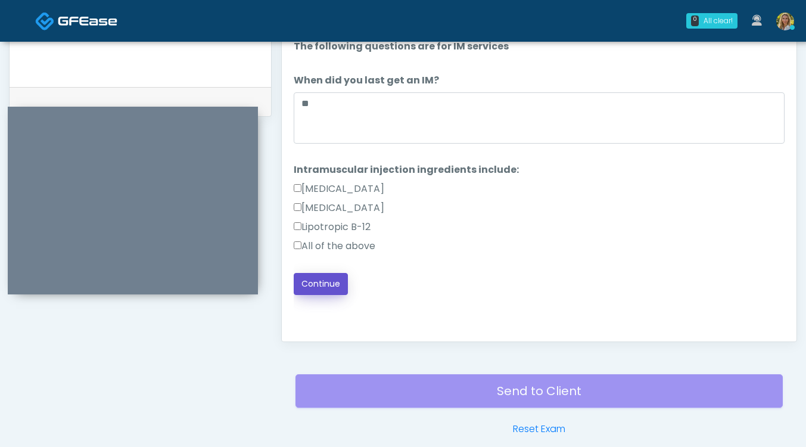
click at [330, 284] on button "Continue" at bounding box center [321, 284] width 54 height 22
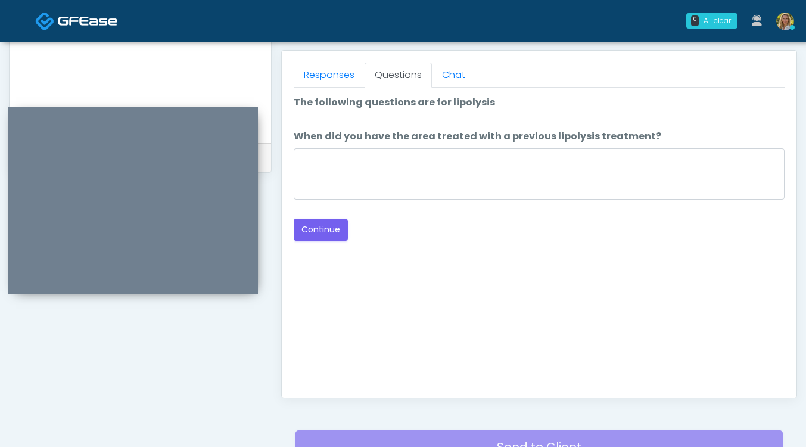
scroll to position [508, 0]
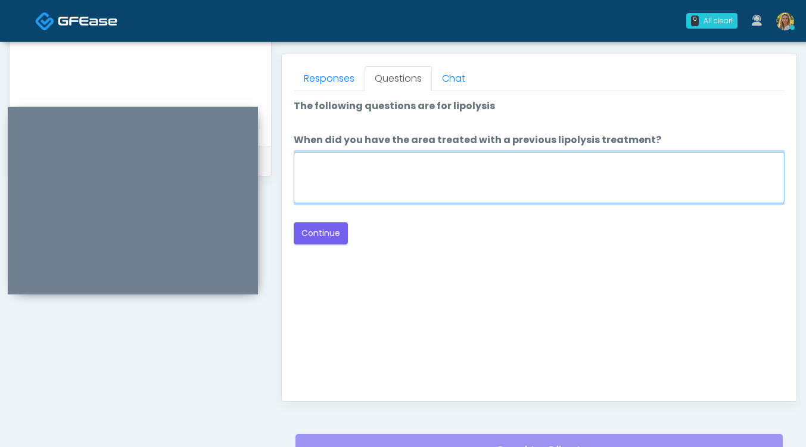
click at [451, 189] on textarea "When did you have the area treated with a previous lipolysis treatment?" at bounding box center [539, 177] width 491 height 51
type textarea "**"
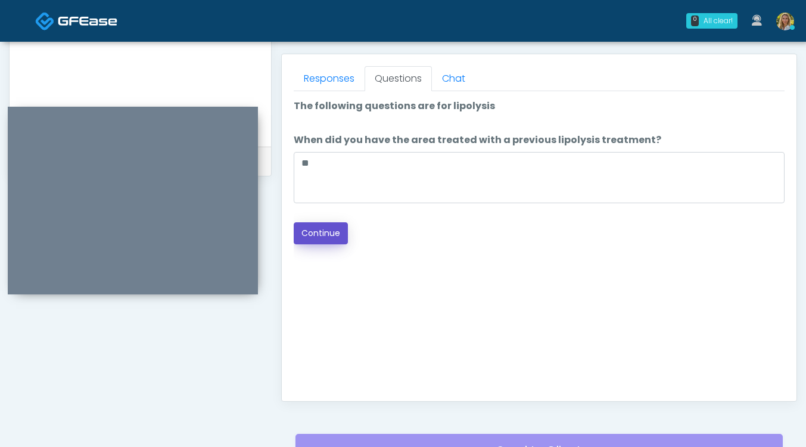
click at [322, 232] on button "Continue" at bounding box center [321, 233] width 54 height 22
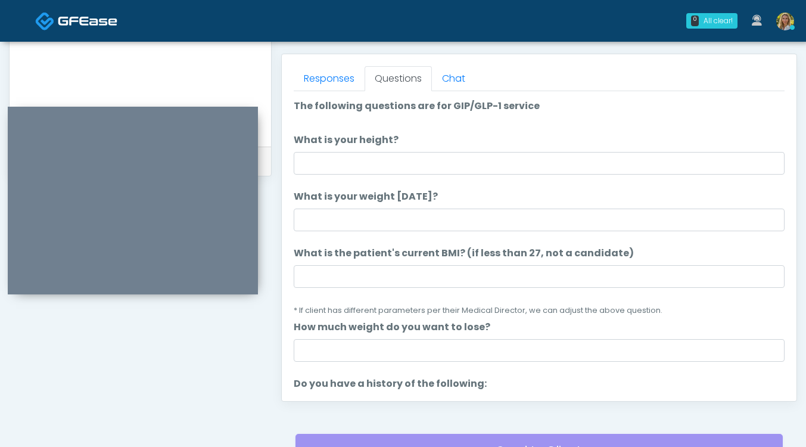
scroll to position [504, 0]
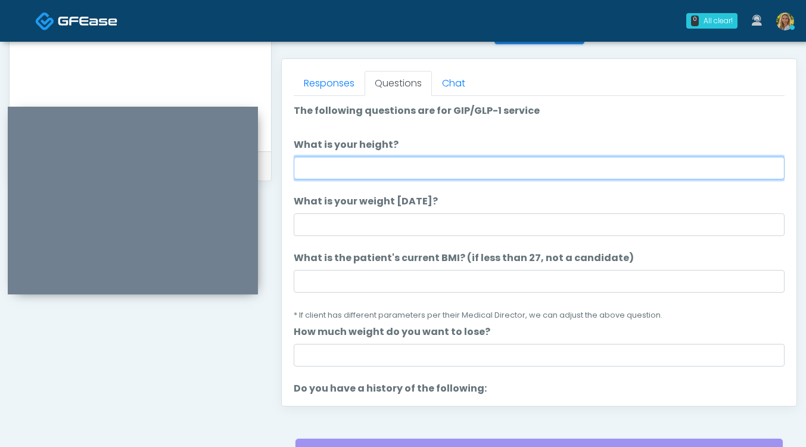
click at [377, 163] on input "What is your height?" at bounding box center [539, 168] width 491 height 23
type input "***"
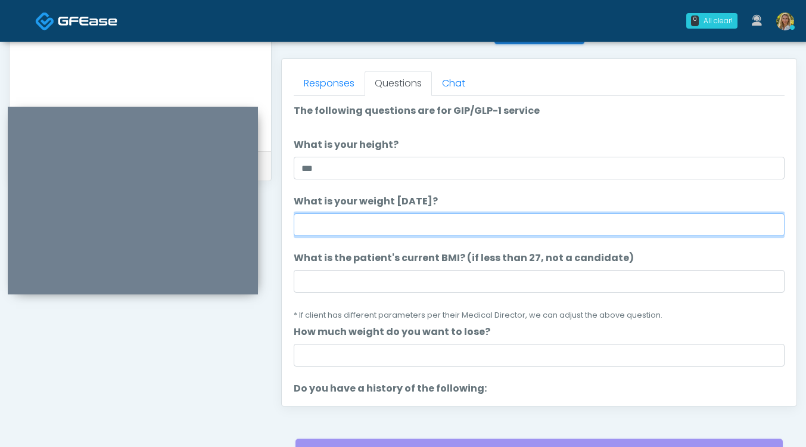
click at [409, 220] on input "What is your weight today?" at bounding box center [539, 224] width 491 height 23
type input "***"
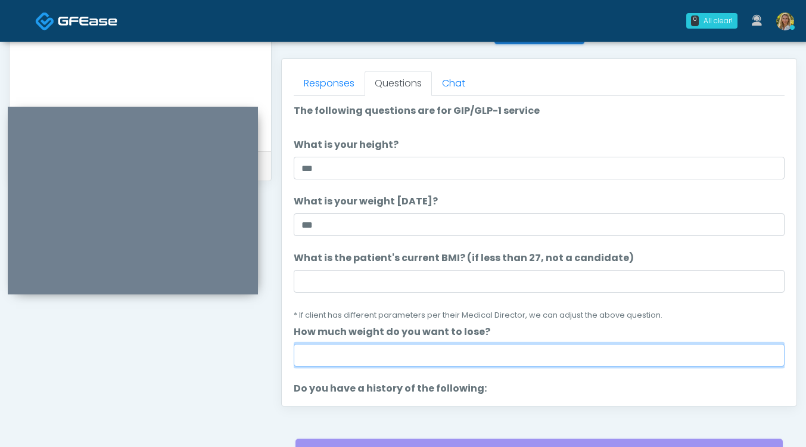
click at [368, 353] on input "How much weight do you want to lose?" at bounding box center [539, 355] width 491 height 23
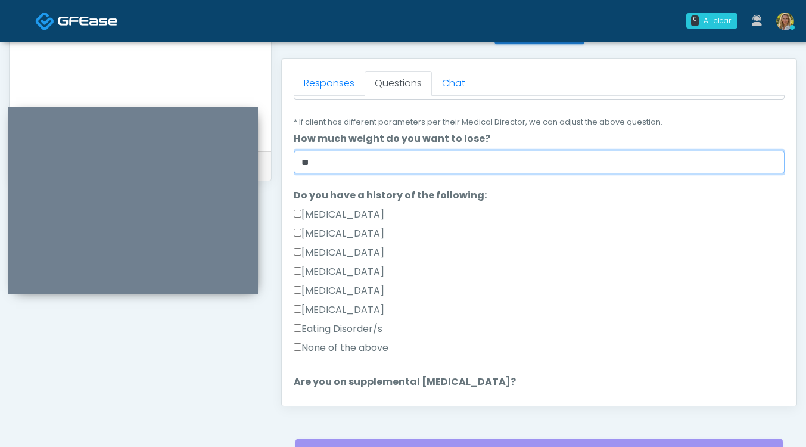
scroll to position [191, 0]
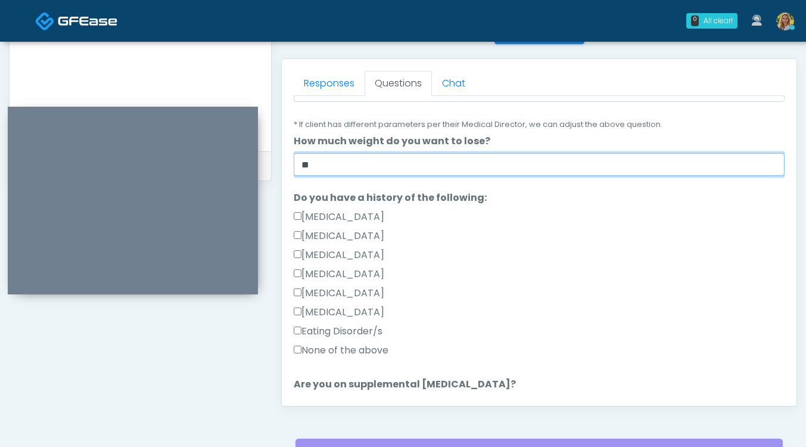
type input "**"
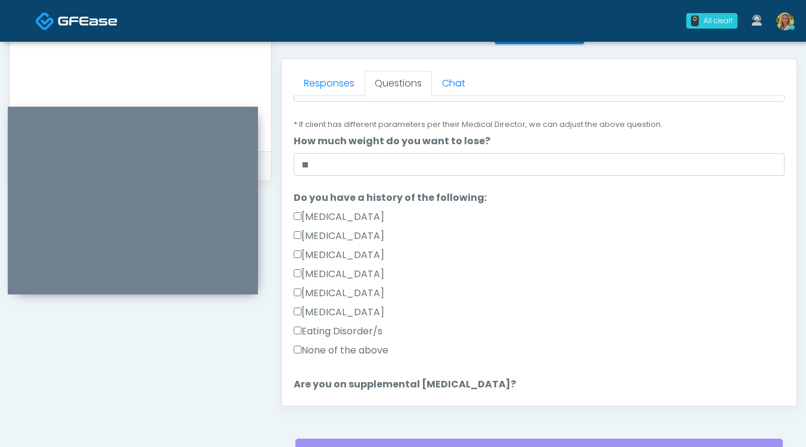
click at [336, 352] on label "None of the above" at bounding box center [341, 350] width 95 height 14
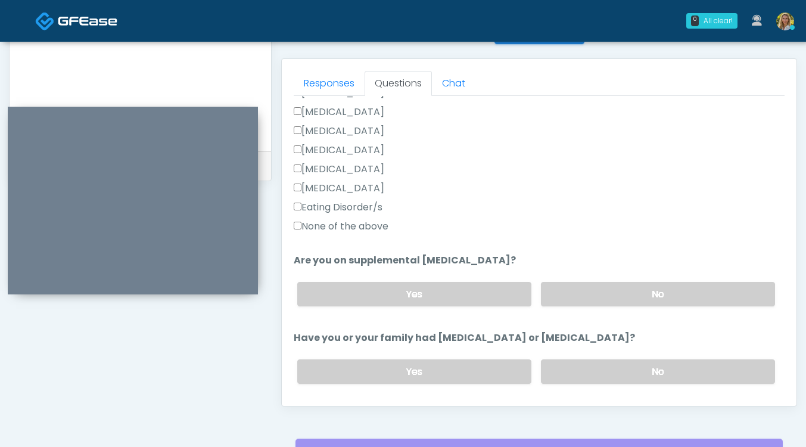
scroll to position [325, 0]
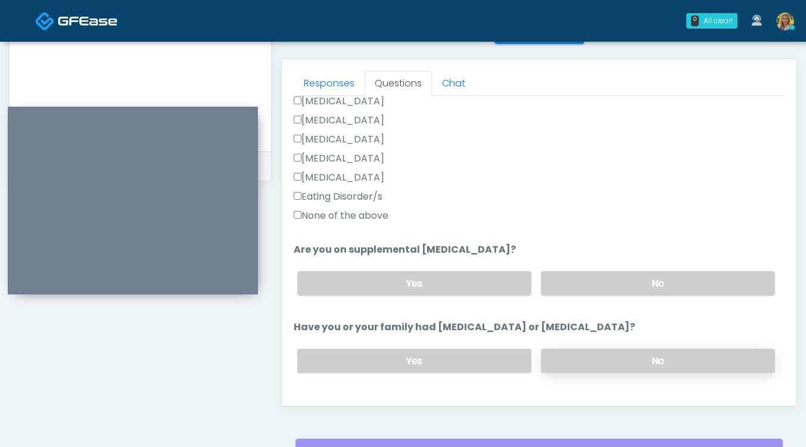
click at [612, 361] on label "No" at bounding box center [658, 361] width 234 height 24
click at [599, 281] on label "No" at bounding box center [658, 283] width 234 height 24
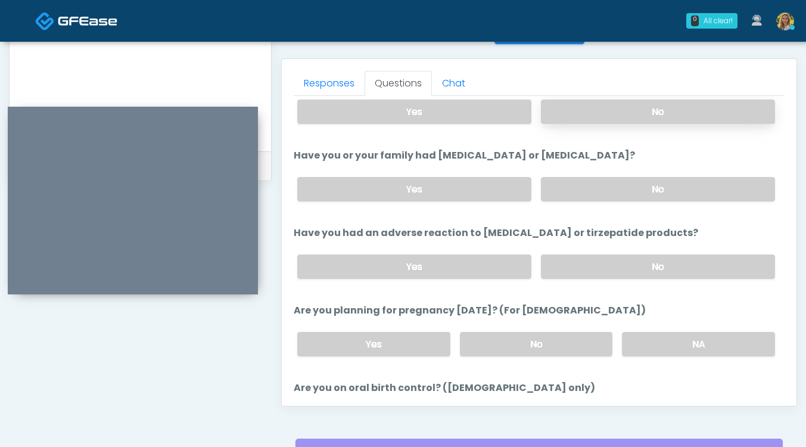
scroll to position [508, 0]
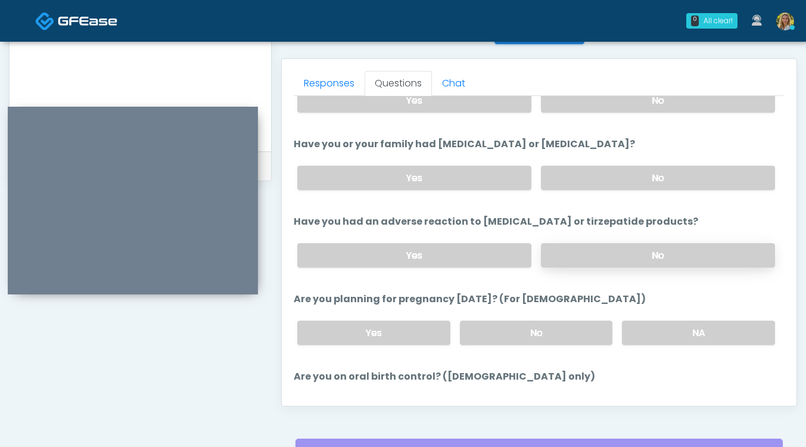
click at [595, 251] on label "No" at bounding box center [658, 255] width 234 height 24
click at [561, 325] on label "No" at bounding box center [536, 333] width 153 height 24
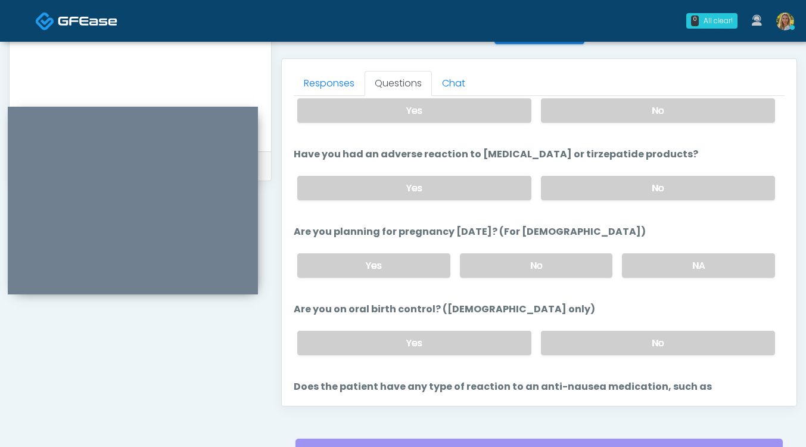
scroll to position [576, 0]
click at [604, 341] on label "No" at bounding box center [658, 342] width 234 height 24
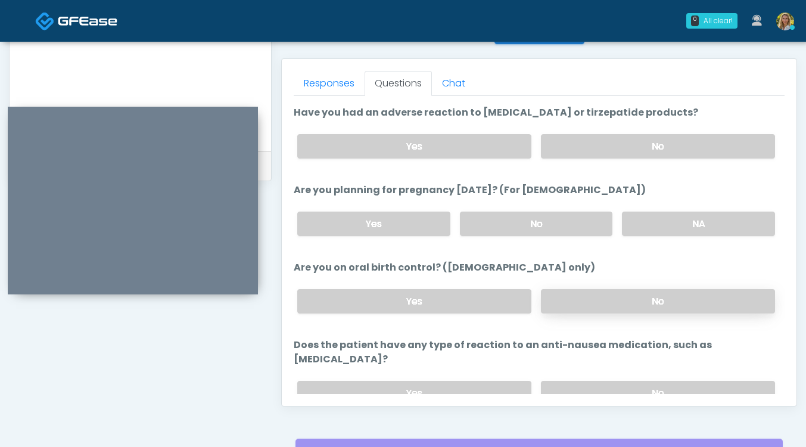
scroll to position [626, 0]
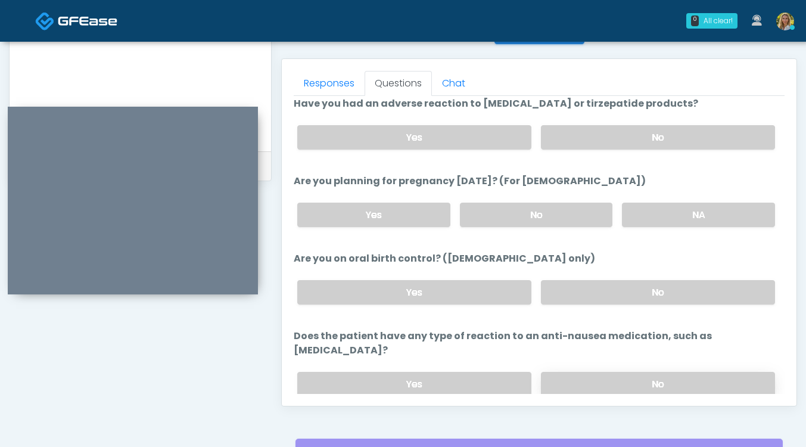
click at [599, 372] on label "No" at bounding box center [658, 384] width 234 height 24
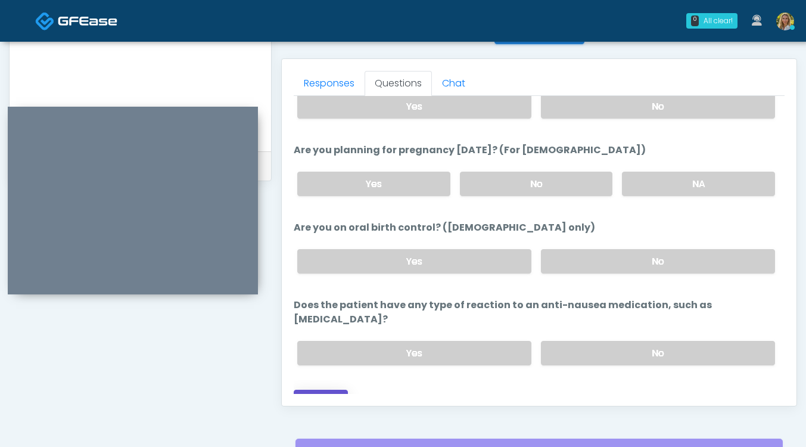
click at [310, 390] on button "Continue" at bounding box center [321, 401] width 54 height 22
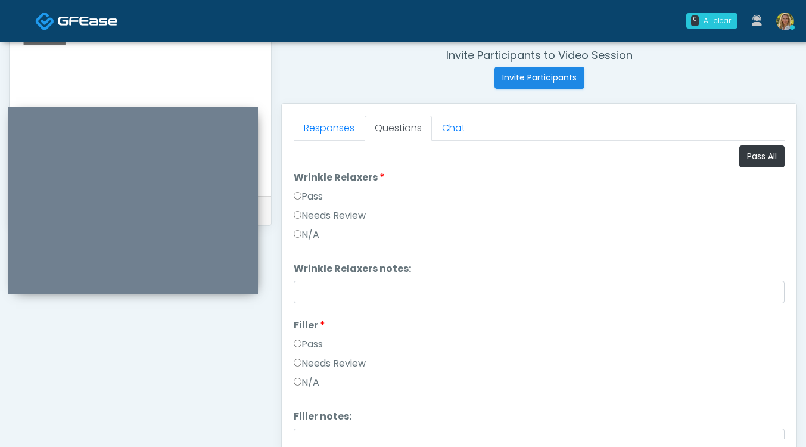
scroll to position [453, 0]
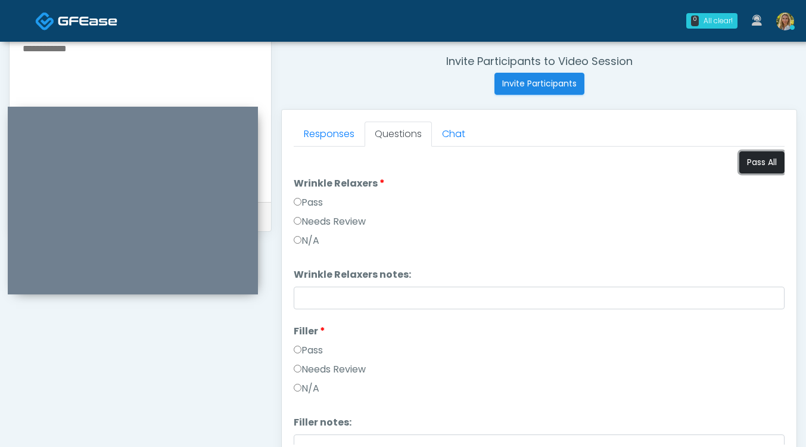
click at [766, 164] on button "Pass All" at bounding box center [762, 162] width 45 height 22
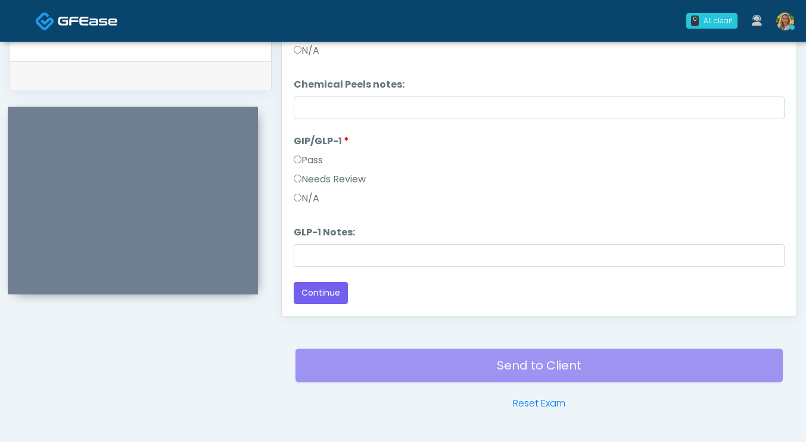
scroll to position [623, 0]
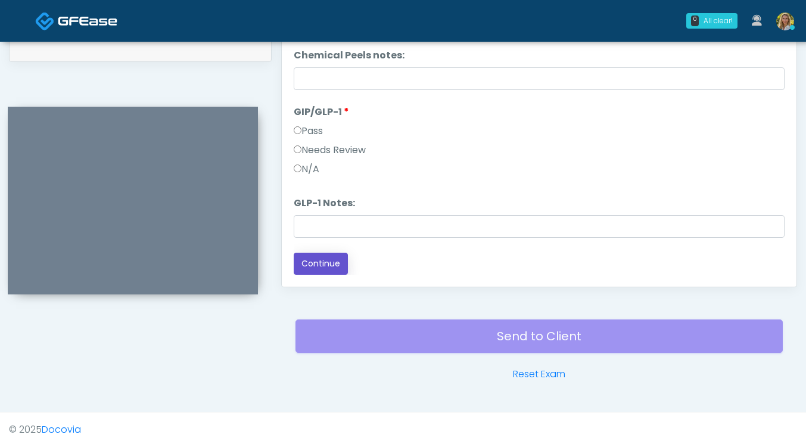
click at [329, 267] on button "Continue" at bounding box center [321, 264] width 54 height 22
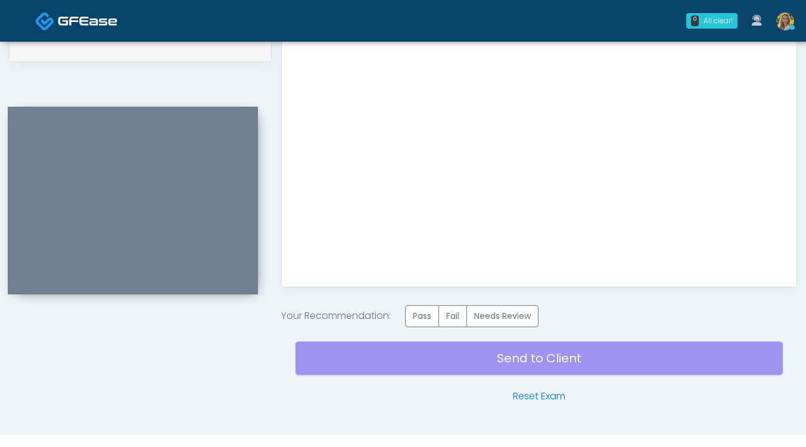
scroll to position [0, 0]
click at [421, 309] on label "Pass" at bounding box center [422, 316] width 34 height 22
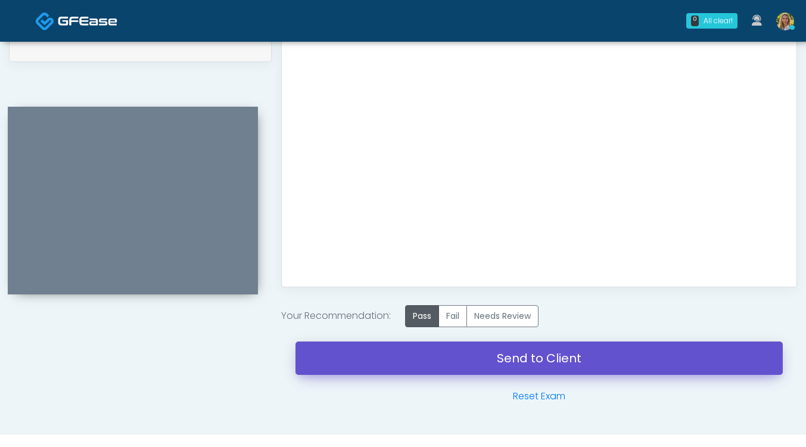
click at [425, 365] on link "Send to Client" at bounding box center [540, 358] width 488 height 33
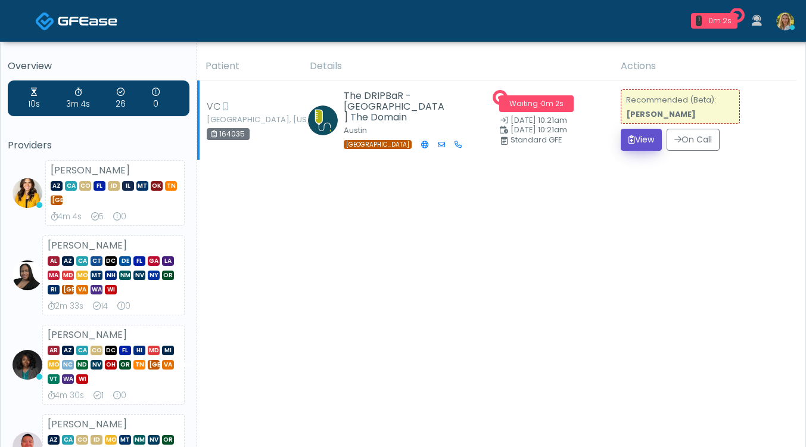
click at [634, 144] on button "View" at bounding box center [641, 140] width 41 height 22
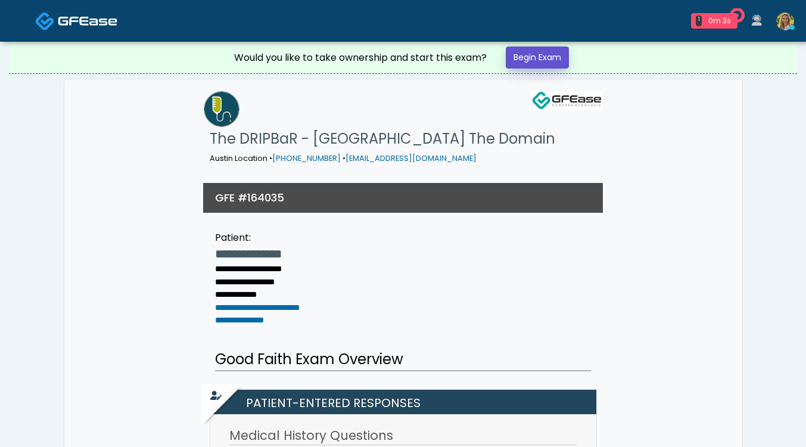
click at [545, 57] on link "Begin Exam" at bounding box center [537, 57] width 63 height 22
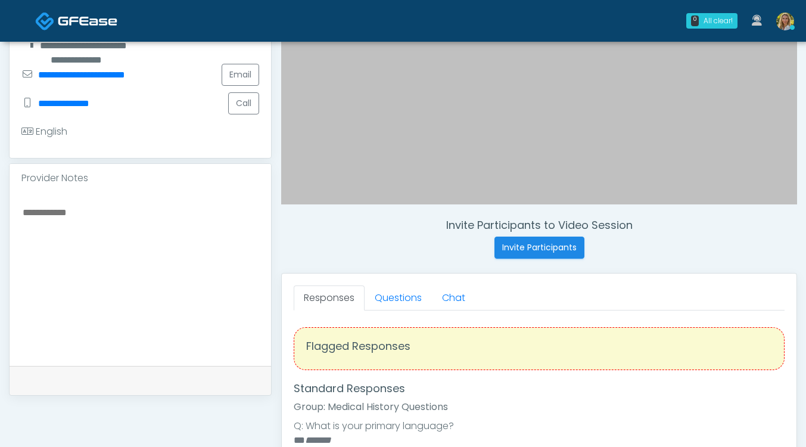
scroll to position [291, 0]
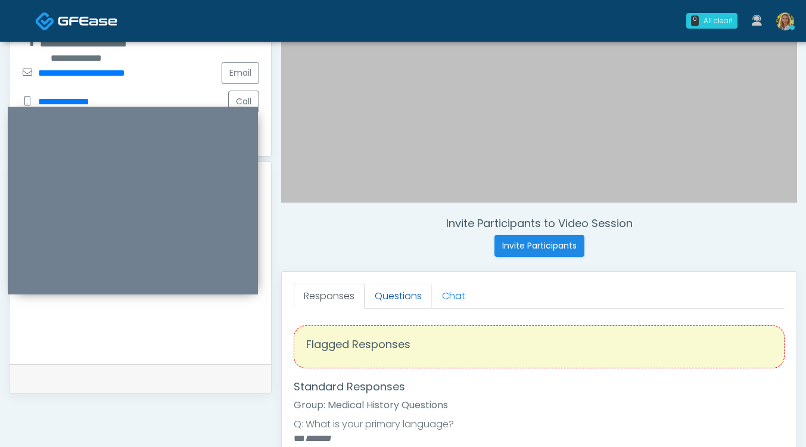
click at [396, 297] on link "Questions" at bounding box center [398, 296] width 67 height 25
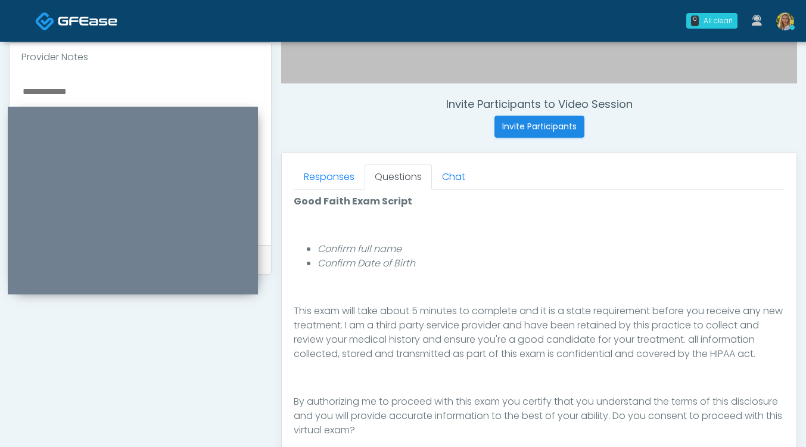
scroll to position [459, 0]
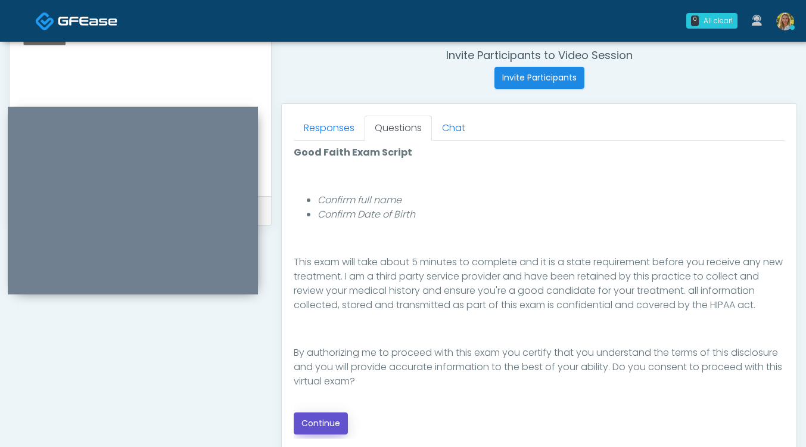
click at [325, 423] on button "Continue" at bounding box center [321, 423] width 54 height 22
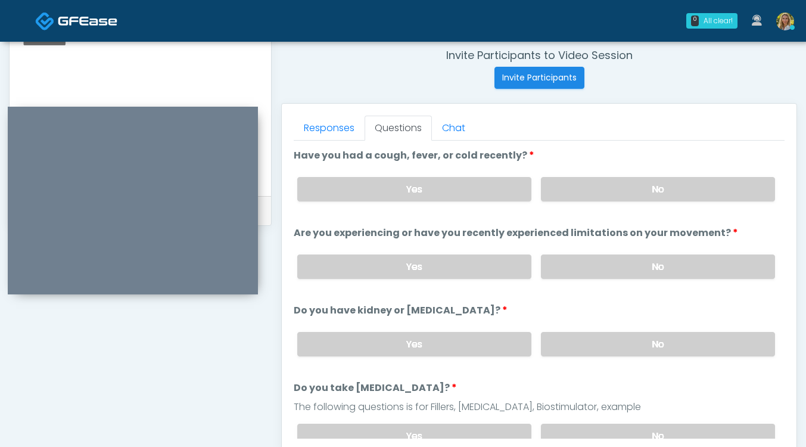
scroll to position [623, 0]
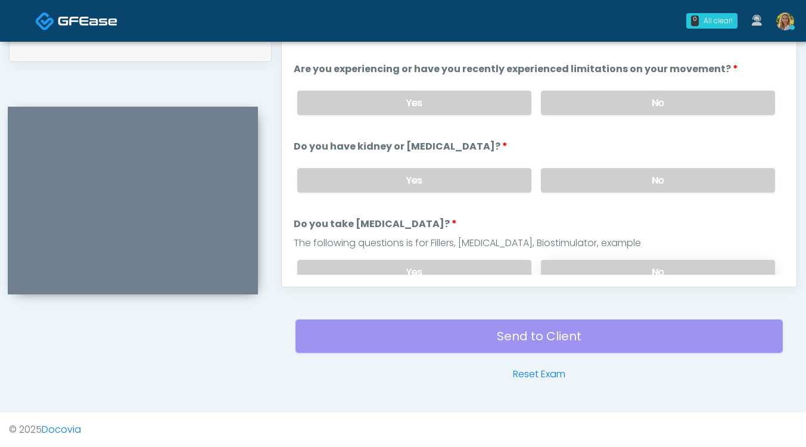
click at [616, 265] on label "No" at bounding box center [658, 272] width 234 height 24
click at [578, 182] on label "No" at bounding box center [658, 180] width 234 height 24
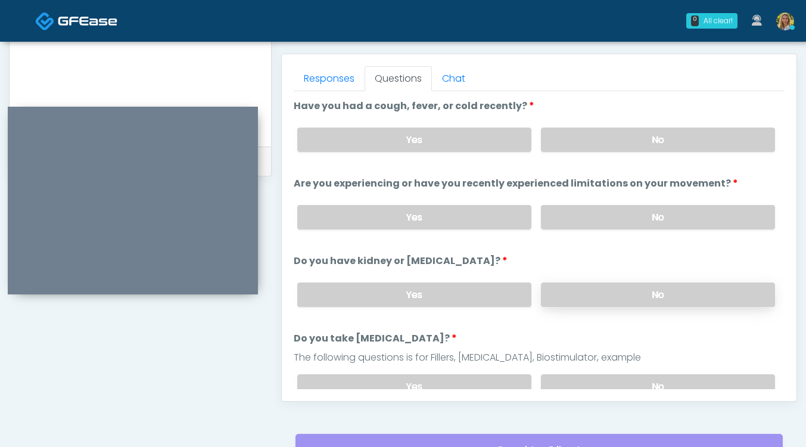
scroll to position [504, 0]
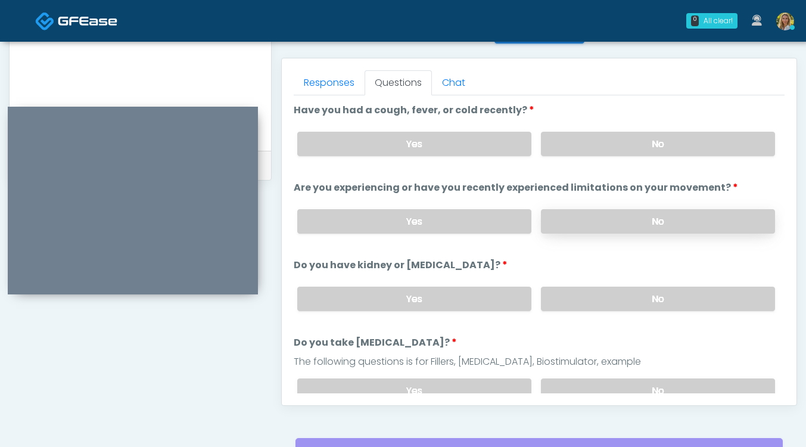
click at [576, 224] on label "No" at bounding box center [658, 221] width 234 height 24
click at [583, 141] on label "No" at bounding box center [658, 144] width 234 height 24
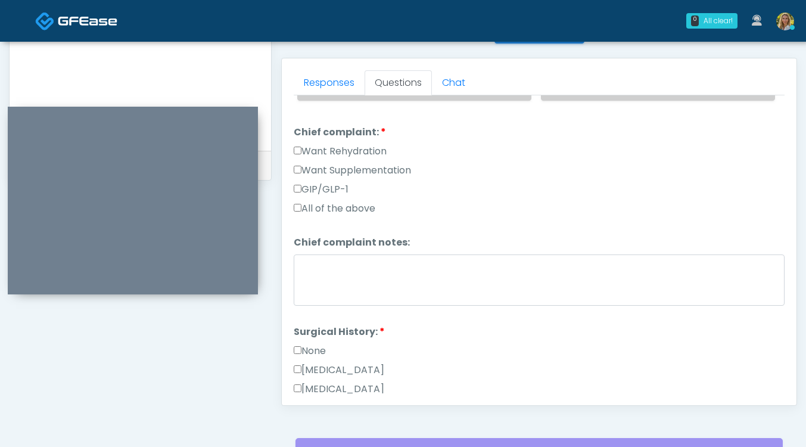
scroll to position [309, 0]
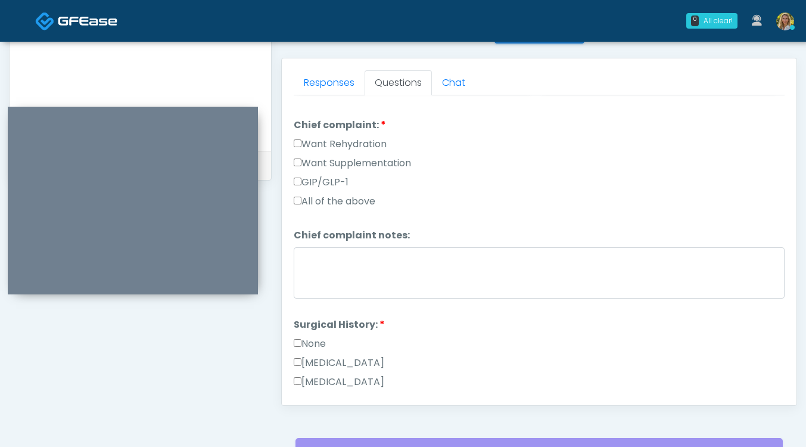
click at [321, 339] on label "None" at bounding box center [310, 344] width 32 height 14
click at [347, 142] on label "Want Rehydration" at bounding box center [340, 144] width 93 height 14
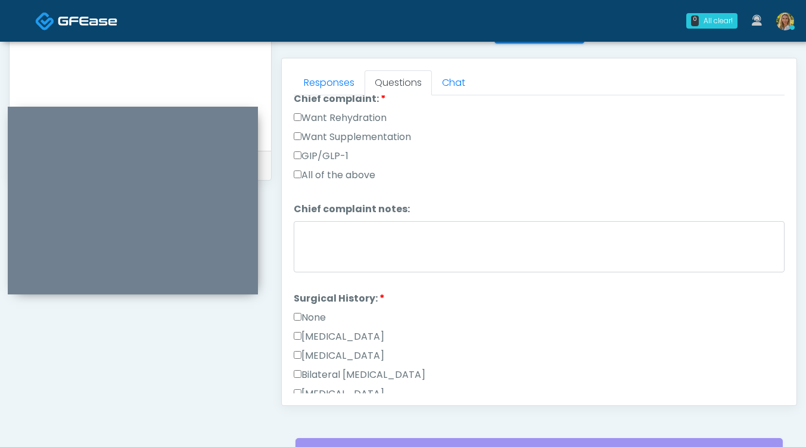
scroll to position [327, 0]
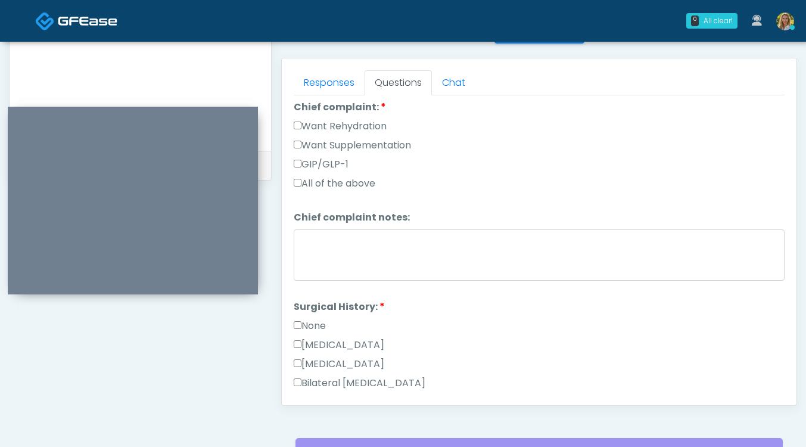
click at [358, 141] on label "Want Supplementation" at bounding box center [352, 145] width 117 height 14
click at [343, 121] on label "Want Rehydration" at bounding box center [340, 126] width 93 height 14
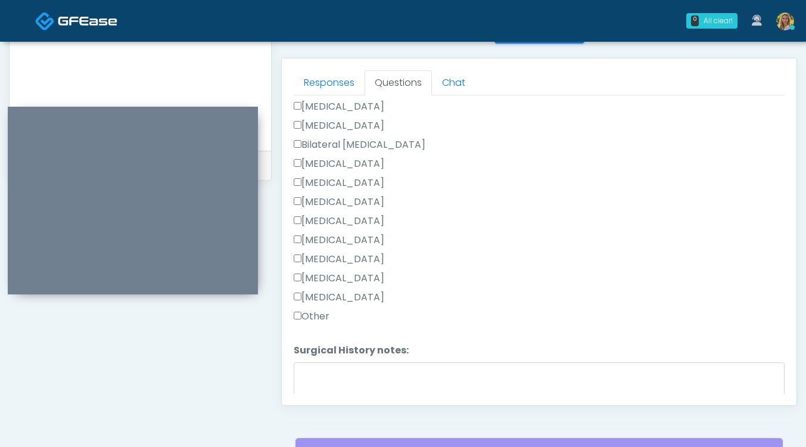
scroll to position [624, 0]
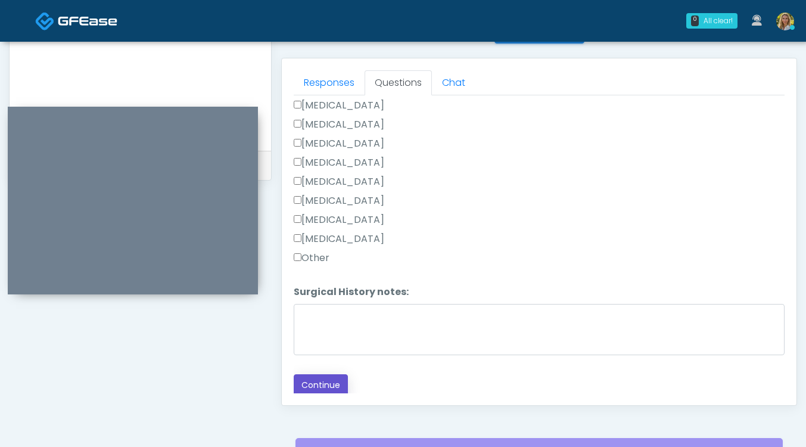
click at [329, 376] on button "Continue" at bounding box center [321, 385] width 54 height 22
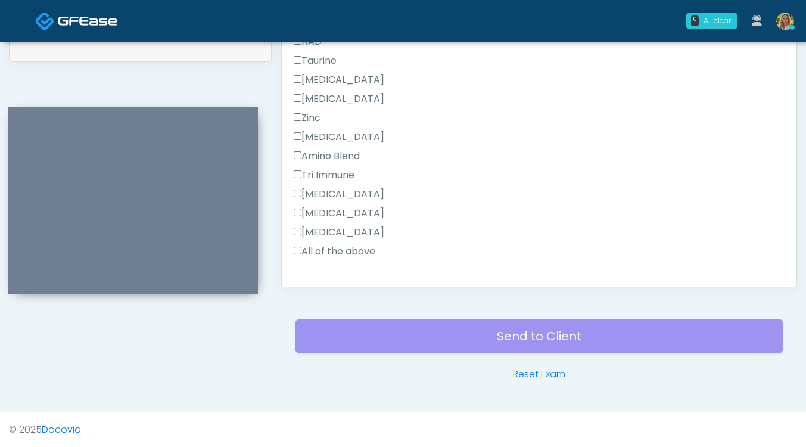
scroll to position [795, 0]
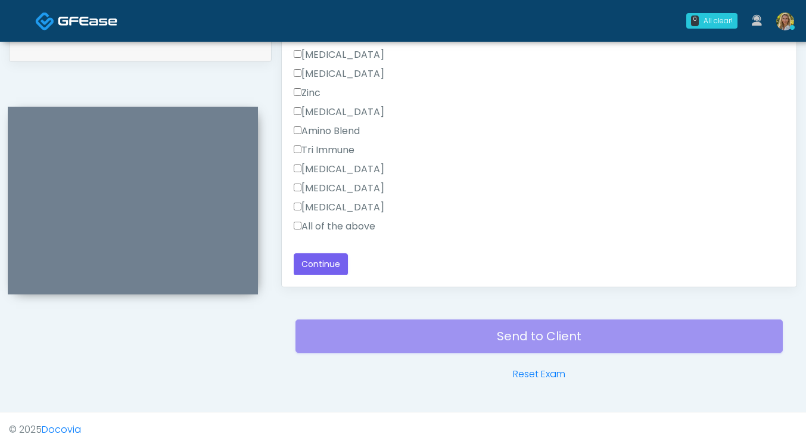
click at [371, 225] on label "All of the above" at bounding box center [335, 226] width 82 height 14
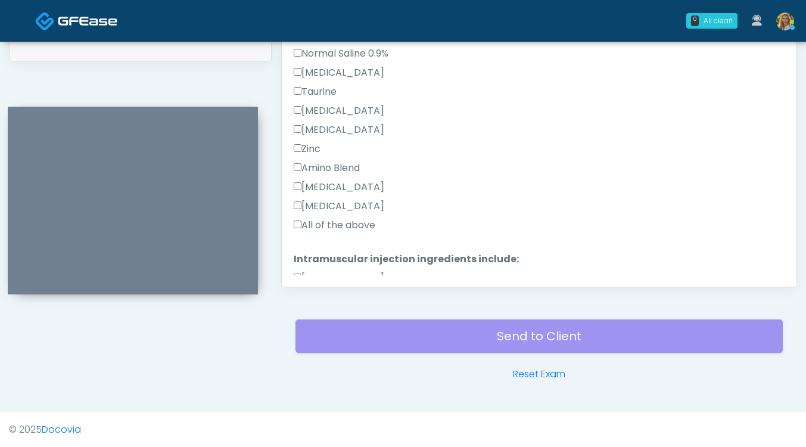
scroll to position [381, 0]
click at [357, 232] on div "All of the above" at bounding box center [539, 227] width 491 height 19
click at [355, 222] on label "All of the above" at bounding box center [335, 225] width 82 height 14
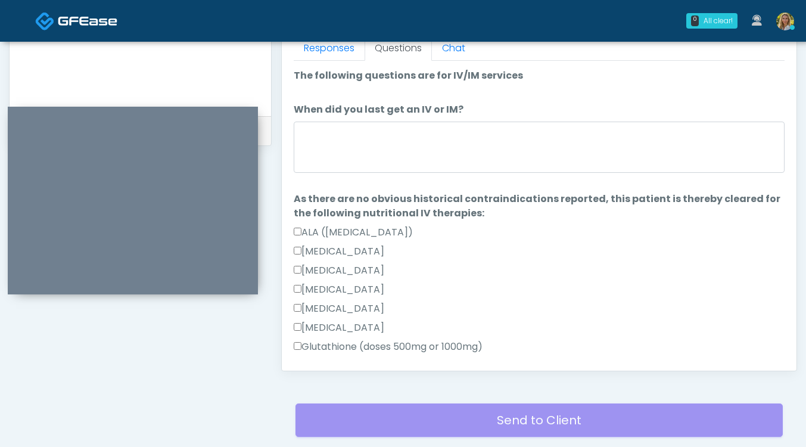
scroll to position [533, 0]
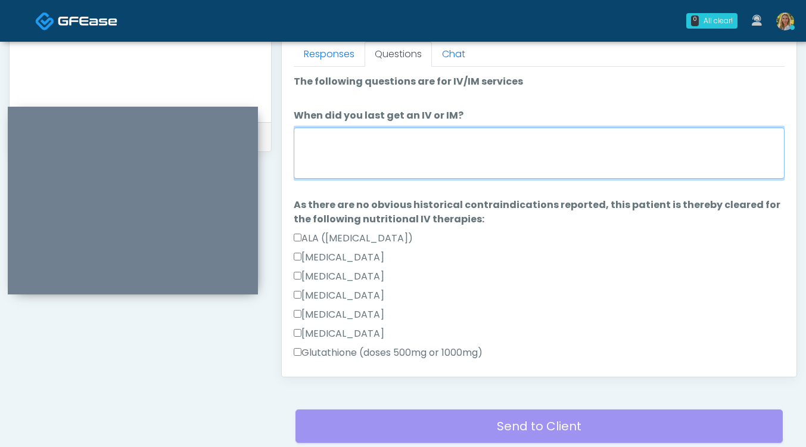
click at [350, 170] on textarea "When did you last get an IV or IM?" at bounding box center [539, 153] width 491 height 51
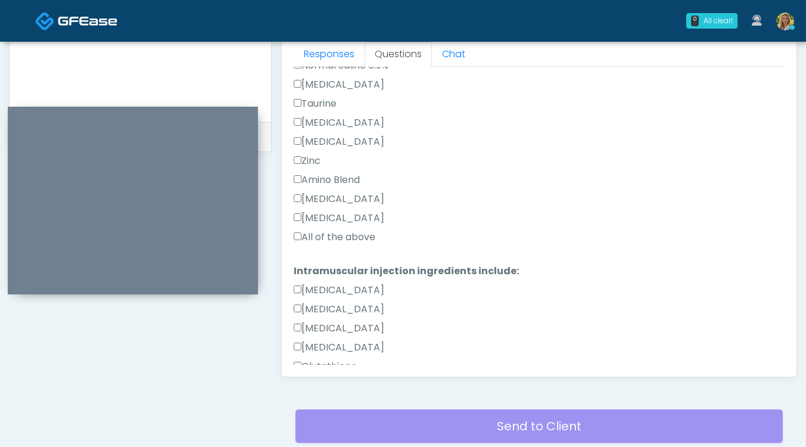
scroll to position [795, 0]
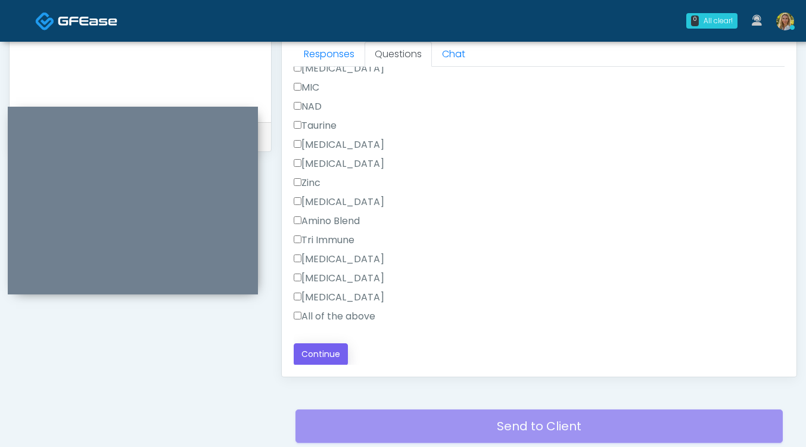
type textarea "*****"
click at [309, 353] on button "Continue" at bounding box center [321, 354] width 54 height 22
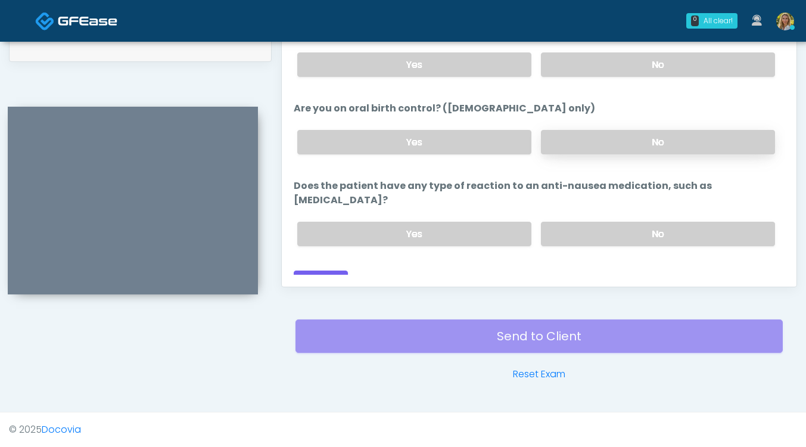
click at [618, 142] on label "No" at bounding box center [658, 142] width 234 height 24
click at [622, 222] on label "No" at bounding box center [658, 234] width 234 height 24
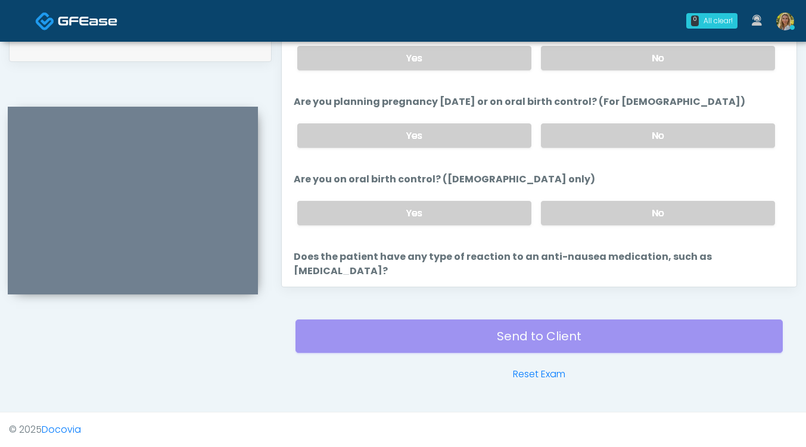
scroll to position [578, 0]
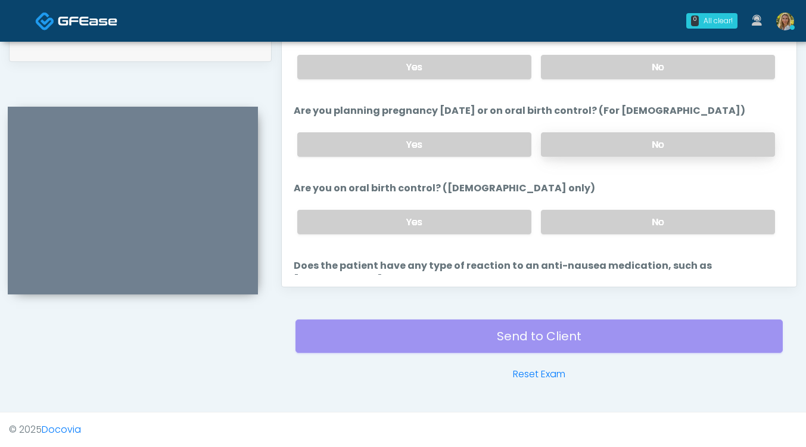
click at [601, 148] on label "No" at bounding box center [658, 144] width 234 height 24
click at [591, 69] on label "No" at bounding box center [658, 67] width 234 height 24
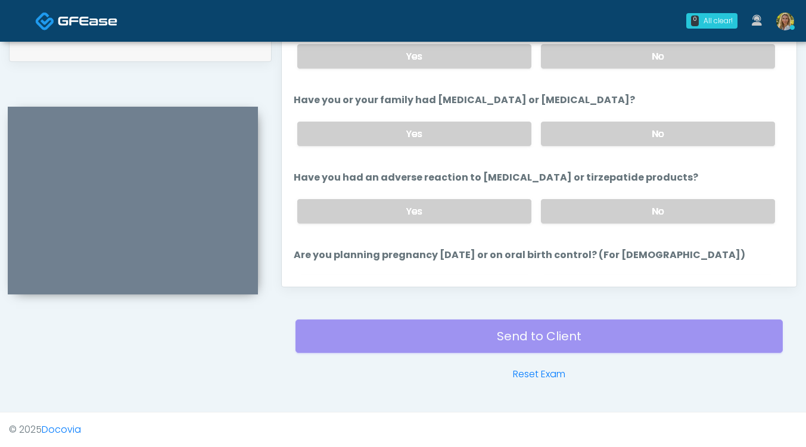
scroll to position [422, 0]
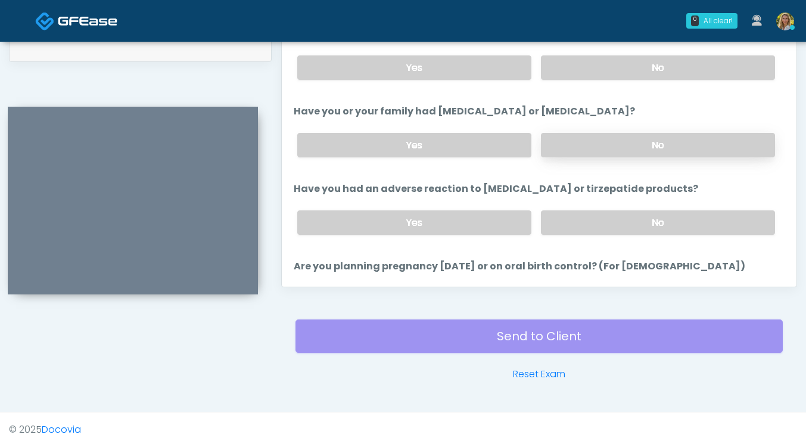
click at [613, 147] on label "No" at bounding box center [658, 145] width 234 height 24
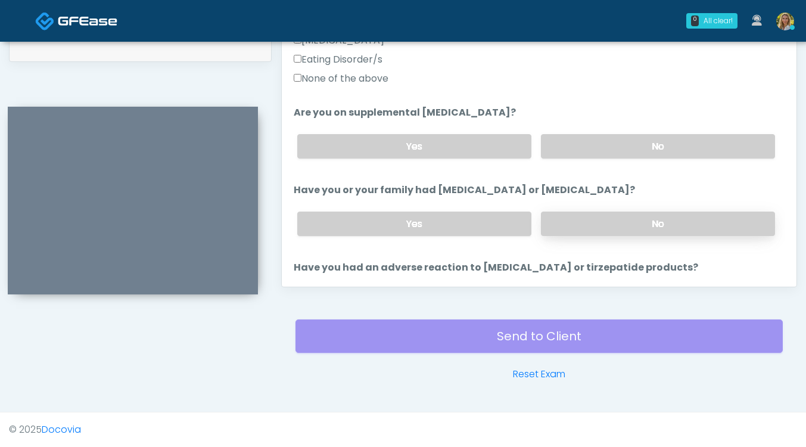
click at [613, 147] on label "No" at bounding box center [658, 146] width 234 height 24
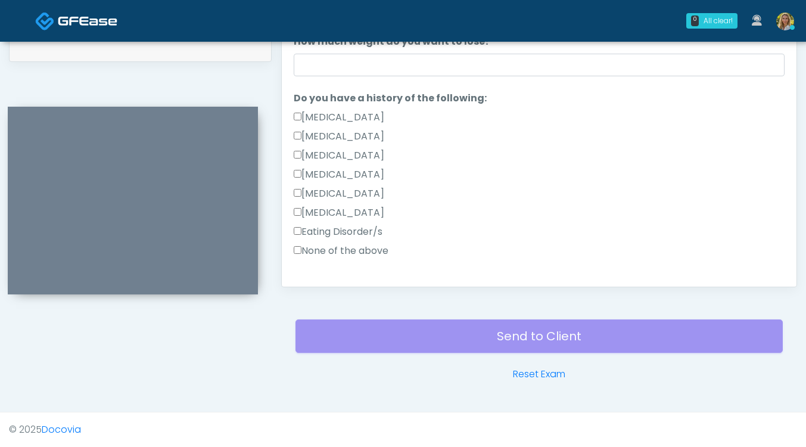
scroll to position [169, 0]
click at [322, 251] on label "None of the above" at bounding box center [341, 253] width 95 height 14
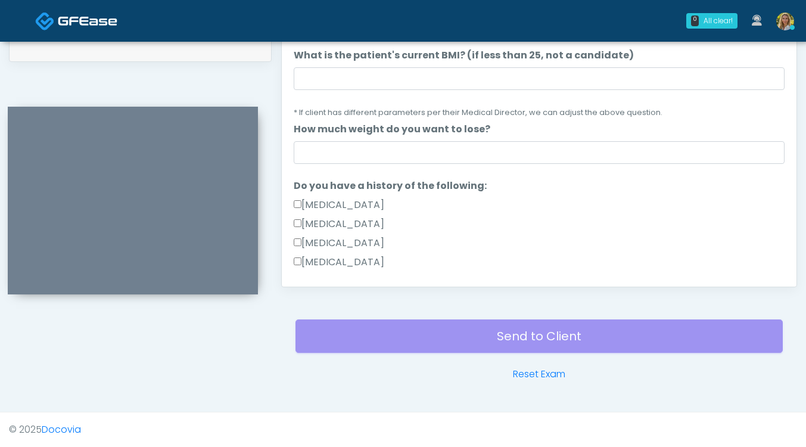
scroll to position [83, 0]
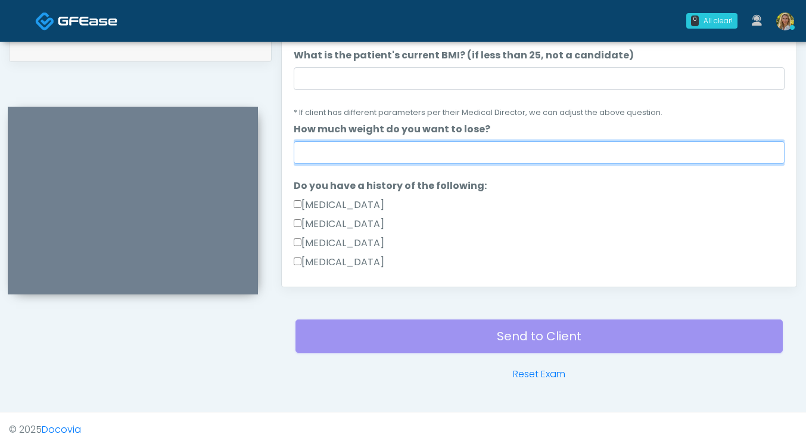
click at [347, 153] on input "How much weight do you want to lose?" at bounding box center [539, 152] width 491 height 23
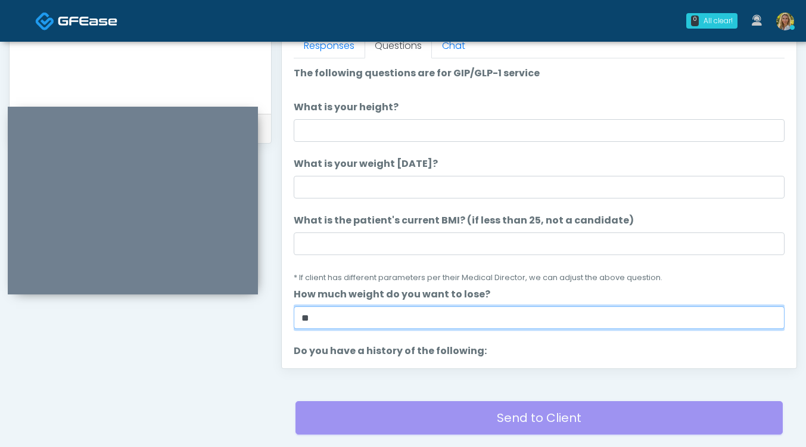
scroll to position [538, 0]
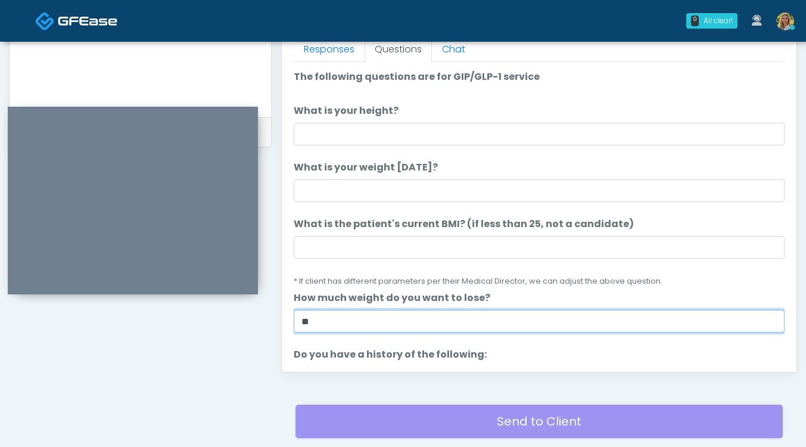
type input "**"
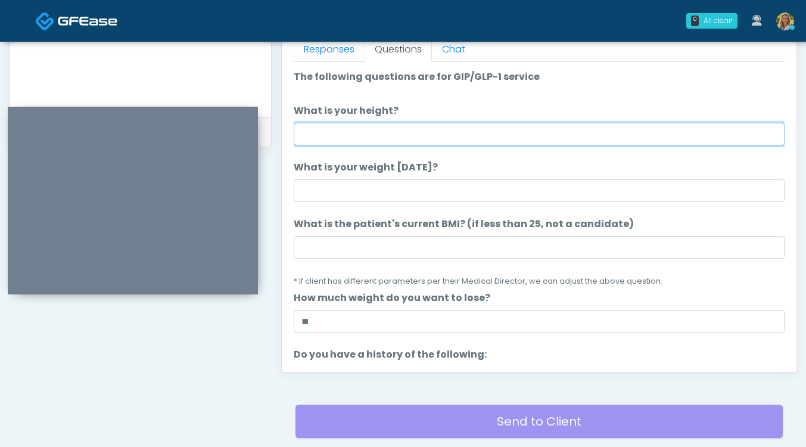
click at [320, 141] on input "What is your height?" at bounding box center [539, 134] width 491 height 23
type input "***"
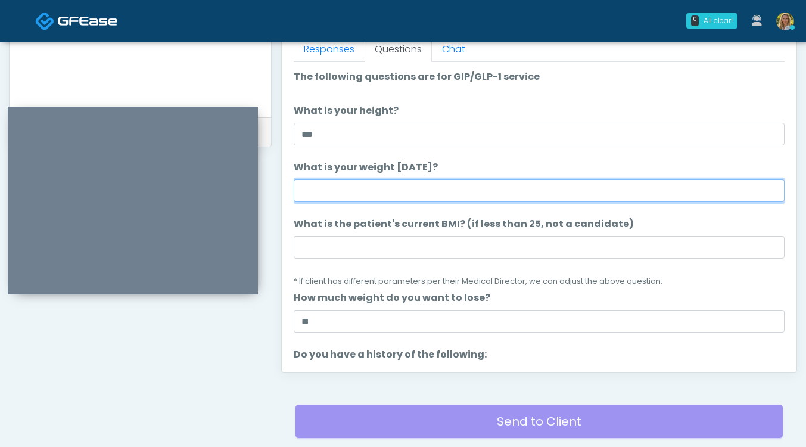
click at [345, 190] on input "What is your weight today?" at bounding box center [539, 190] width 491 height 23
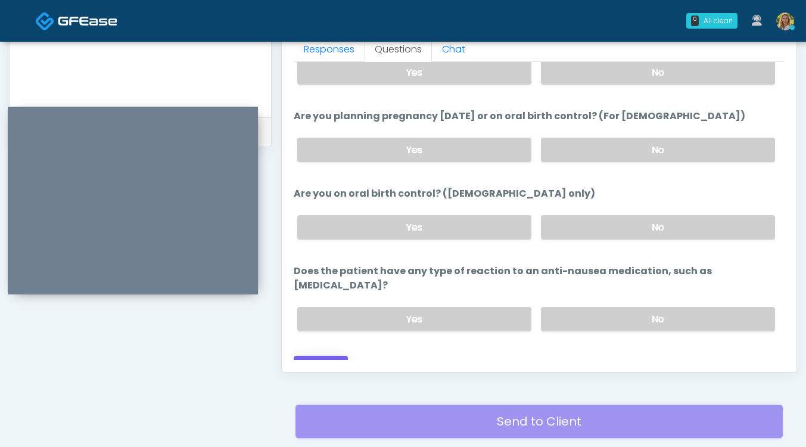
type input "***"
click at [330, 356] on button "Continue" at bounding box center [321, 367] width 54 height 22
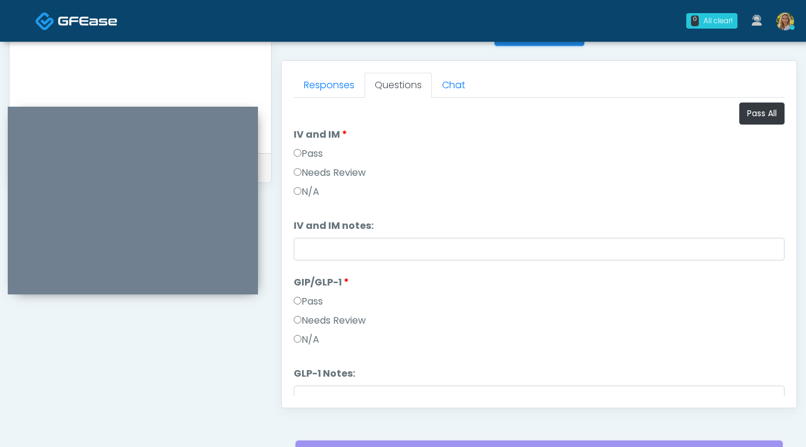
scroll to position [499, 0]
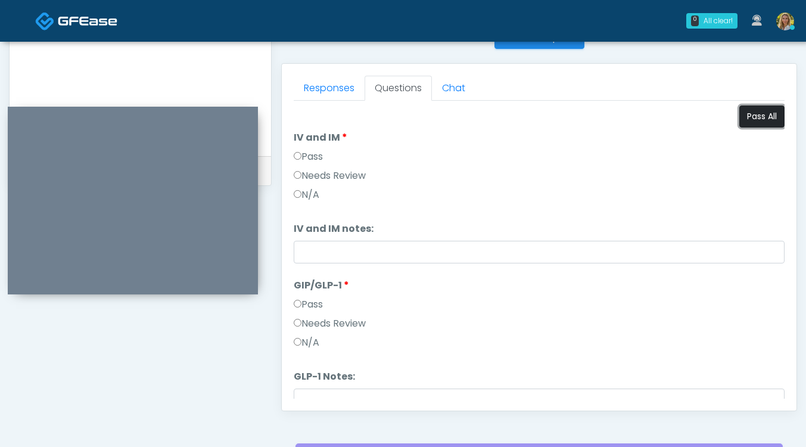
click at [761, 116] on button "Pass All" at bounding box center [762, 116] width 45 height 22
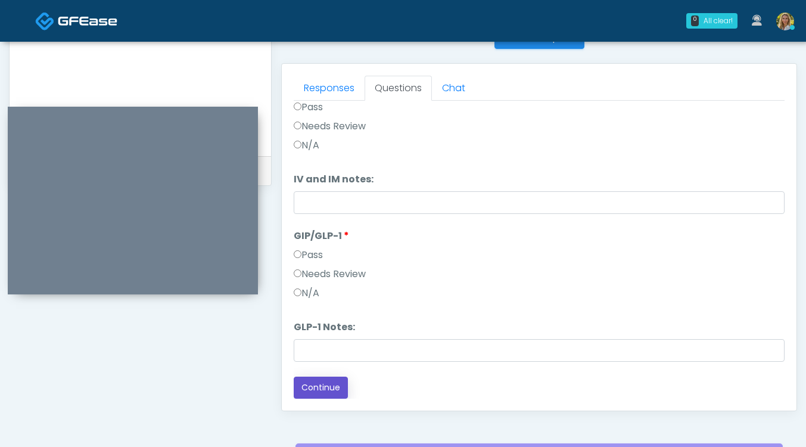
click at [336, 386] on button "Continue" at bounding box center [321, 388] width 54 height 22
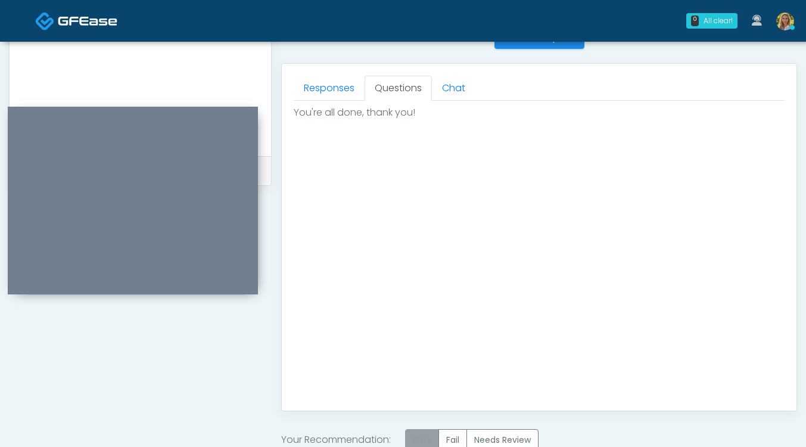
click at [428, 435] on label "Pass" at bounding box center [422, 440] width 34 height 22
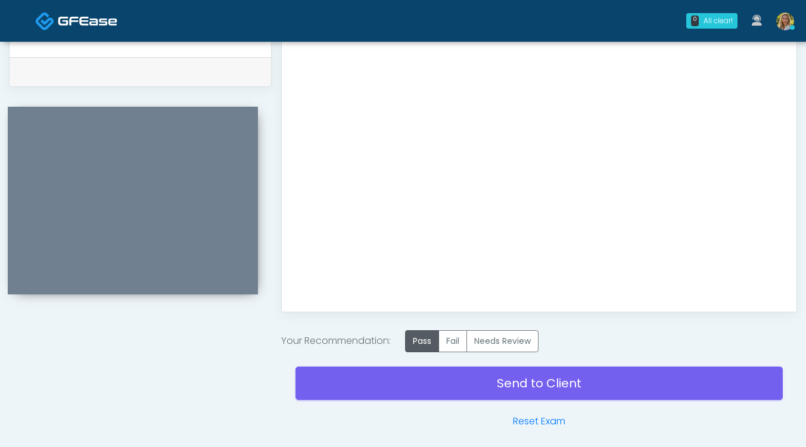
scroll to position [606, 0]
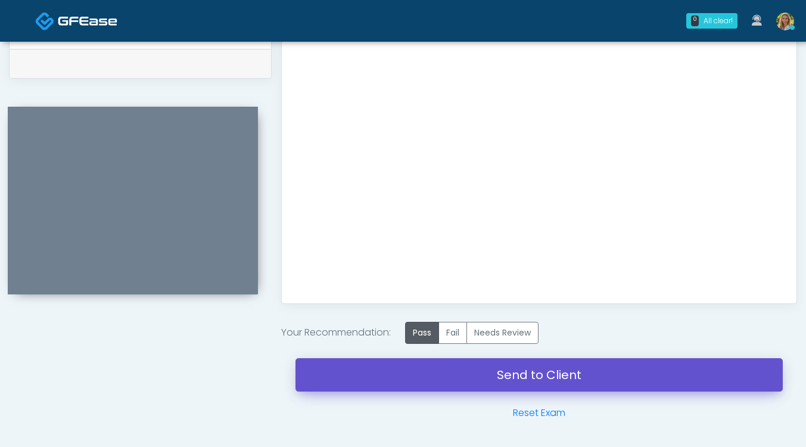
click at [436, 374] on link "Send to Client" at bounding box center [540, 374] width 488 height 33
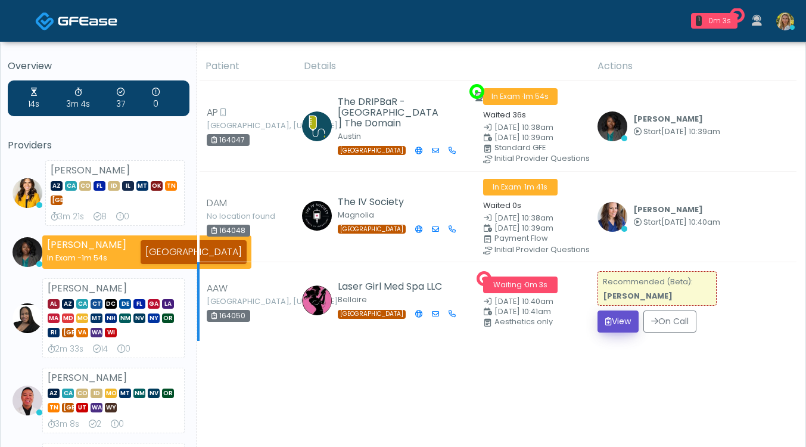
click at [616, 311] on button "View" at bounding box center [618, 322] width 41 height 22
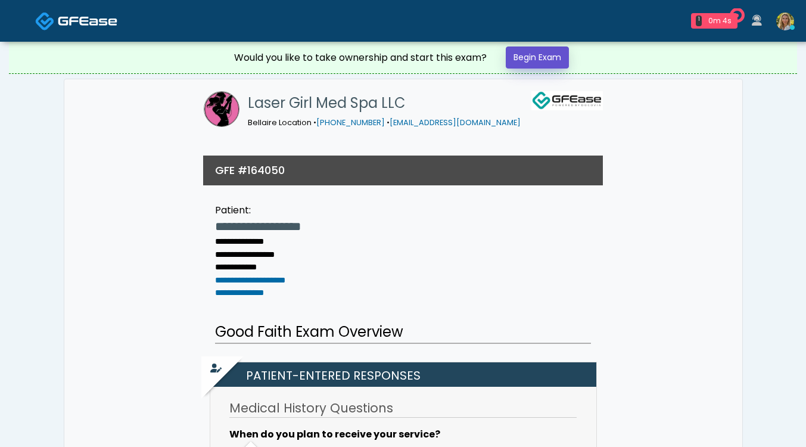
click at [544, 63] on link "Begin Exam" at bounding box center [537, 57] width 63 height 22
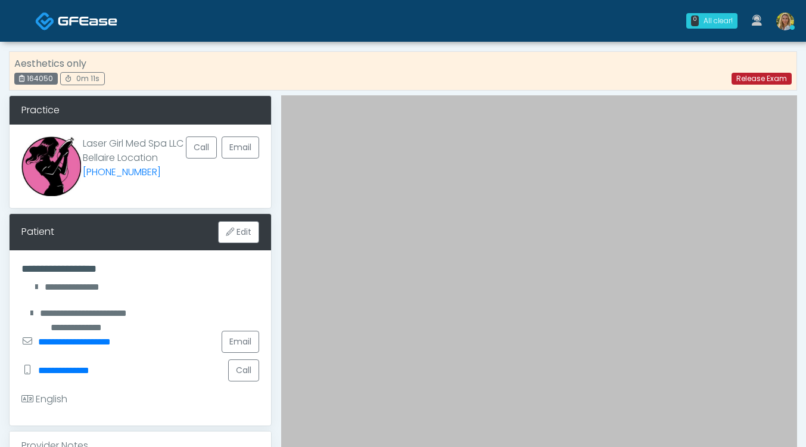
click at [747, 83] on link "Release Exam" at bounding box center [762, 79] width 60 height 12
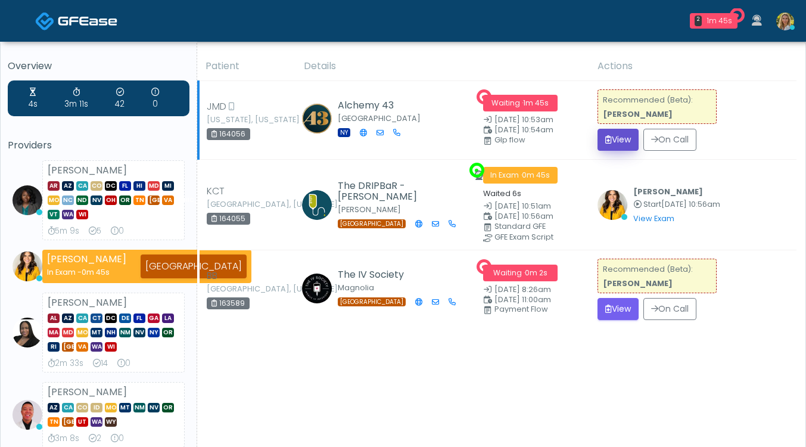
click at [612, 141] on button "View" at bounding box center [618, 140] width 41 height 22
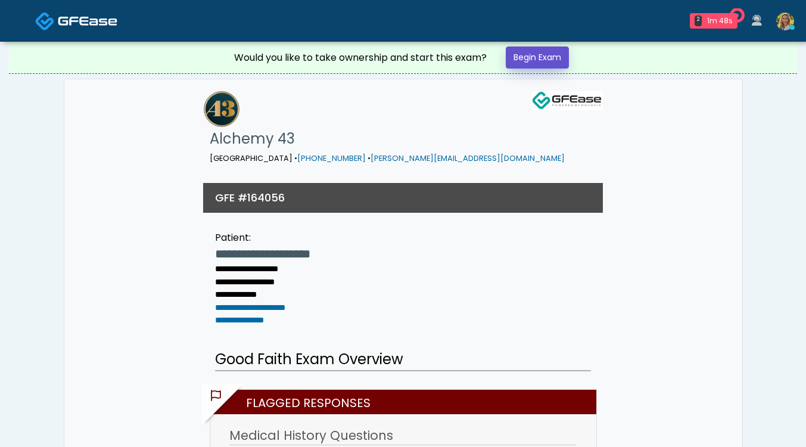
click at [544, 54] on link "Begin Exam" at bounding box center [537, 57] width 63 height 22
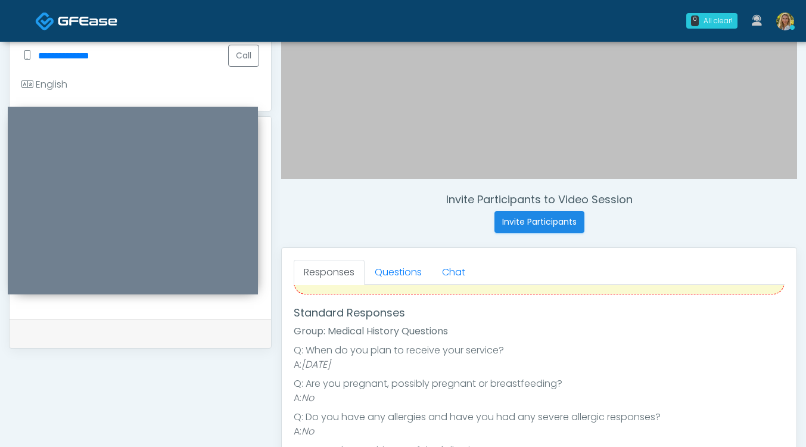
scroll to position [156, 0]
click at [390, 271] on link "Questions" at bounding box center [398, 272] width 67 height 25
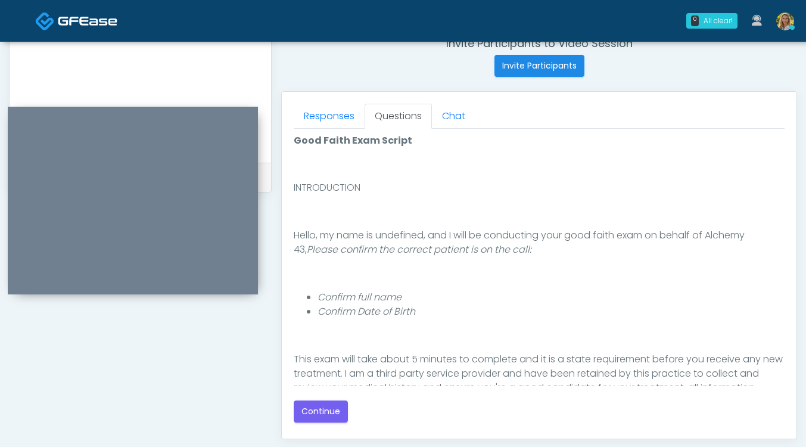
scroll to position [21, 0]
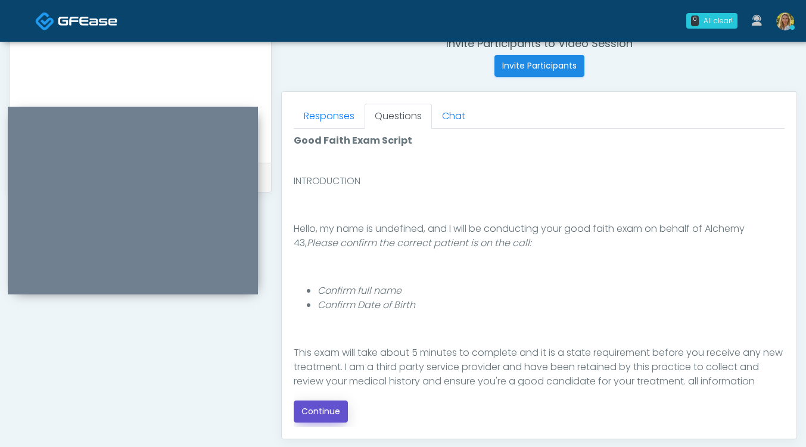
click at [331, 408] on button "Continue" at bounding box center [321, 412] width 54 height 22
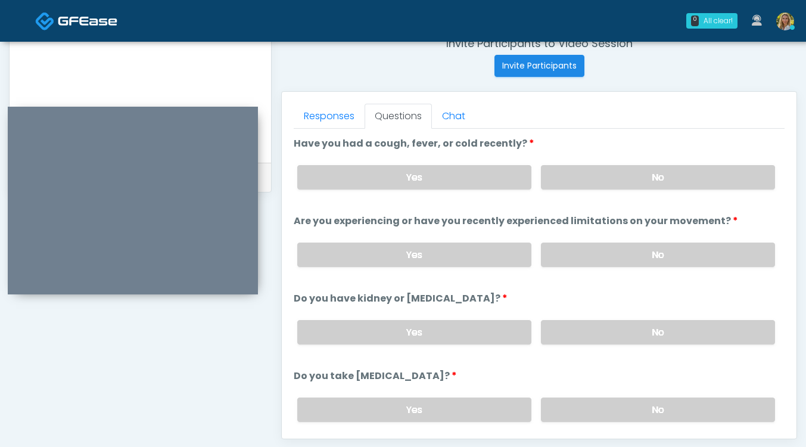
scroll to position [623, 0]
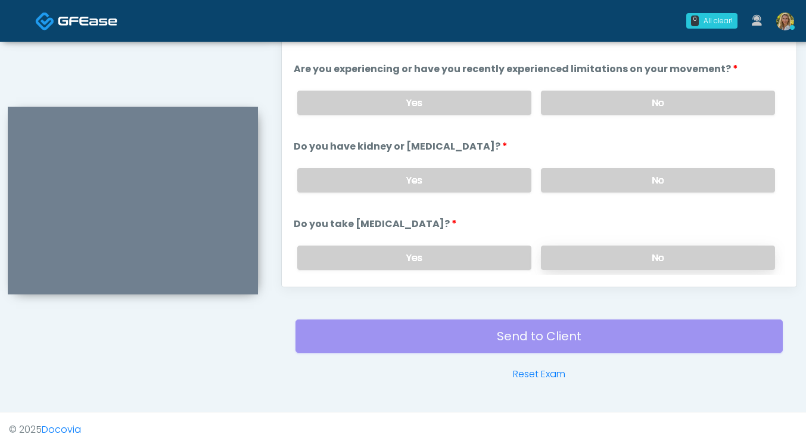
click at [563, 260] on label "No" at bounding box center [658, 258] width 234 height 24
click at [572, 180] on label "No" at bounding box center [658, 180] width 234 height 24
click at [584, 96] on label "No" at bounding box center [658, 103] width 234 height 24
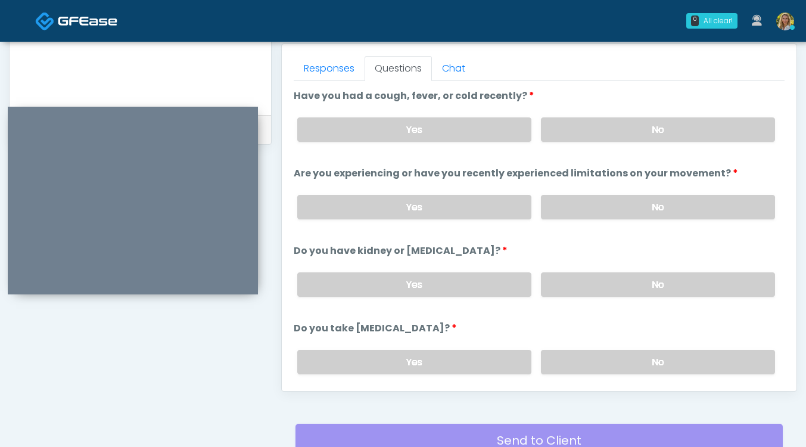
scroll to position [516, 0]
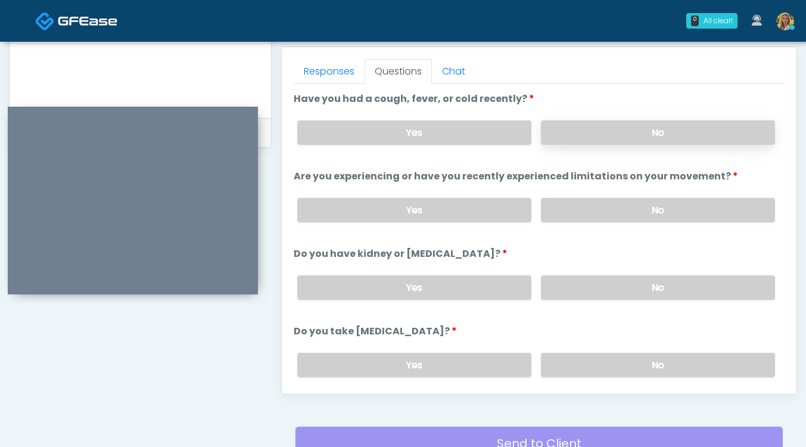
click at [578, 126] on label "No" at bounding box center [658, 132] width 234 height 24
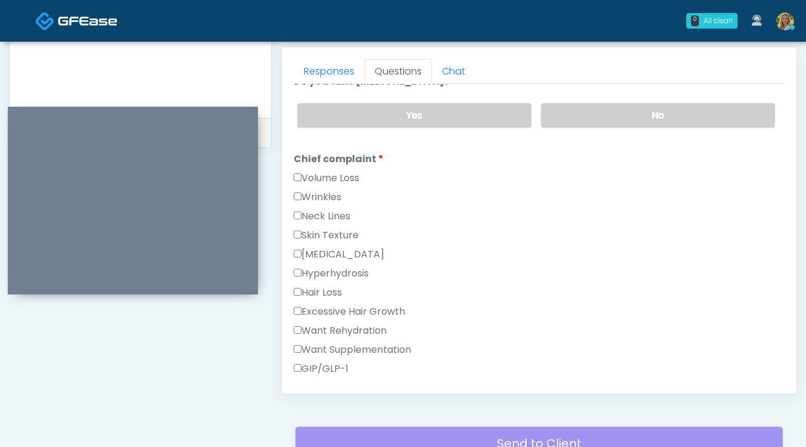
scroll to position [290, 0]
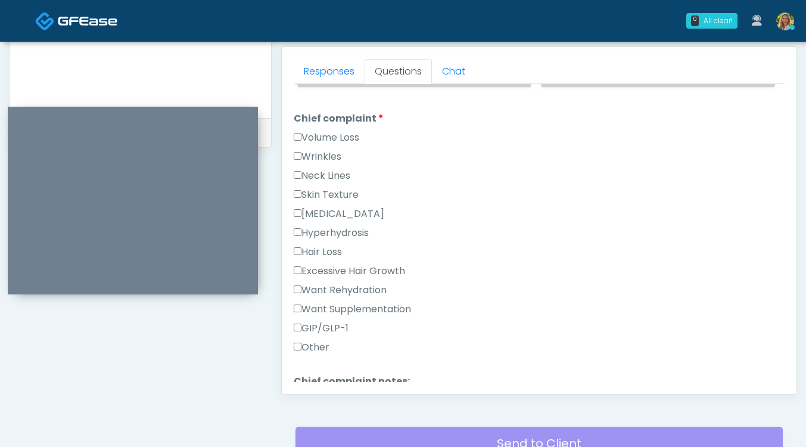
click at [316, 324] on label "GIP/GLP-1" at bounding box center [321, 328] width 55 height 14
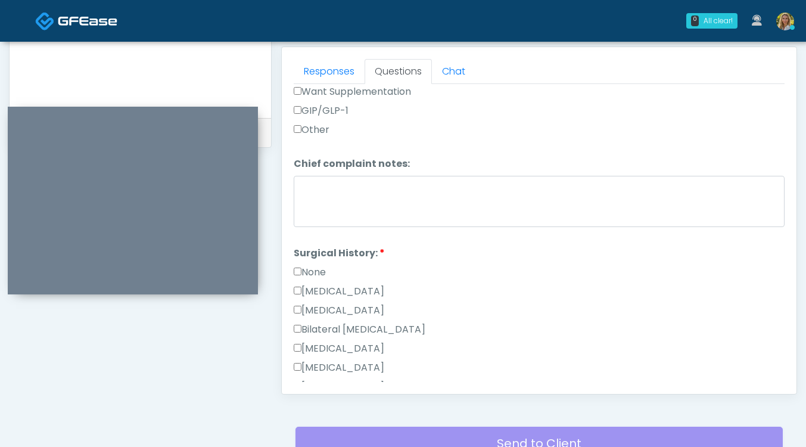
scroll to position [532, 0]
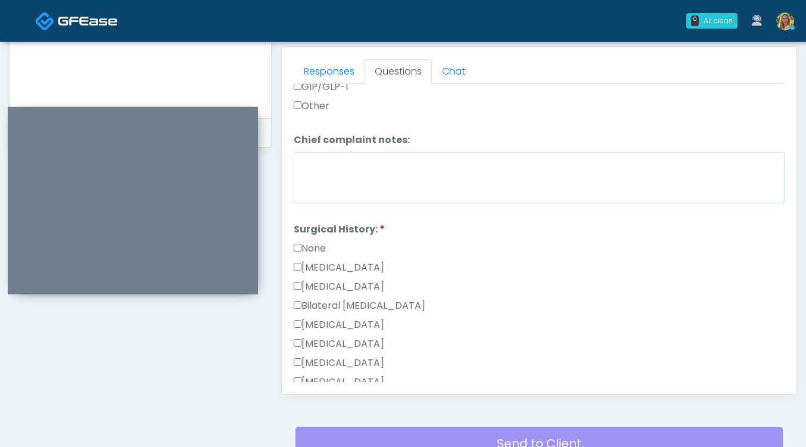
click at [302, 242] on label "None" at bounding box center [310, 248] width 32 height 14
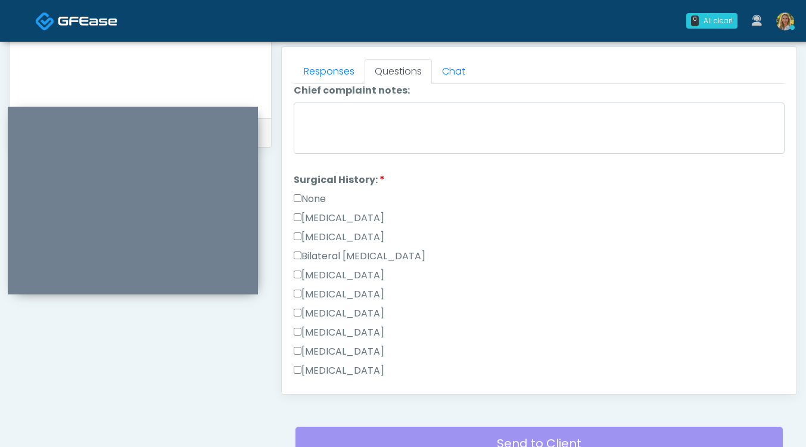
scroll to position [575, 0]
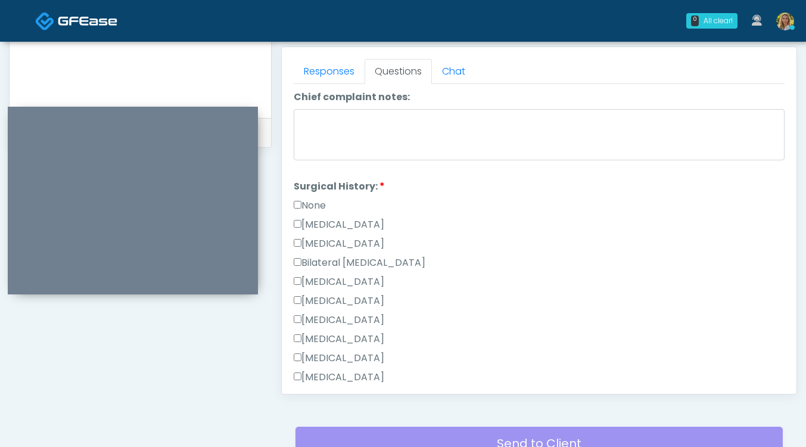
click at [309, 198] on label "None" at bounding box center [310, 205] width 32 height 14
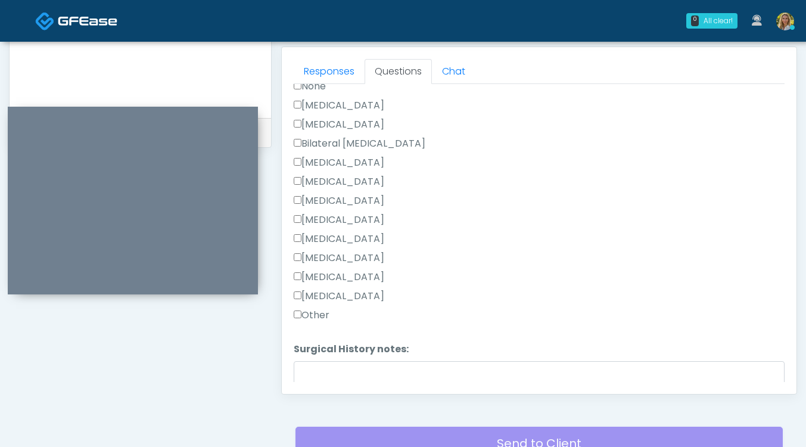
scroll to position [694, 0]
click at [318, 377] on textarea "Surgical History notes:" at bounding box center [539, 386] width 491 height 51
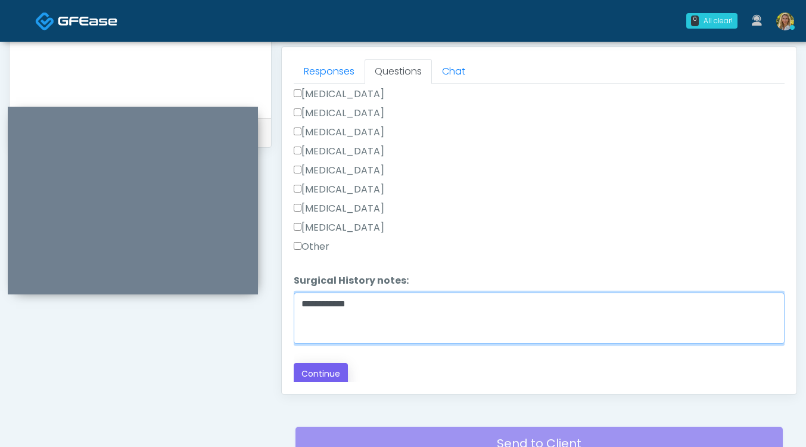
type textarea "**********"
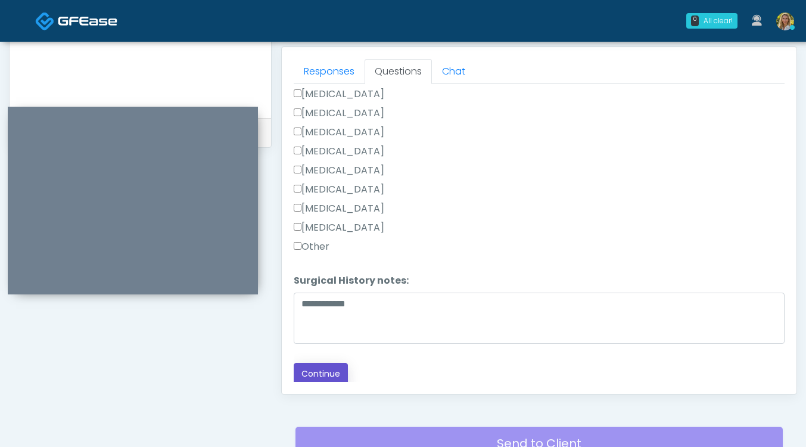
click at [337, 373] on button "Continue" at bounding box center [321, 374] width 54 height 22
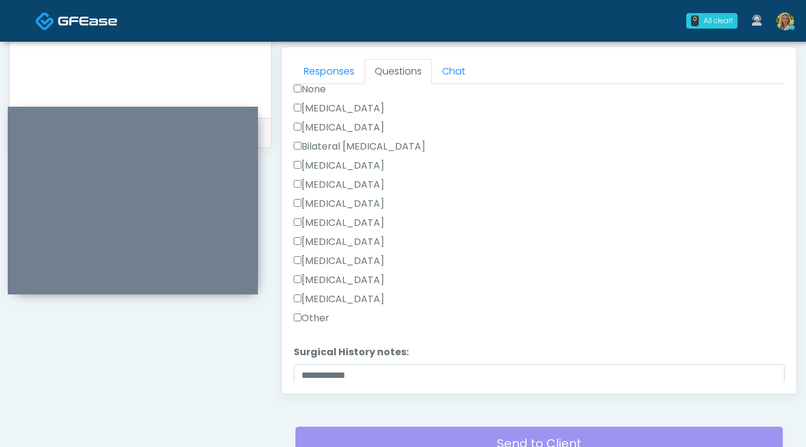
click at [323, 314] on label "Other" at bounding box center [312, 318] width 36 height 14
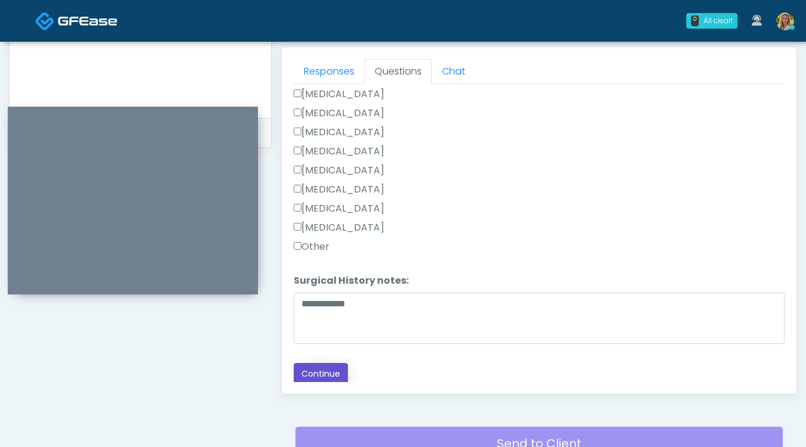
click at [338, 368] on button "Continue" at bounding box center [321, 374] width 54 height 22
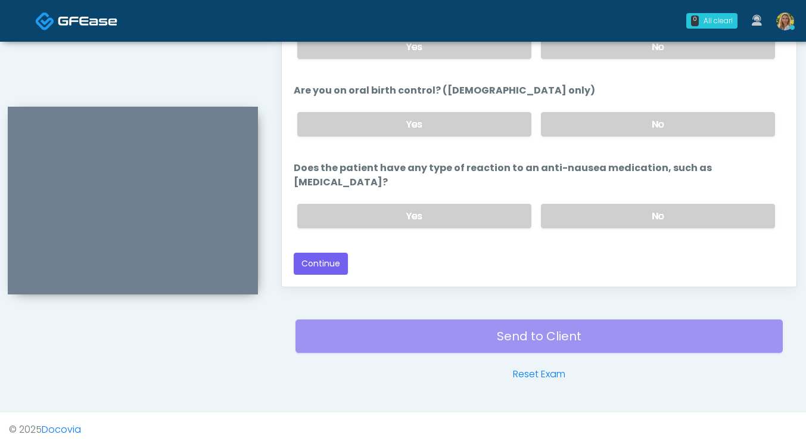
scroll to position [638, 0]
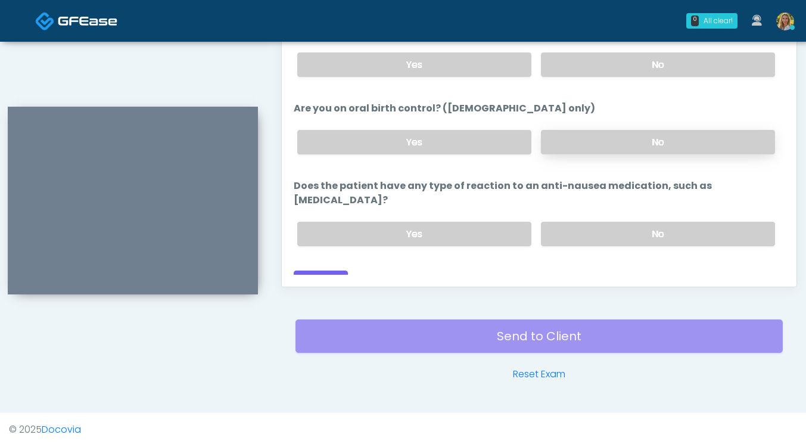
click at [604, 140] on label "No" at bounding box center [658, 142] width 234 height 24
click at [593, 222] on label "No" at bounding box center [658, 234] width 234 height 24
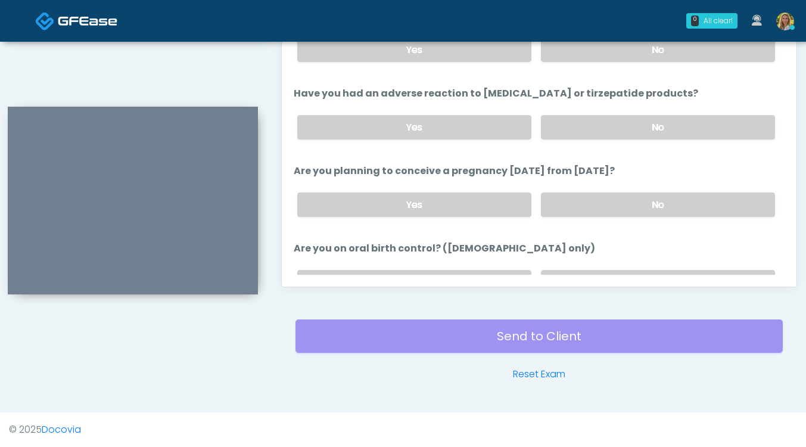
scroll to position [494, 0]
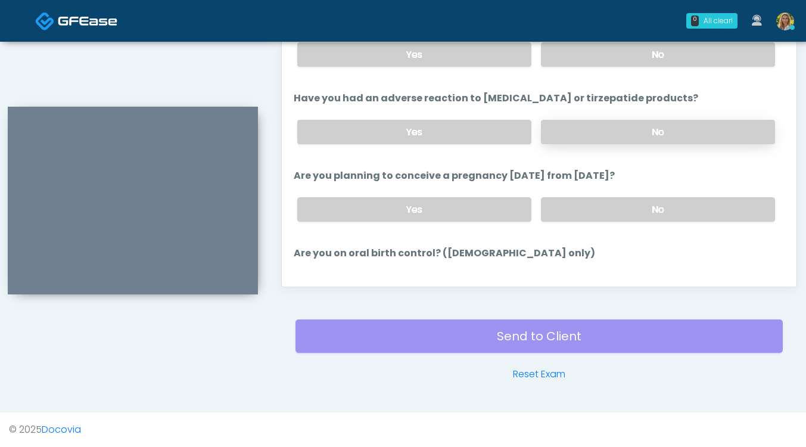
click at [590, 128] on label "No" at bounding box center [658, 132] width 234 height 24
click at [582, 202] on label "No" at bounding box center [658, 209] width 234 height 24
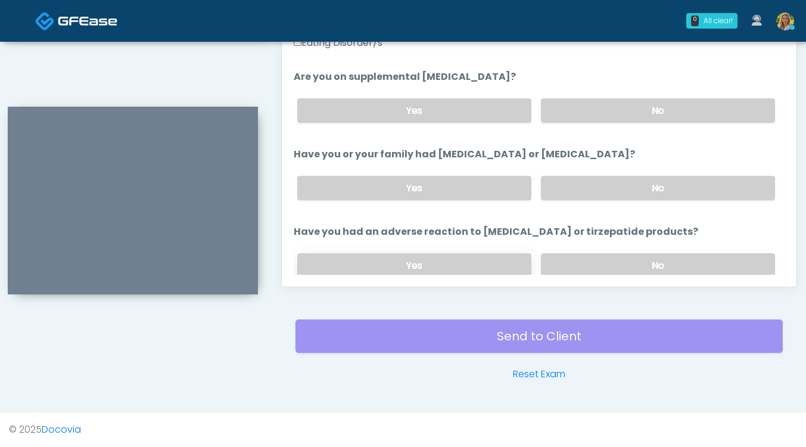
scroll to position [352, 0]
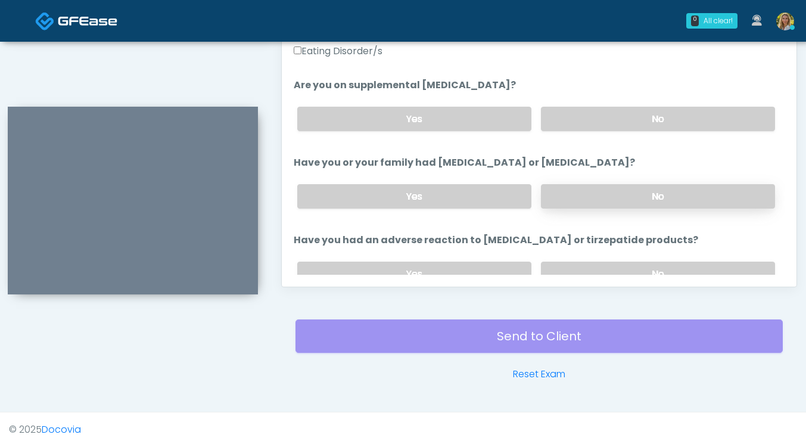
click at [635, 197] on label "No" at bounding box center [658, 196] width 234 height 24
click at [592, 119] on label "No" at bounding box center [658, 119] width 234 height 24
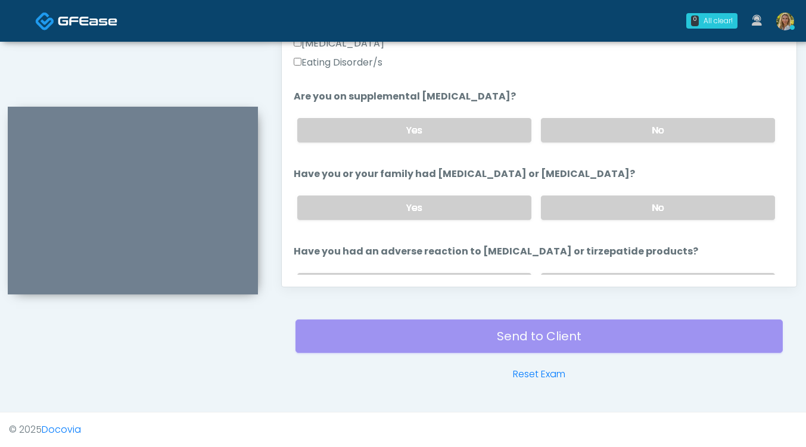
scroll to position [345, 0]
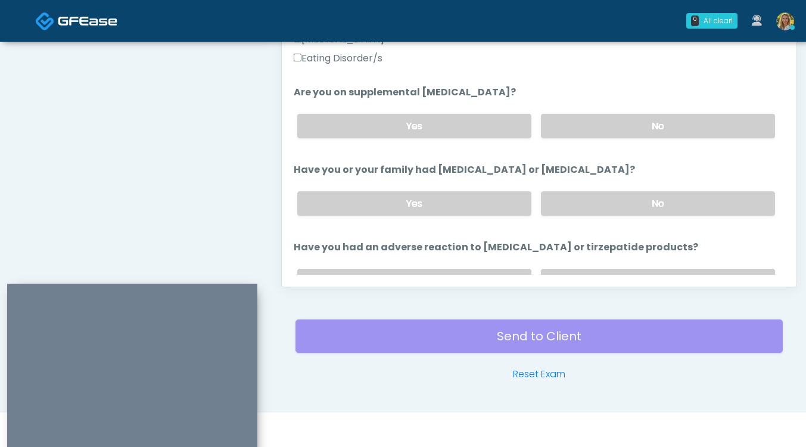
click at [170, 288] on div at bounding box center [132, 378] width 250 height 188
click at [417, 206] on label "Yes" at bounding box center [414, 203] width 234 height 24
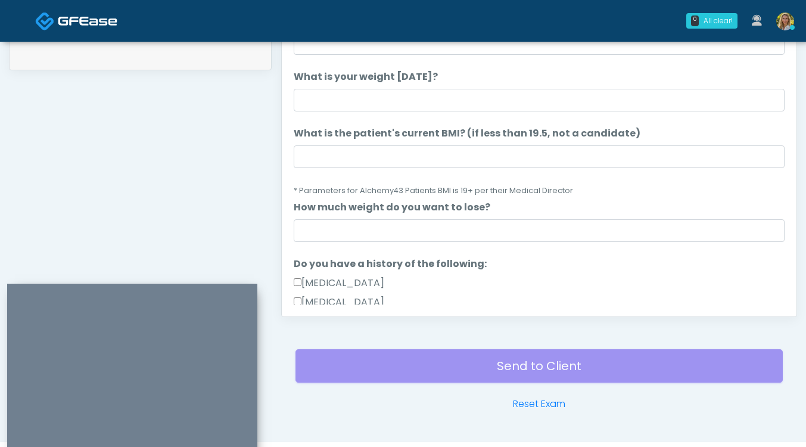
scroll to position [26, 0]
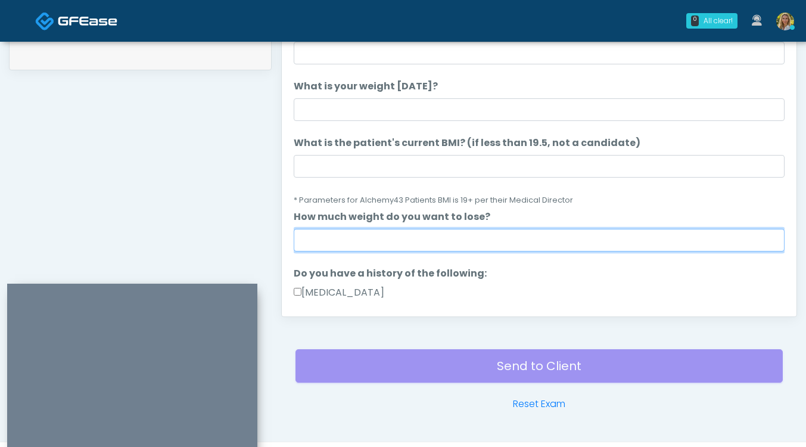
click at [330, 240] on input "How much weight do you want to lose?" at bounding box center [539, 240] width 491 height 23
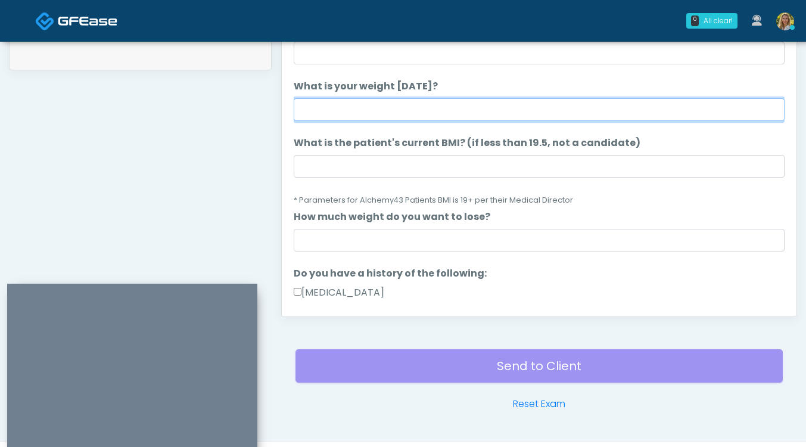
click at [352, 111] on input "What is your weight today?" at bounding box center [539, 109] width 491 height 23
type input "*"
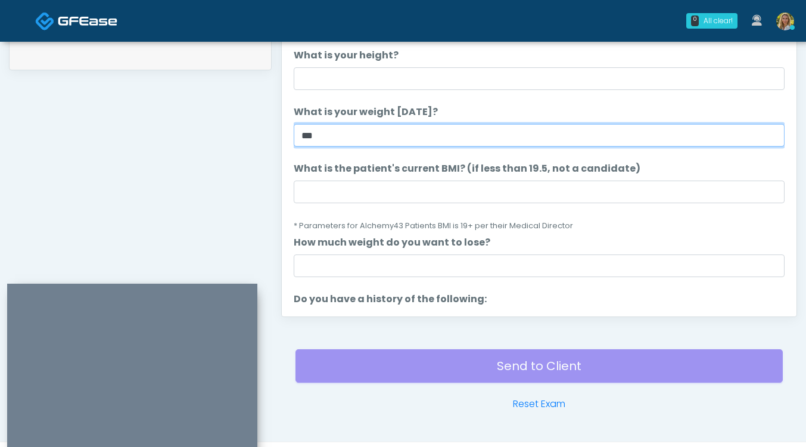
type input "***"
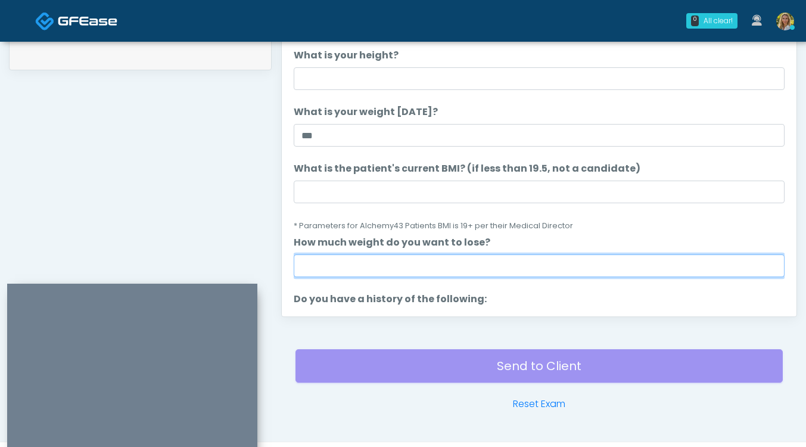
click at [365, 265] on input "How much weight do you want to lose?" at bounding box center [539, 266] width 491 height 23
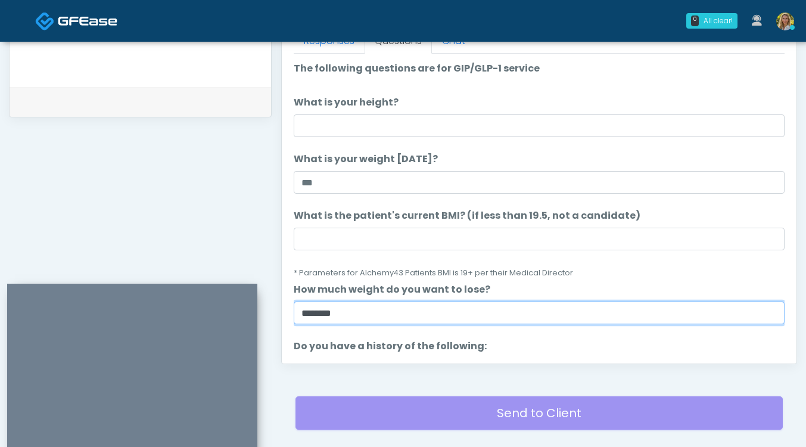
scroll to position [544, 0]
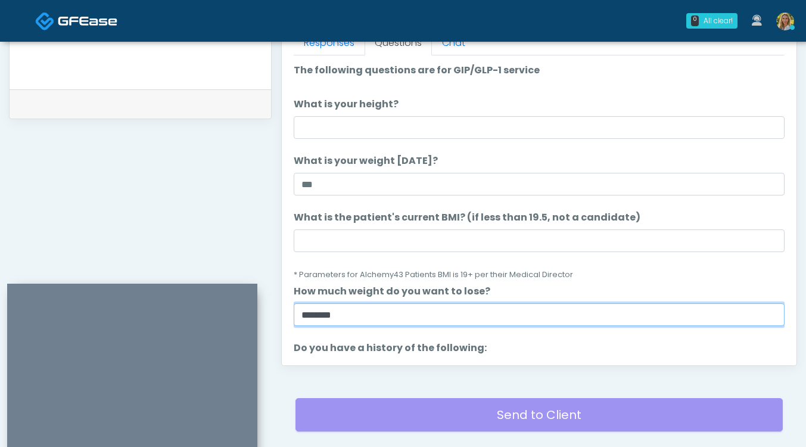
type input "********"
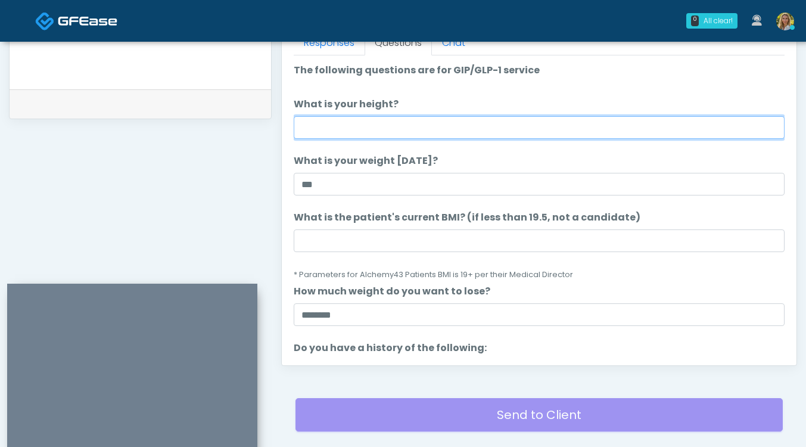
click at [381, 129] on input "What is your height?" at bounding box center [539, 127] width 491 height 23
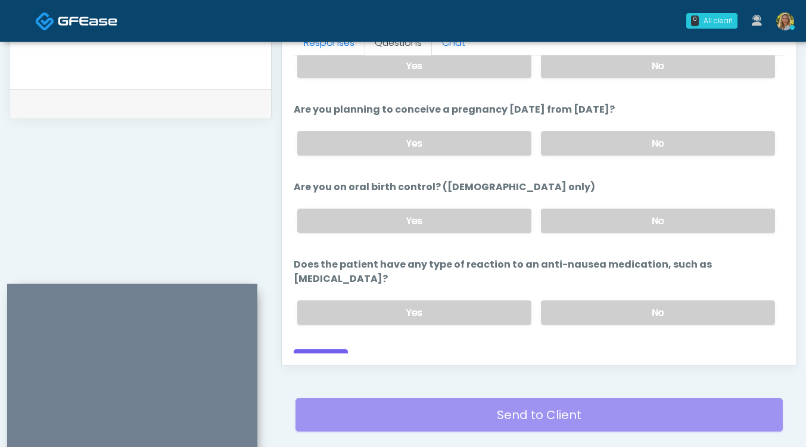
scroll to position [623, 0]
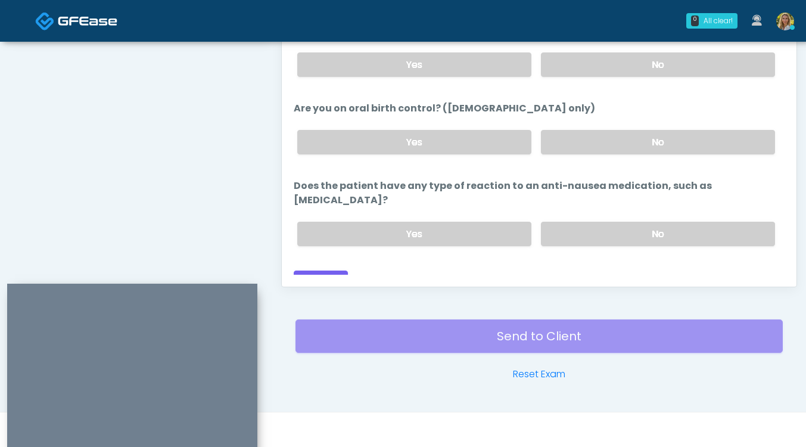
type input "***"
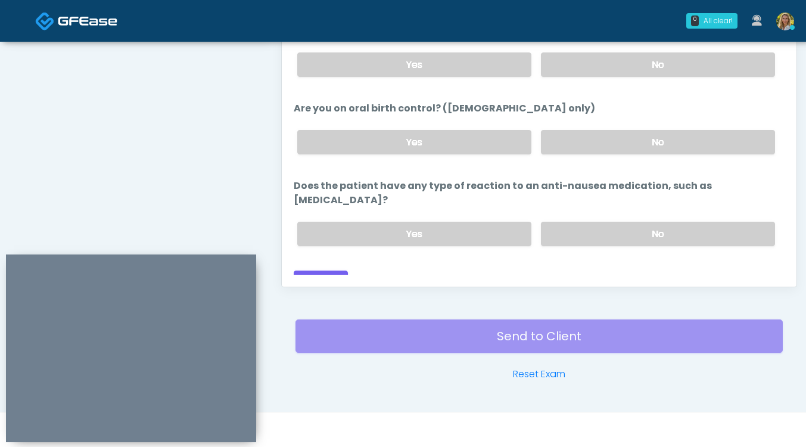
drag, startPoint x: 188, startPoint y: 292, endPoint x: 187, endPoint y: 263, distance: 29.2
click at [187, 263] on div at bounding box center [131, 349] width 250 height 188
click at [310, 271] on button "Continue" at bounding box center [321, 282] width 54 height 22
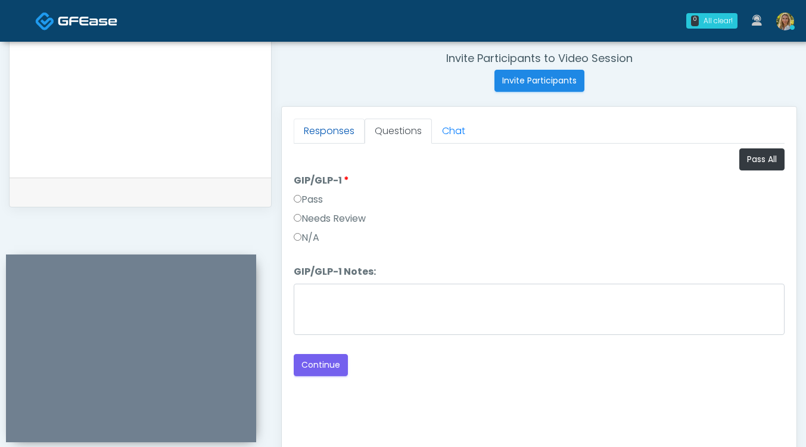
scroll to position [448, 0]
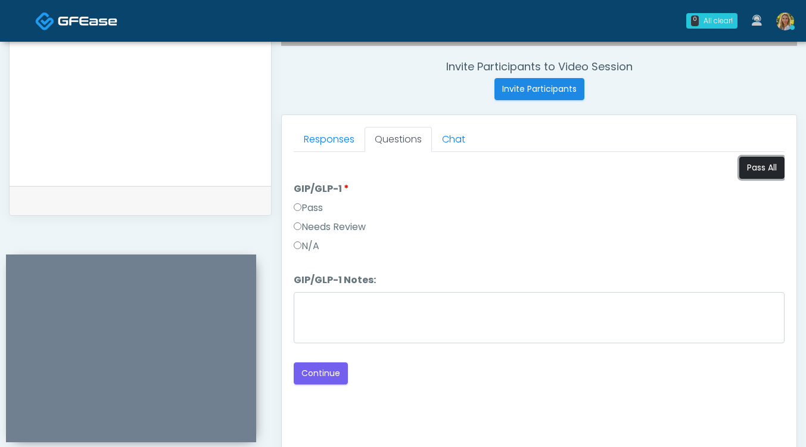
click at [770, 168] on button "Pass All" at bounding box center [762, 168] width 45 height 22
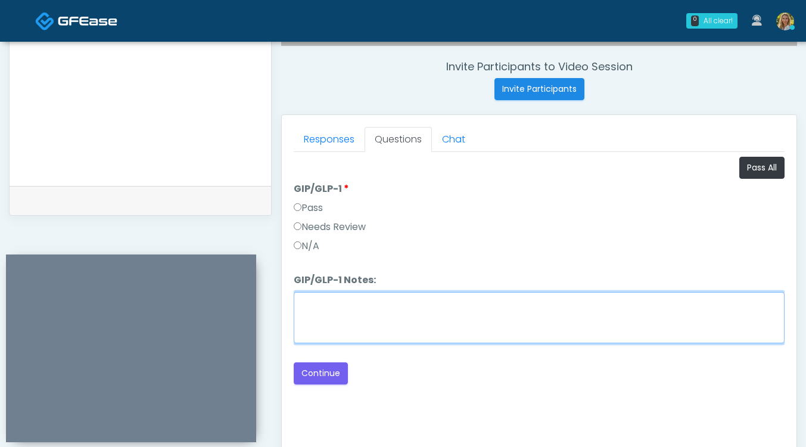
click at [329, 311] on textarea "GIP/GLP-1 Notes:" at bounding box center [539, 317] width 491 height 51
type textarea "**********"
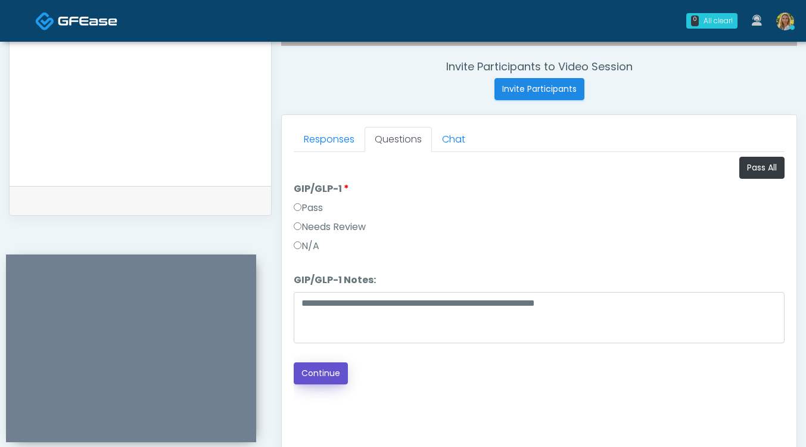
click at [326, 374] on button "Continue" at bounding box center [321, 373] width 54 height 22
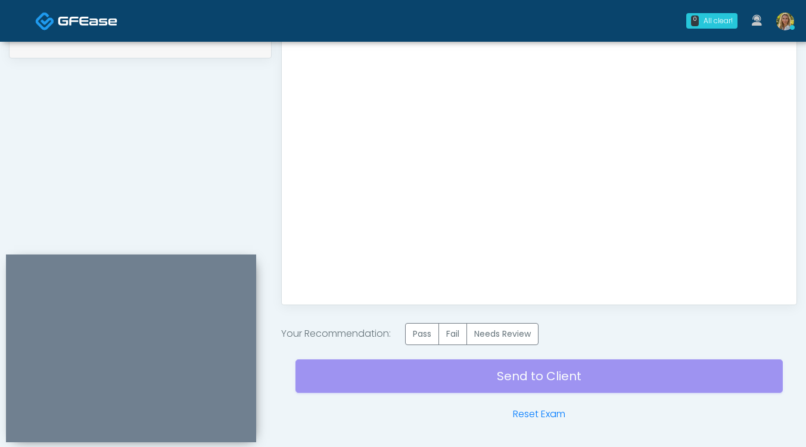
scroll to position [635, 0]
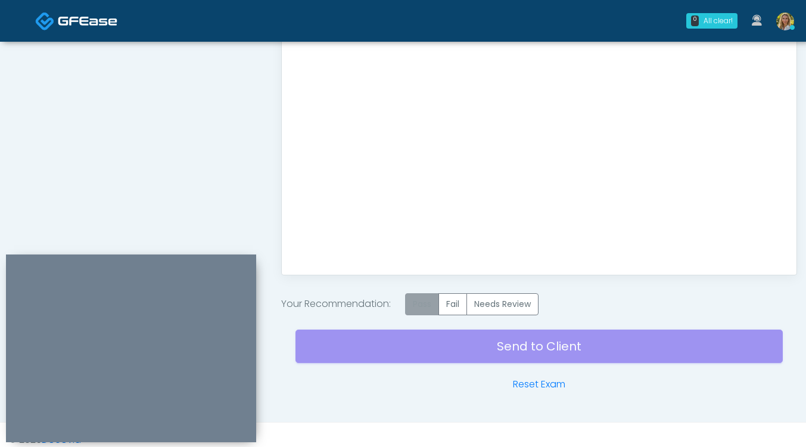
click at [430, 311] on label "Pass" at bounding box center [422, 304] width 34 height 22
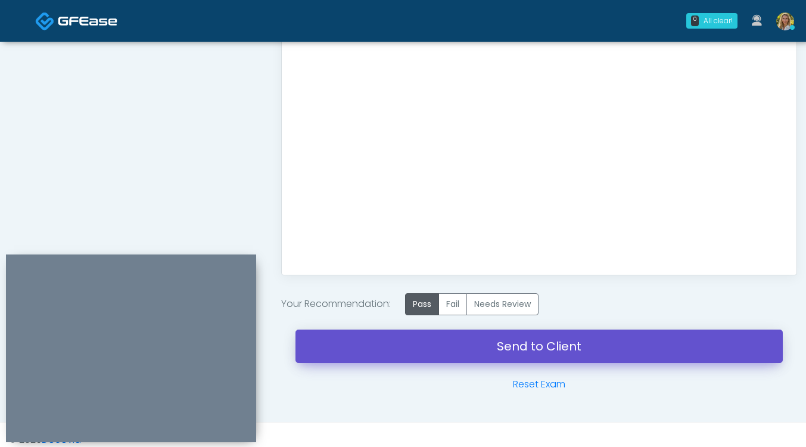
click at [415, 337] on link "Send to Client" at bounding box center [540, 346] width 488 height 33
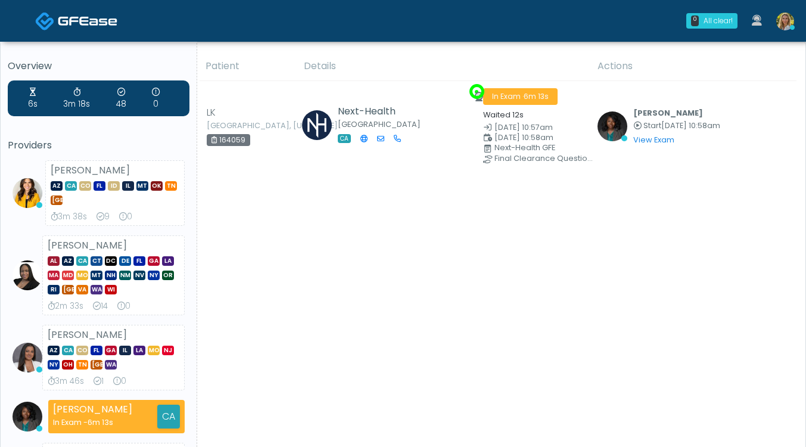
click at [783, 35] on link at bounding box center [785, 20] width 32 height 39
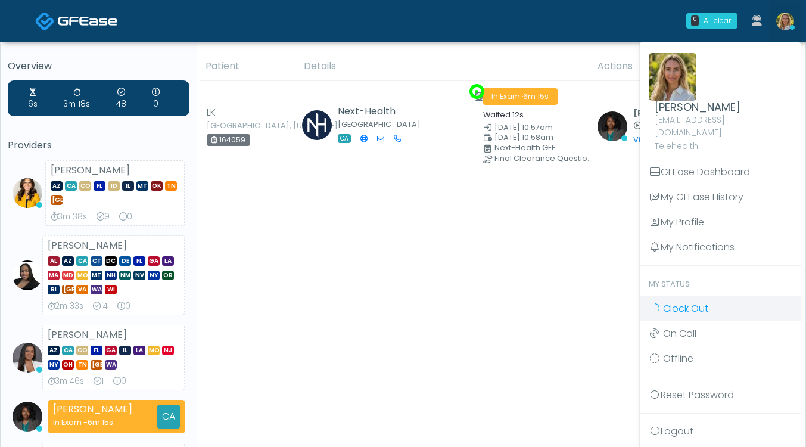
click at [689, 302] on span "Clock Out" at bounding box center [685, 309] width 45 height 14
